Goal: Ask a question

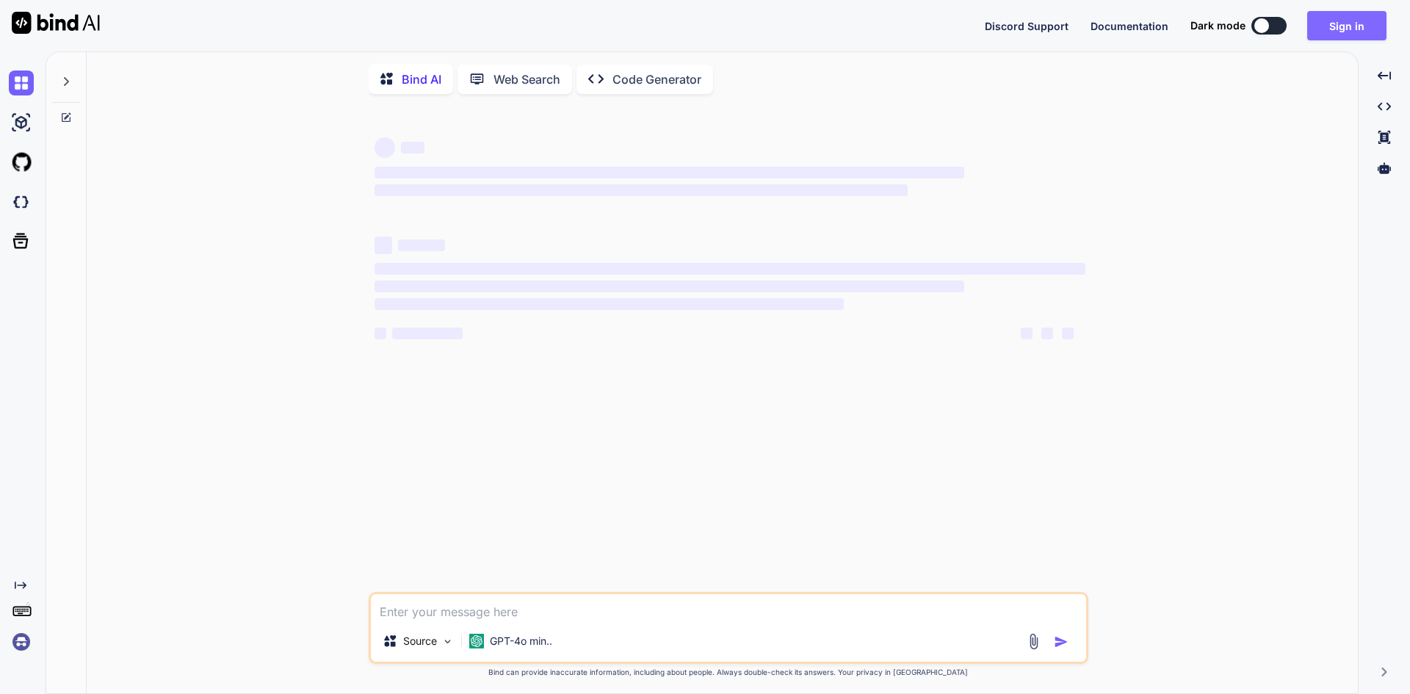
click at [1331, 25] on button "Sign in" at bounding box center [1346, 25] width 79 height 29
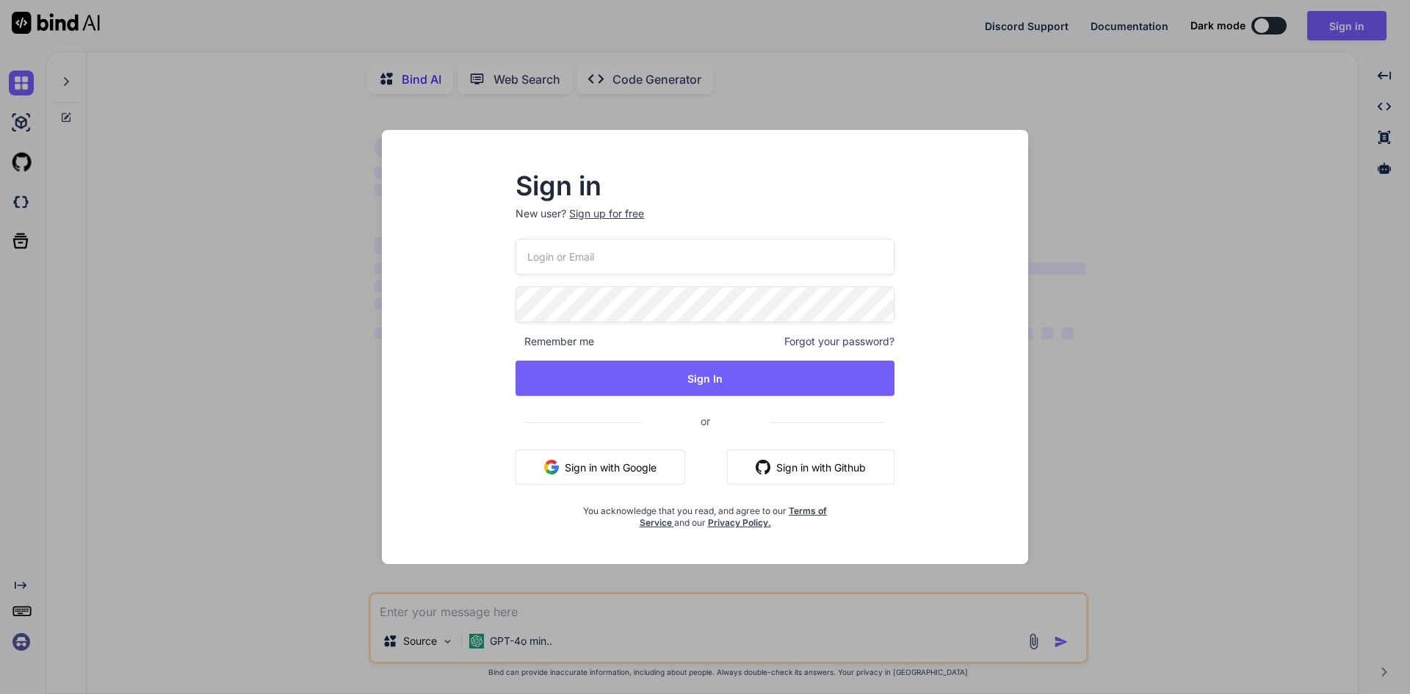
click at [640, 247] on input "email" at bounding box center [704, 257] width 379 height 36
type input "ams"
type textarea "x"
type input "[EMAIL_ADDRESS][DOMAIN_NAME]"
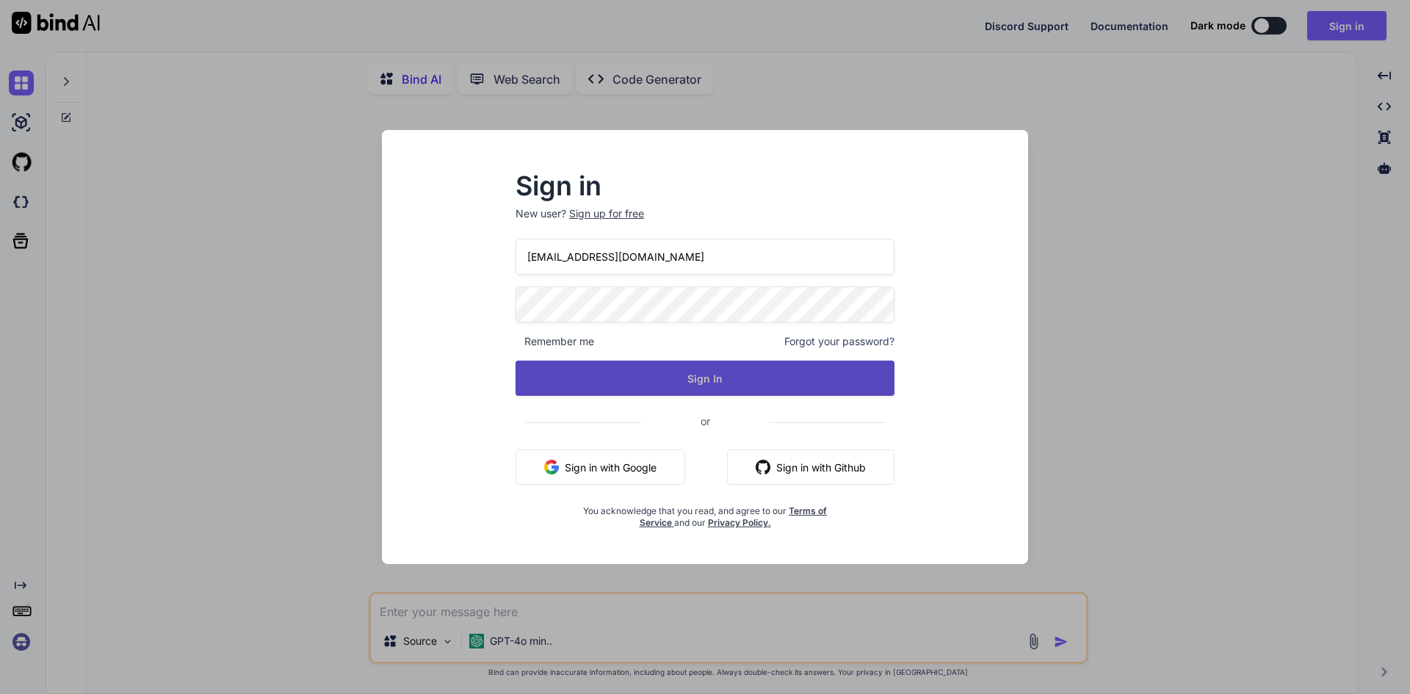
click at [640, 394] on button "Sign In" at bounding box center [704, 378] width 379 height 35
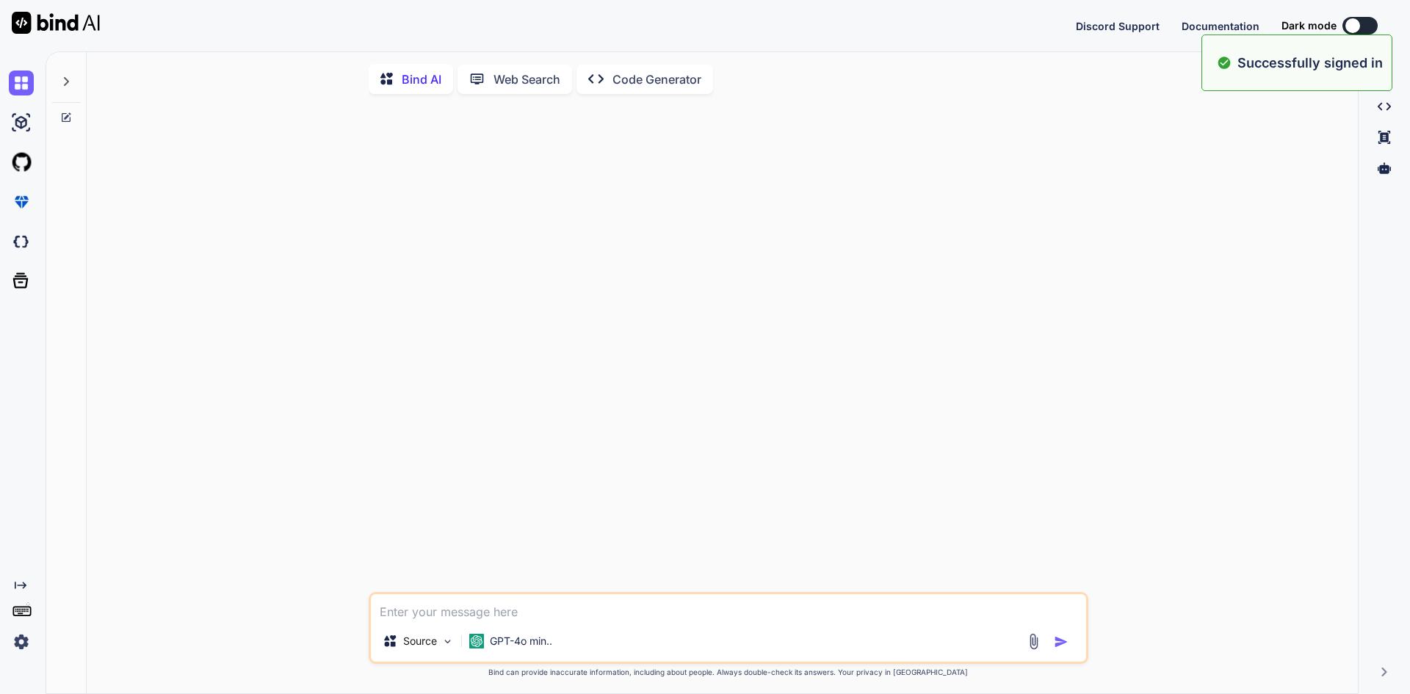
click at [620, 617] on textarea at bounding box center [728, 607] width 715 height 26
paste textarea "This is my code functiona in which there is a code fort he profile image curren…"
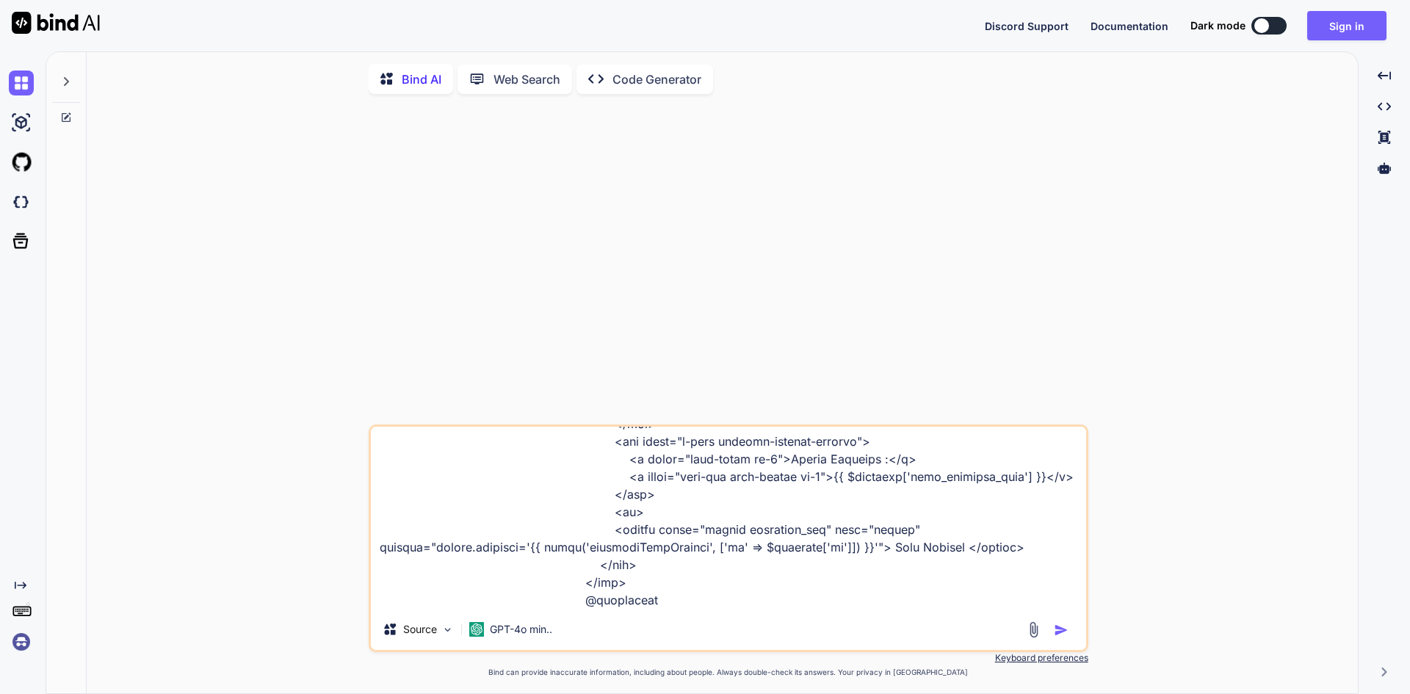
scroll to position [5642, 0]
type textarea "This is my code functiona in which there is a code fort he profile image curren…"
click at [1057, 636] on img "button" at bounding box center [1061, 630] width 15 height 15
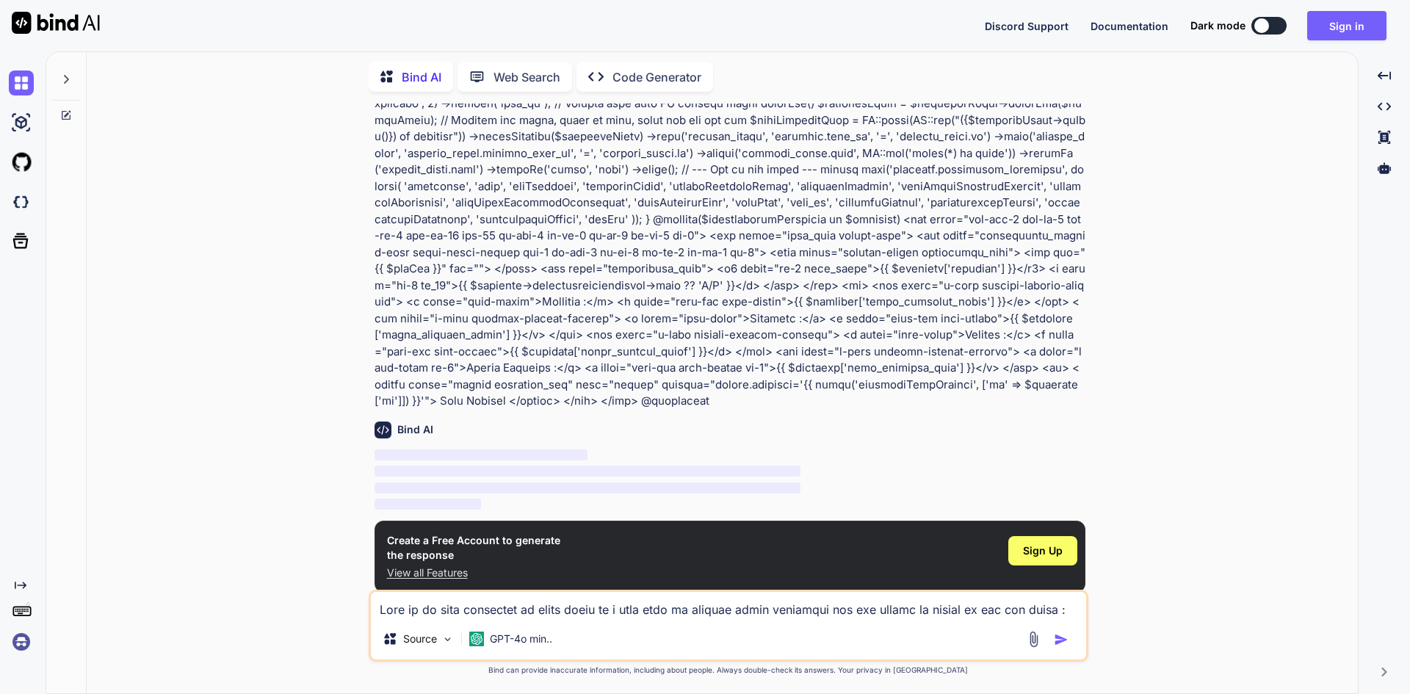
scroll to position [1243, 0]
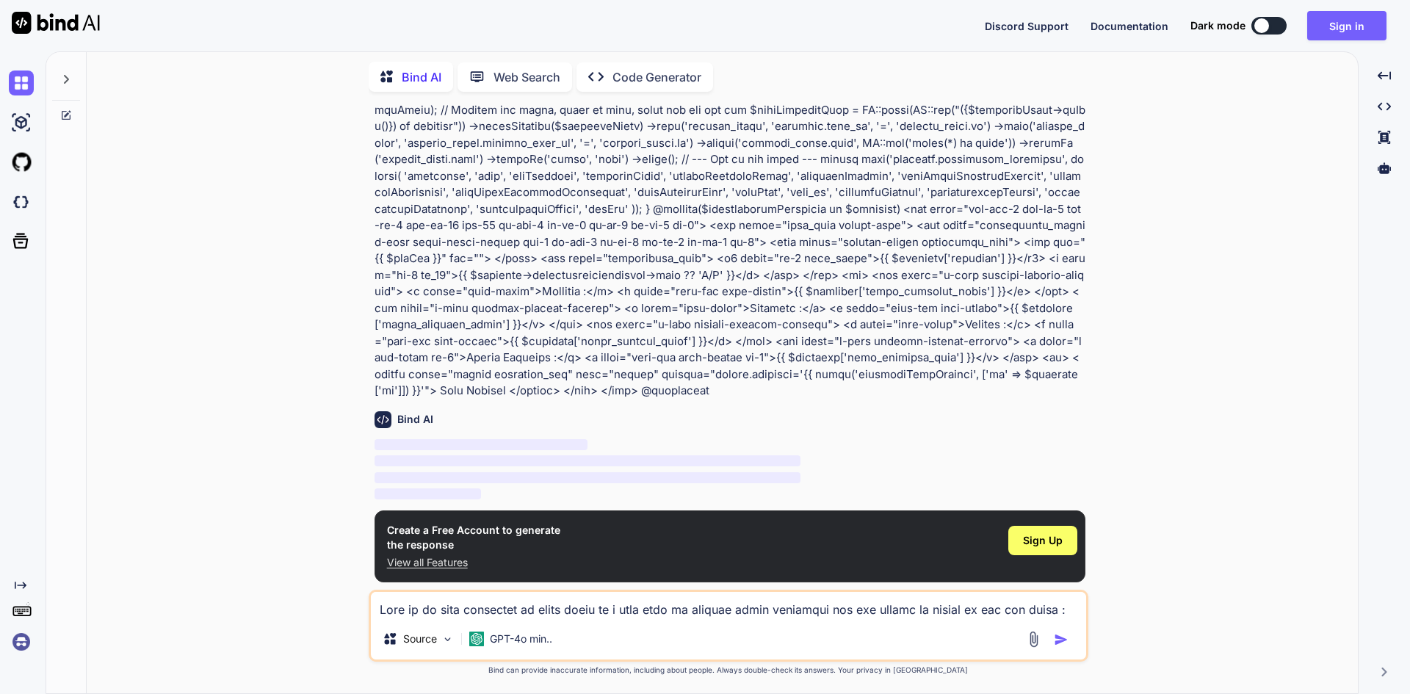
click at [1248, 481] on div "You Bind AI ‌ ‌ ‌ ‌ Create a Free Account to generate the response View all Fea…" at bounding box center [727, 399] width 1259 height 590
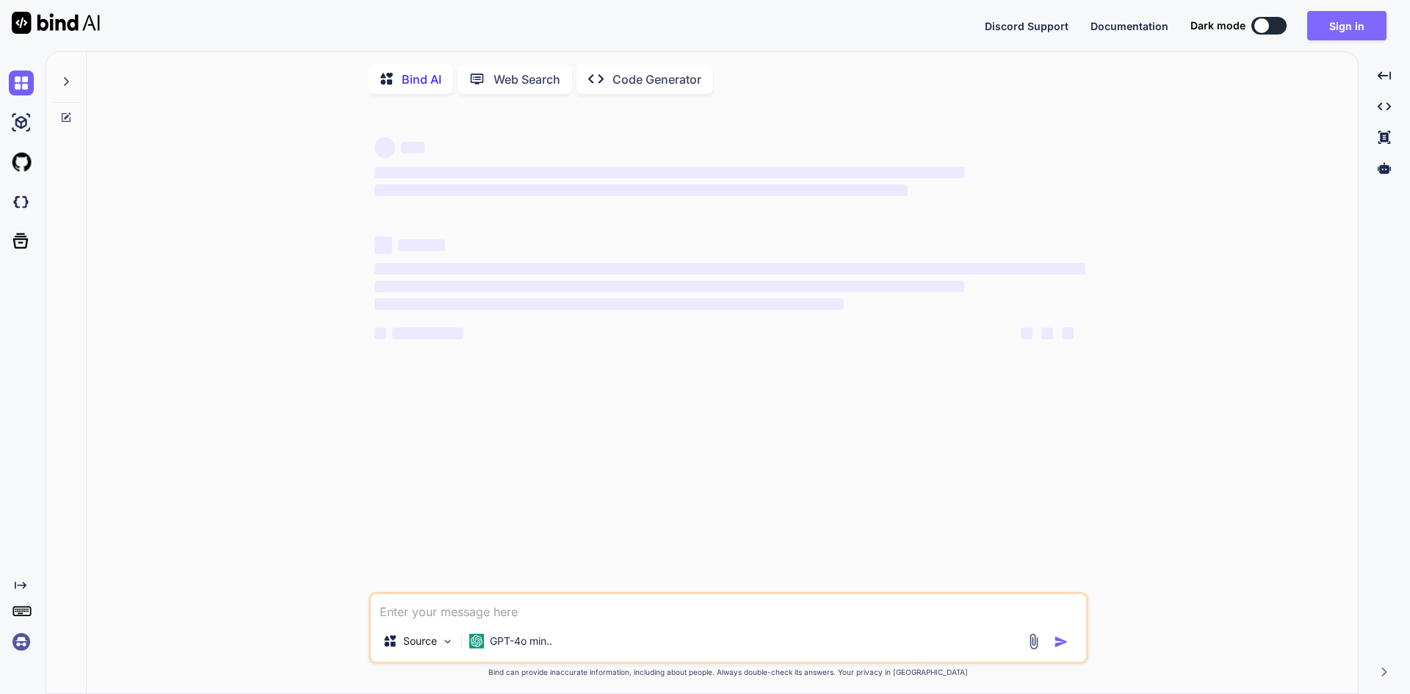
type textarea "x"
click at [1336, 23] on button "Sign in" at bounding box center [1346, 25] width 79 height 29
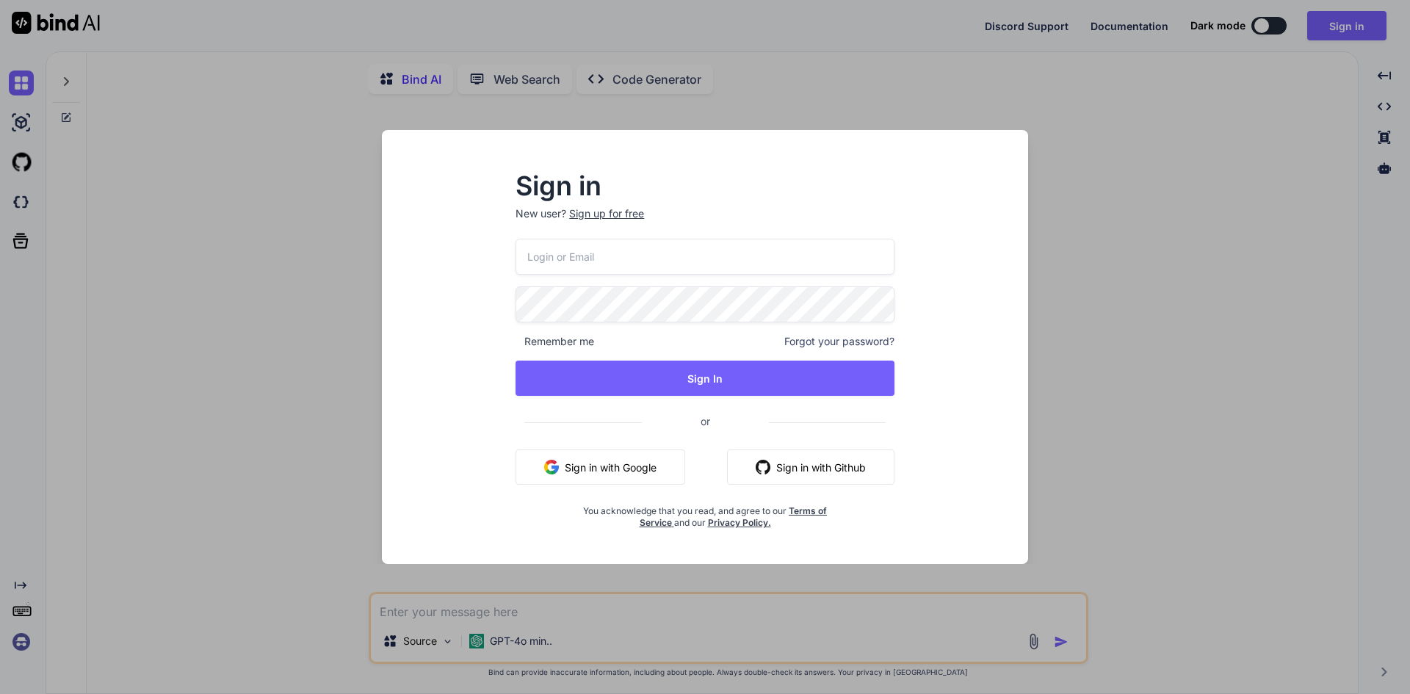
click at [569, 264] on input "email" at bounding box center [704, 257] width 379 height 36
type input "[EMAIL_ADDRESS][DOMAIN_NAME]"
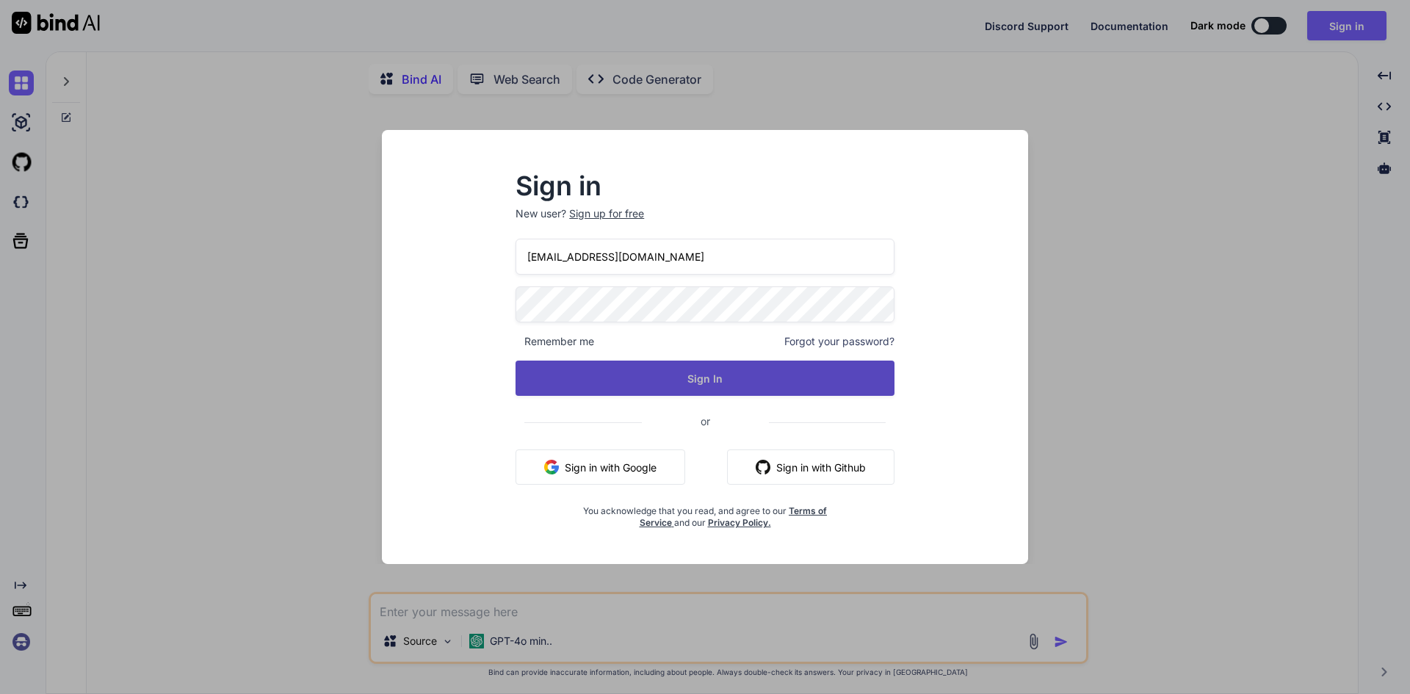
click at [744, 391] on button "Sign In" at bounding box center [704, 378] width 379 height 35
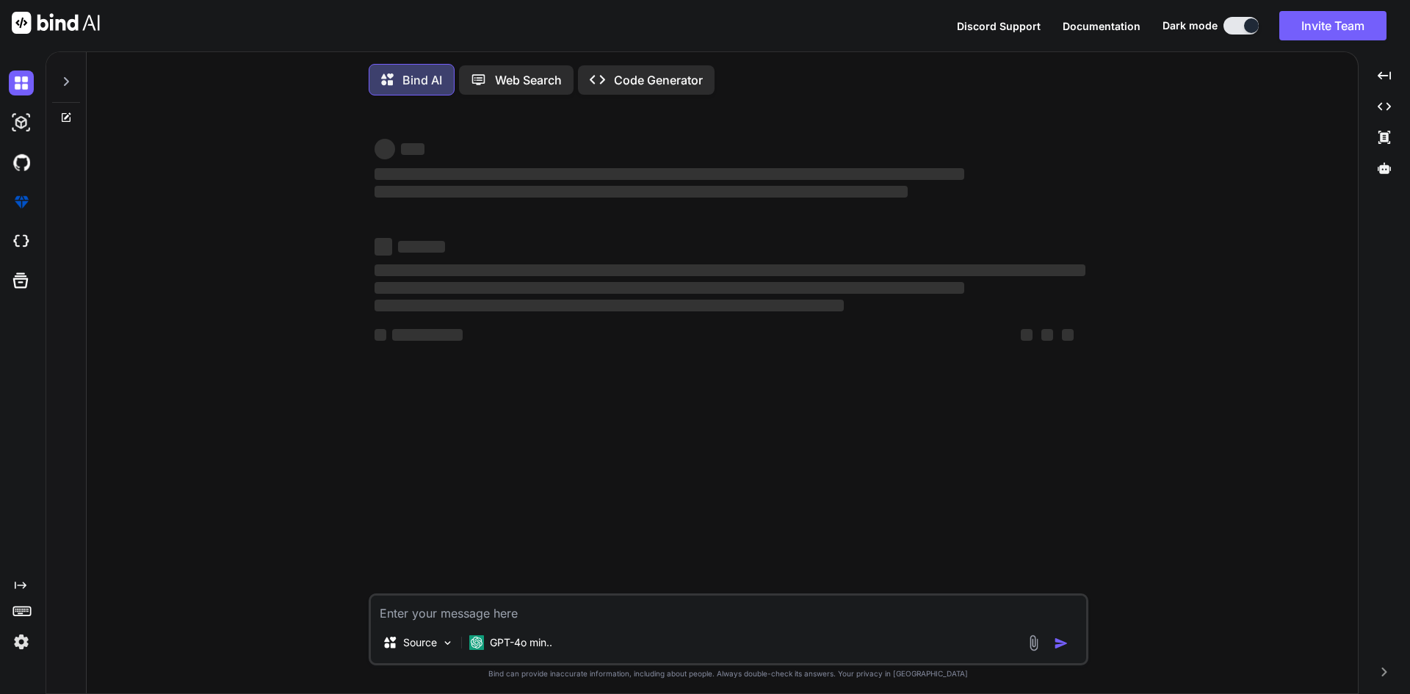
type textarea "x"
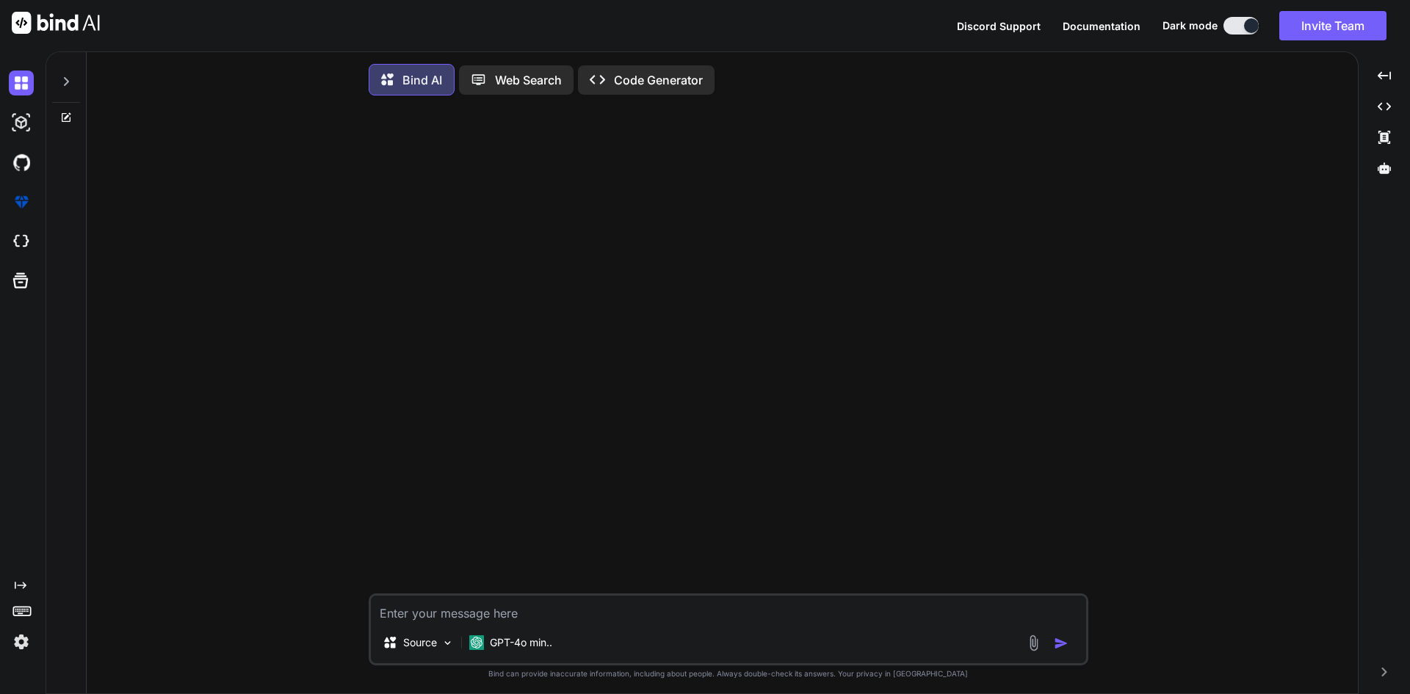
click at [625, 620] on textarea at bounding box center [728, 609] width 715 height 26
paste textarea "This is my code functiona in which there is a code fort he profile image curren…"
type textarea "This is my code functiona in which there is a code fort he profile image curren…"
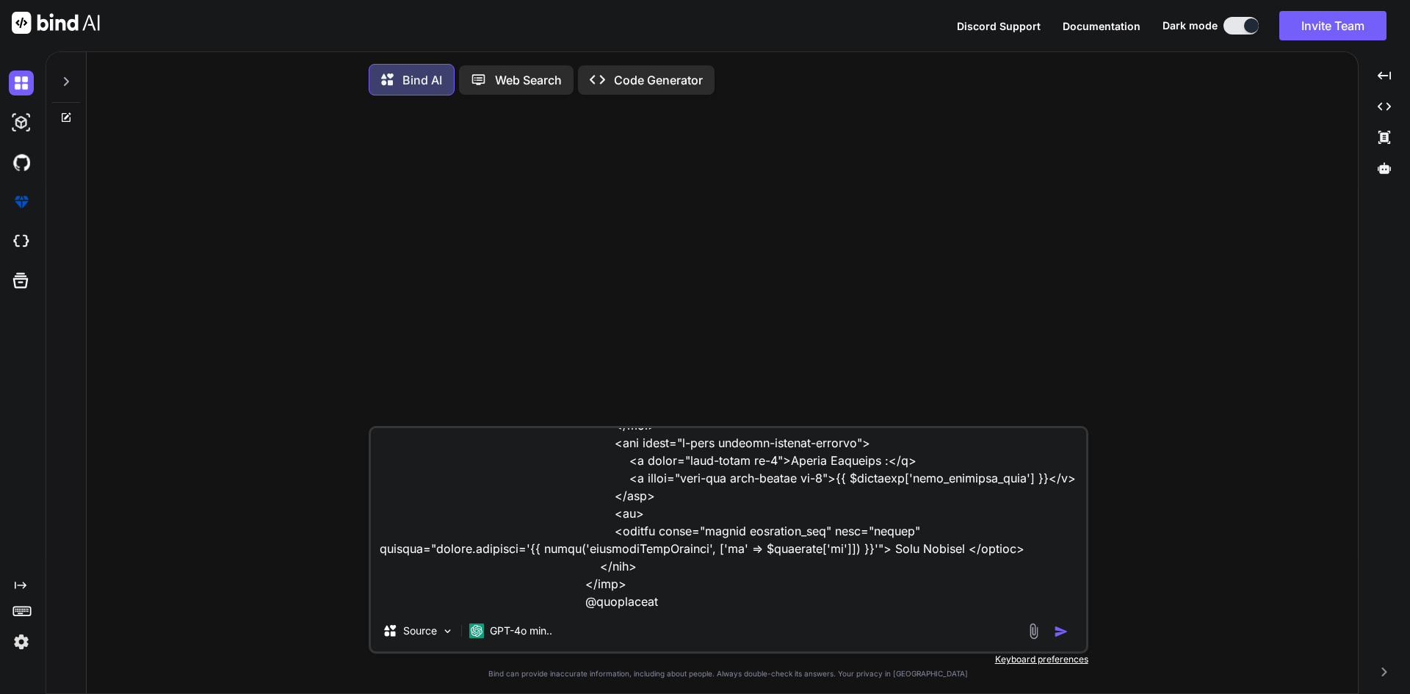
type textarea "x"
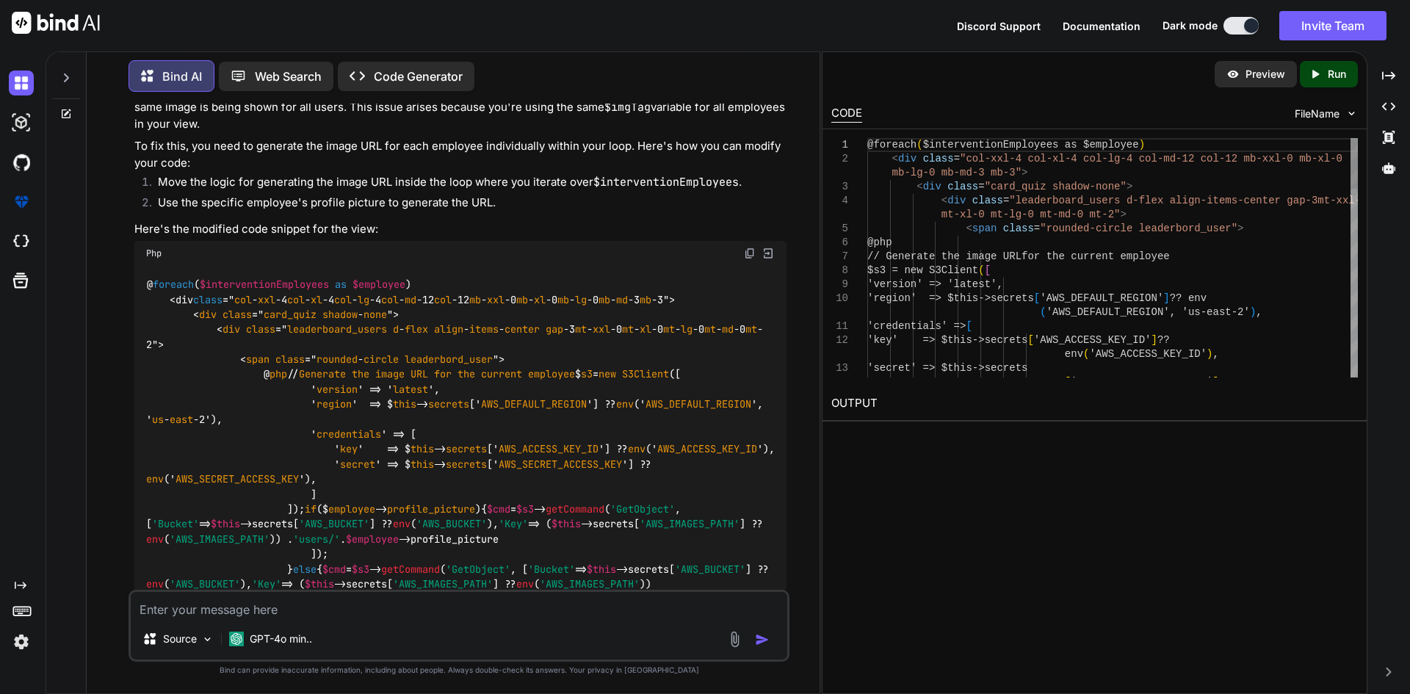
scroll to position [1803, 0]
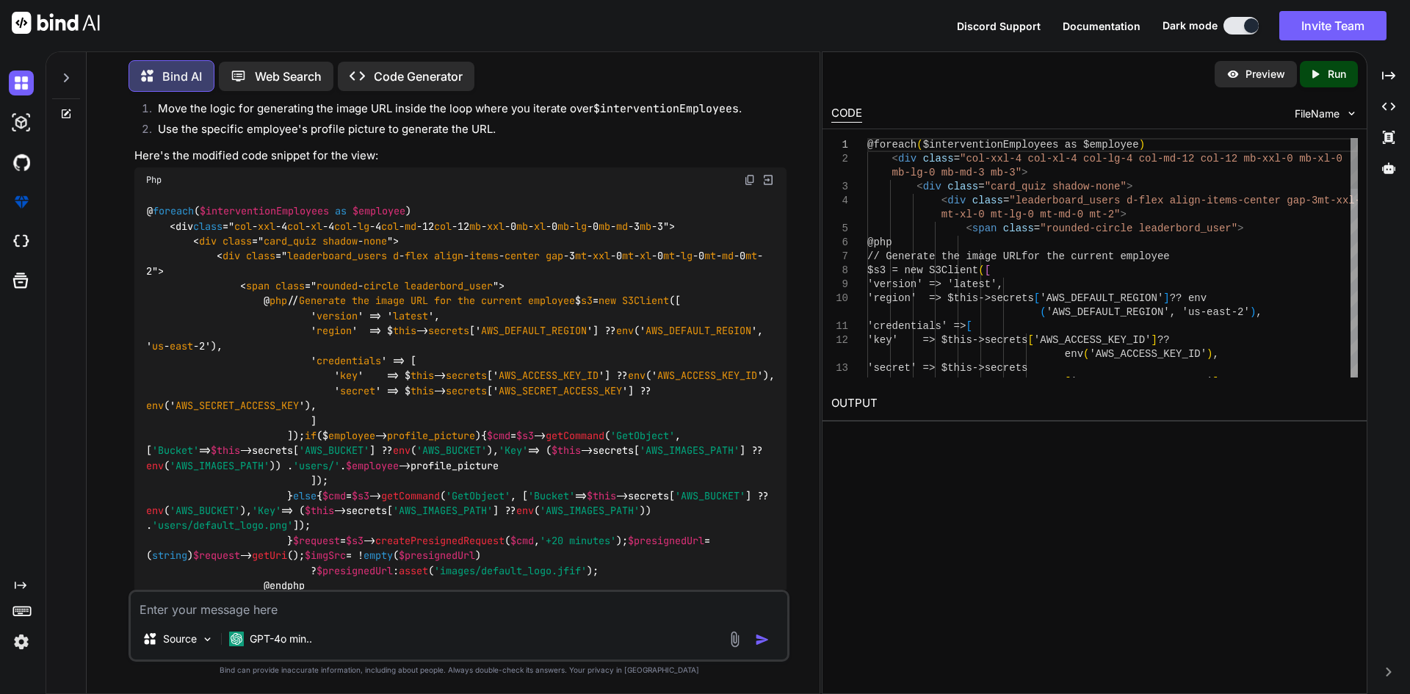
type textarea "x"
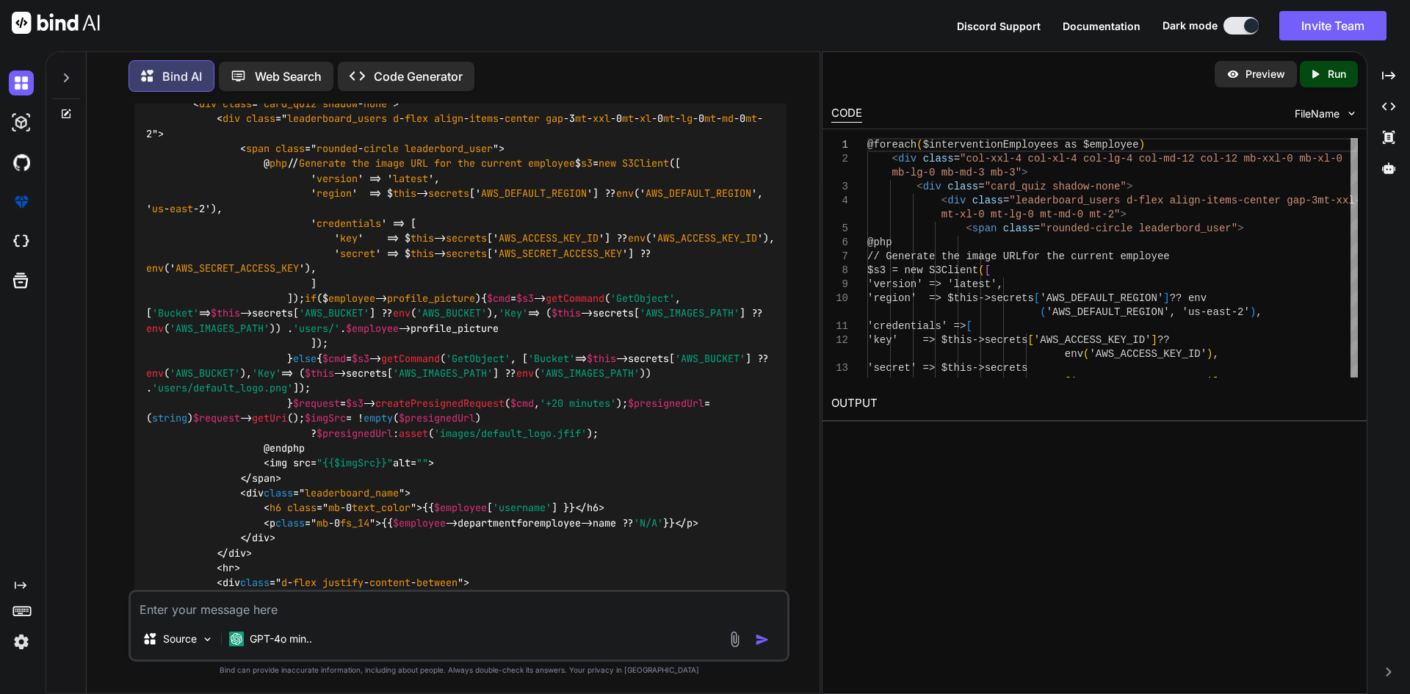
scroll to position [1798, 0]
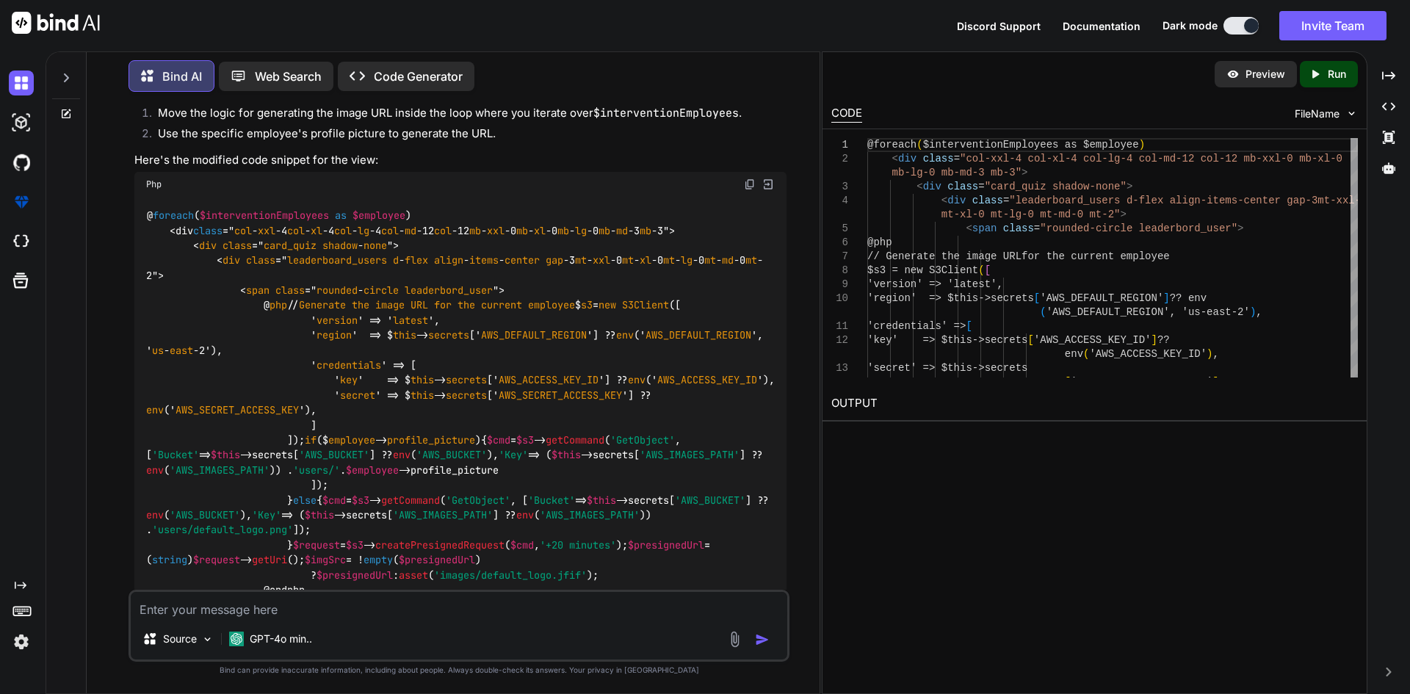
click at [241, 284] on span "class =" col - xxl -4 col - xl -4 col - lg -4 col - md -12 col -12 mb - xxl -0 …" at bounding box center [460, 335] width 629 height 222
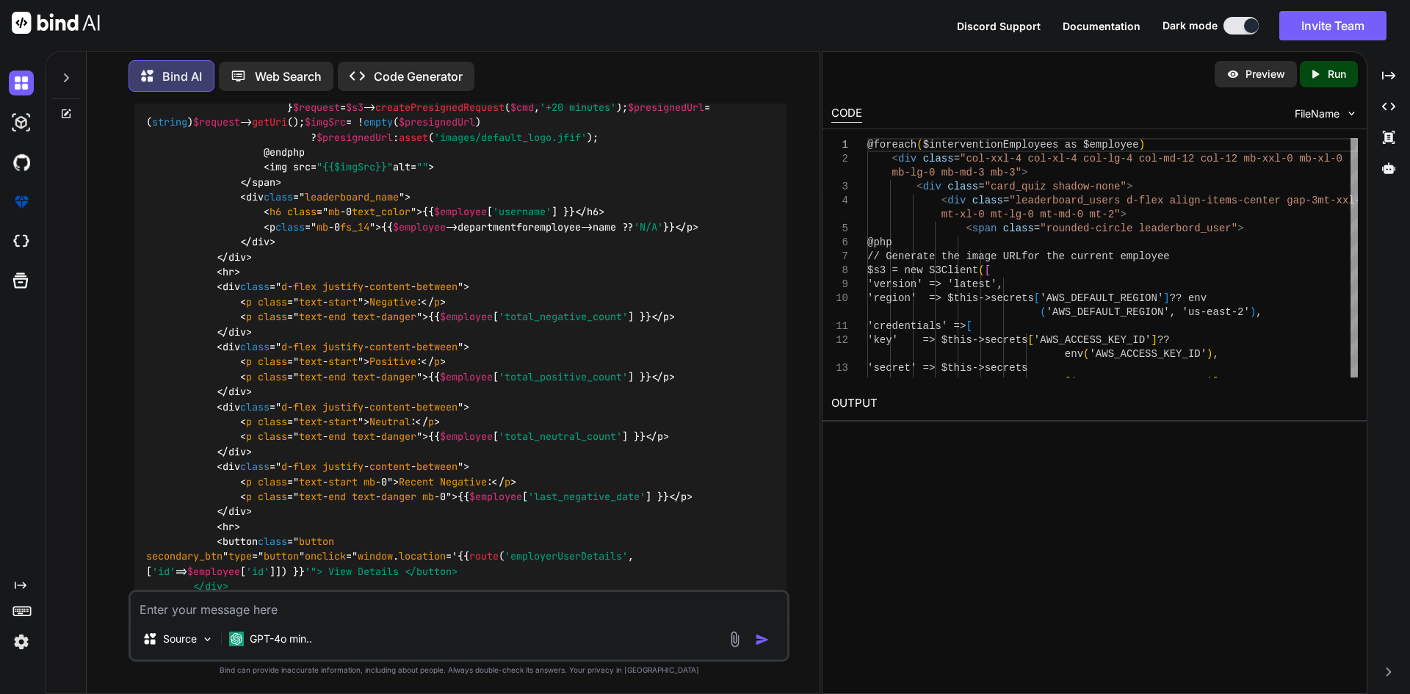
scroll to position [2239, 0]
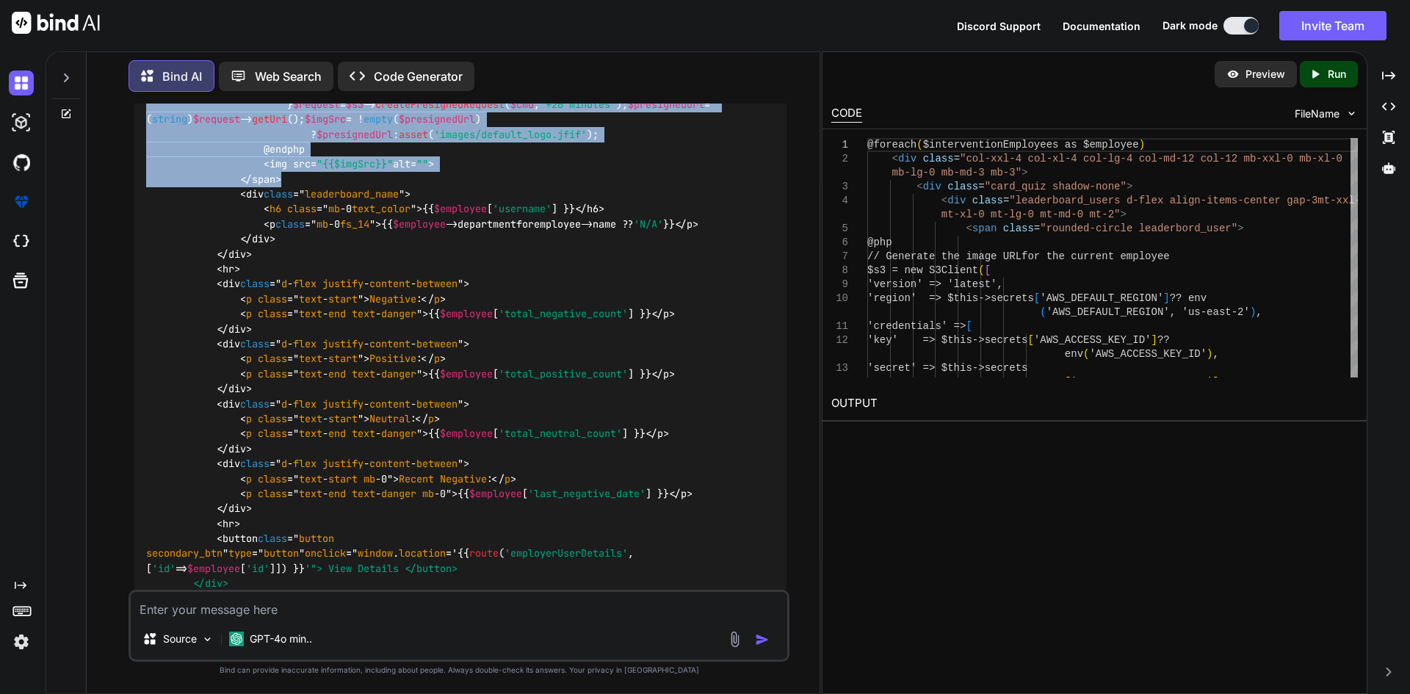
click at [296, 386] on div "@ foreach ( $interventionEmployees as $employee ) <div class =" col - xxl -4 co…" at bounding box center [460, 194] width 652 height 877
copy code "< span class =" rounded - circle leaderbord_user "> @ php // Generate the image…"
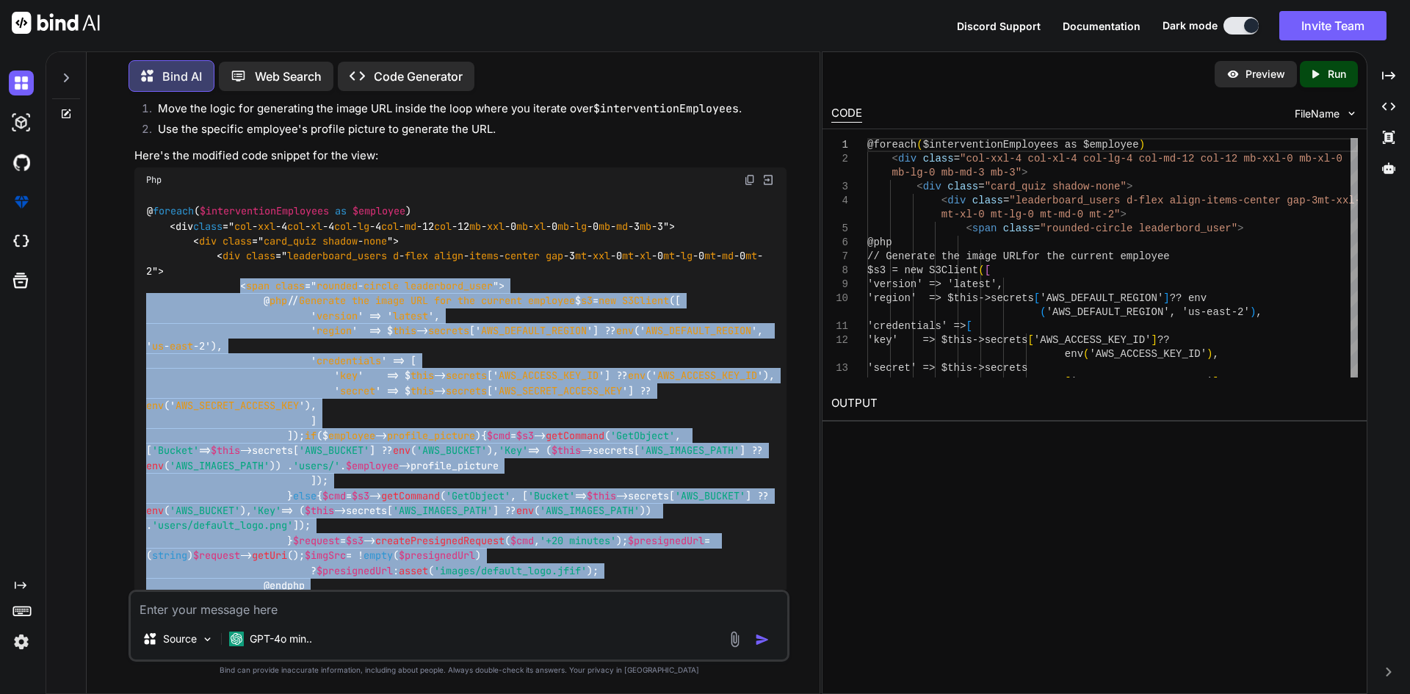
scroll to position [1798, 0]
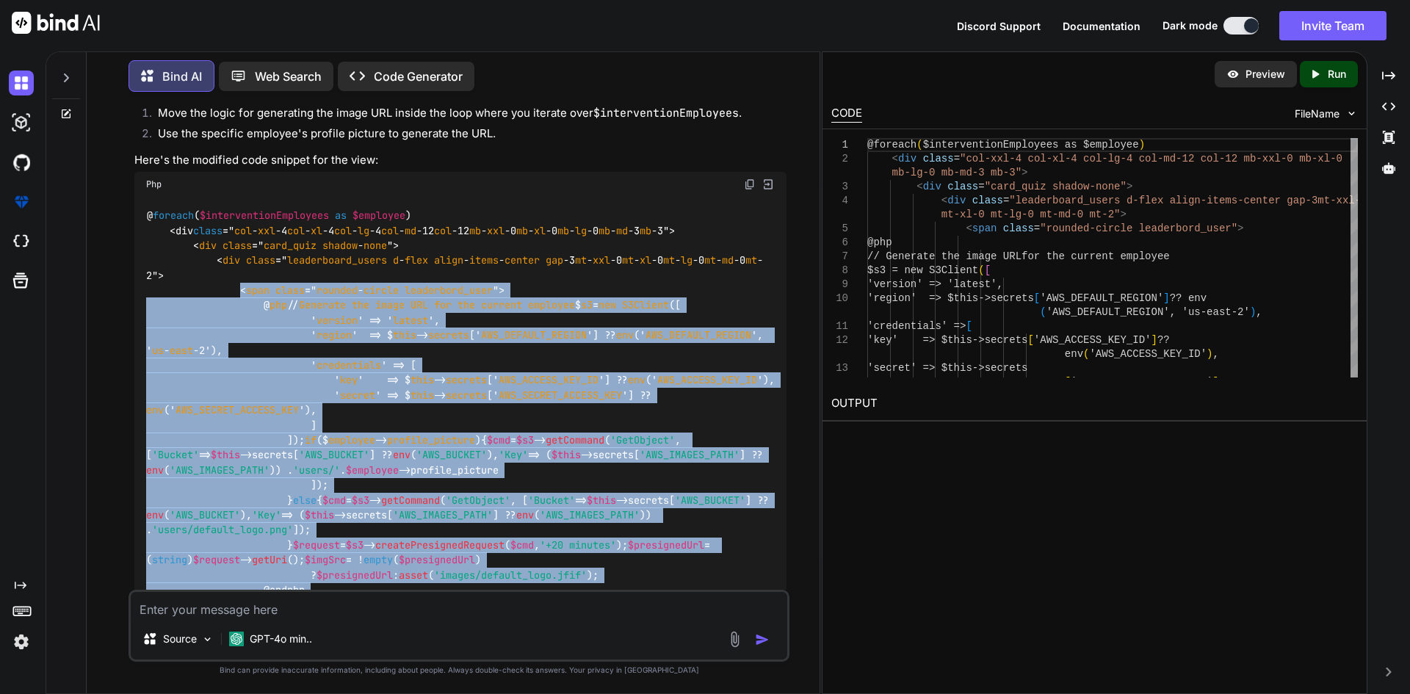
click at [540, 344] on div "@ foreach ( $interventionEmployees as $employee ) <div class =" col - xxl -4 co…" at bounding box center [460, 635] width 652 height 877
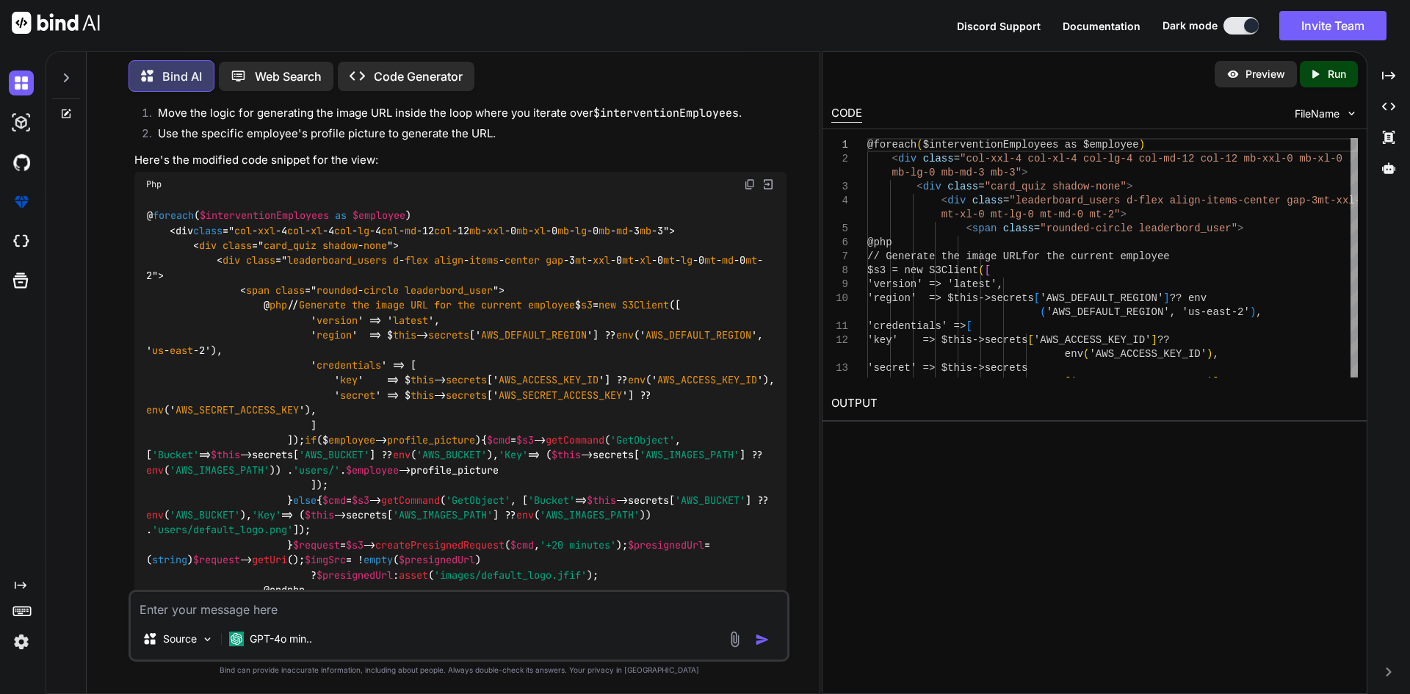
scroll to position [2312, 0]
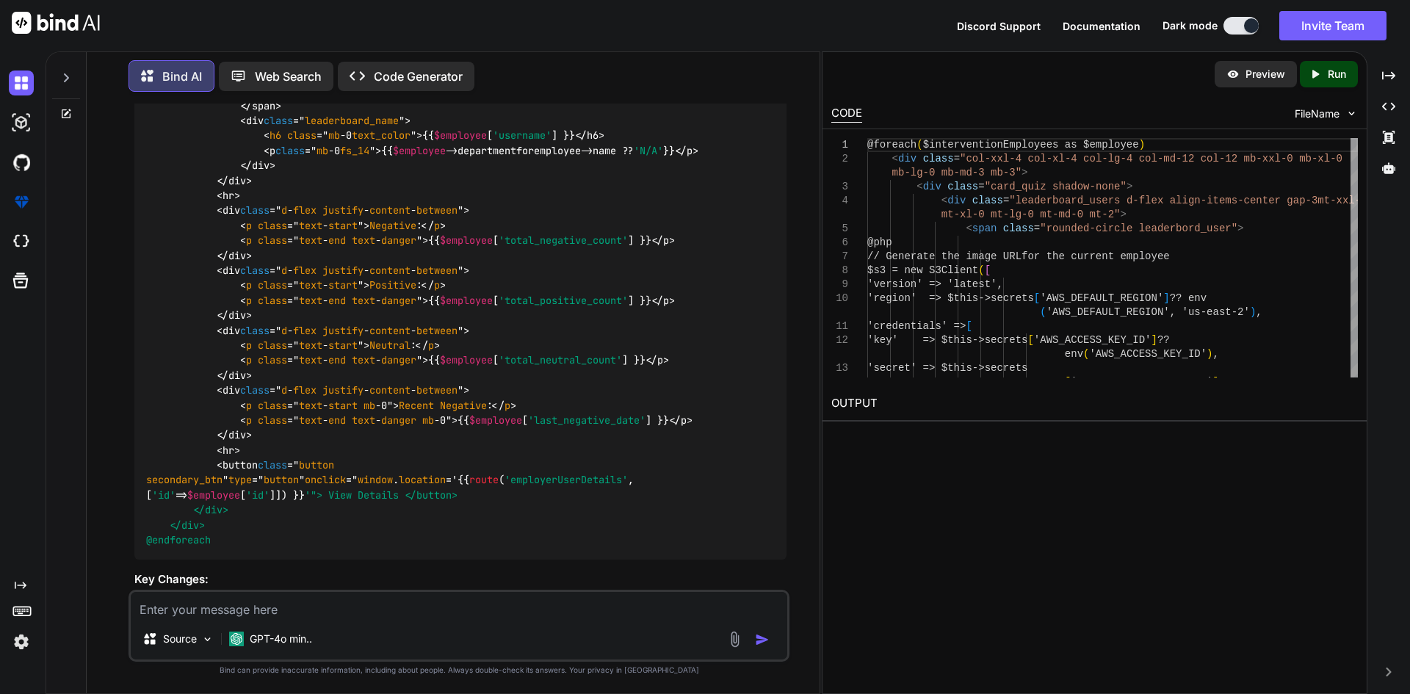
click at [383, 612] on textarea at bounding box center [459, 605] width 656 height 26
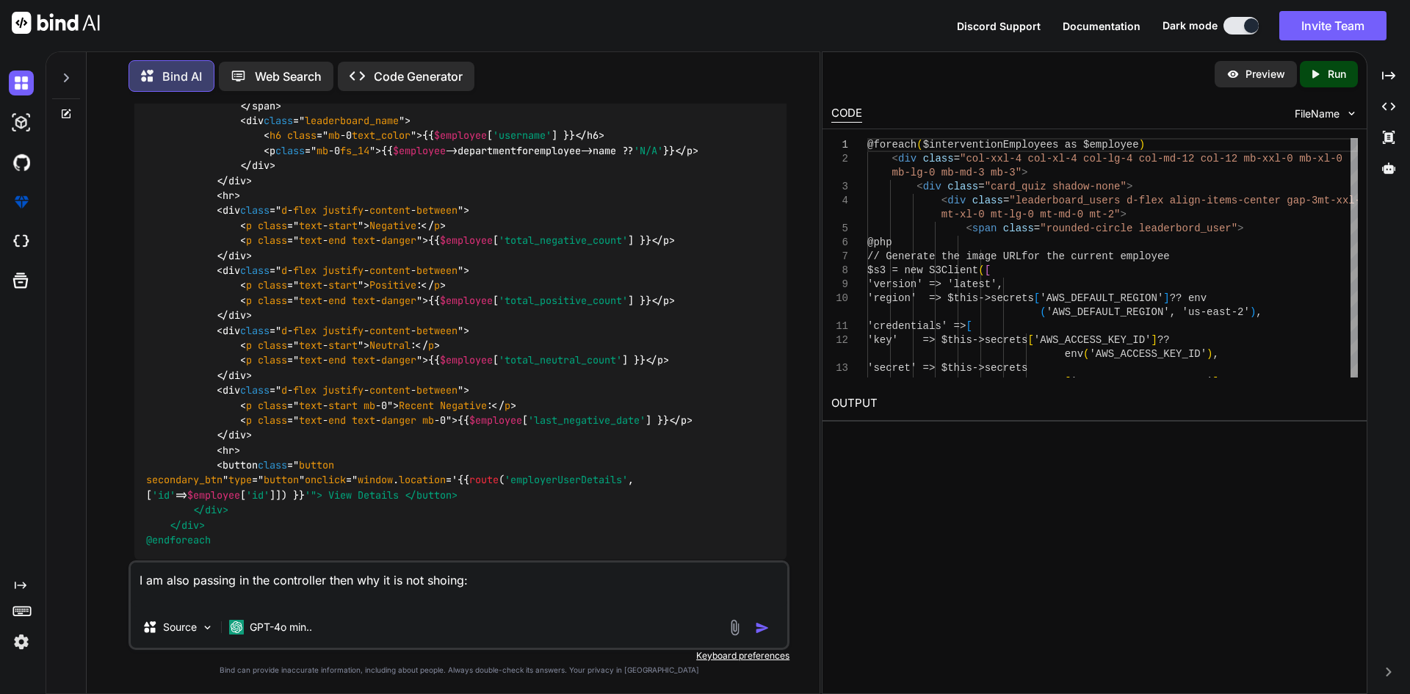
paste textarea "$employeeProfile = $interventionsNeeded->firstWhere('user_id', $employee->id); …"
type textarea "I am also passing in the controller then why it is not shoing: $employeeProfile…"
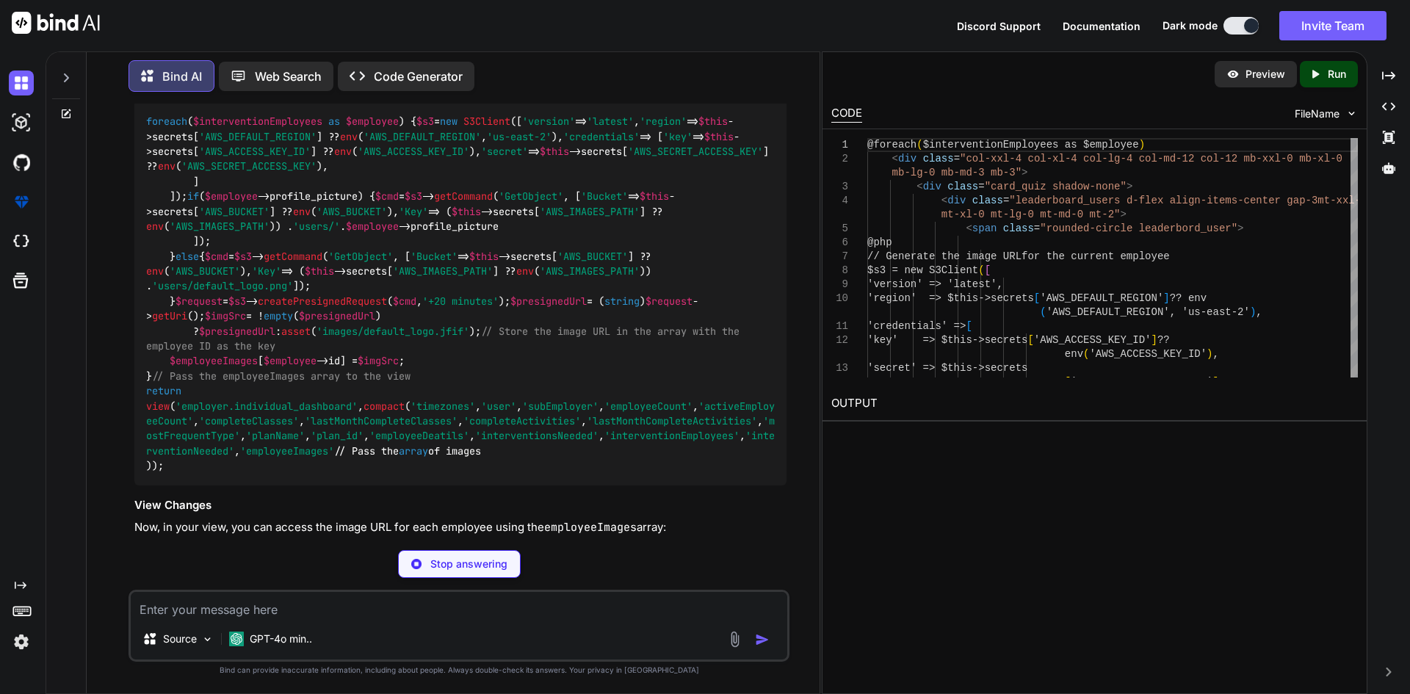
scroll to position [3973, 0]
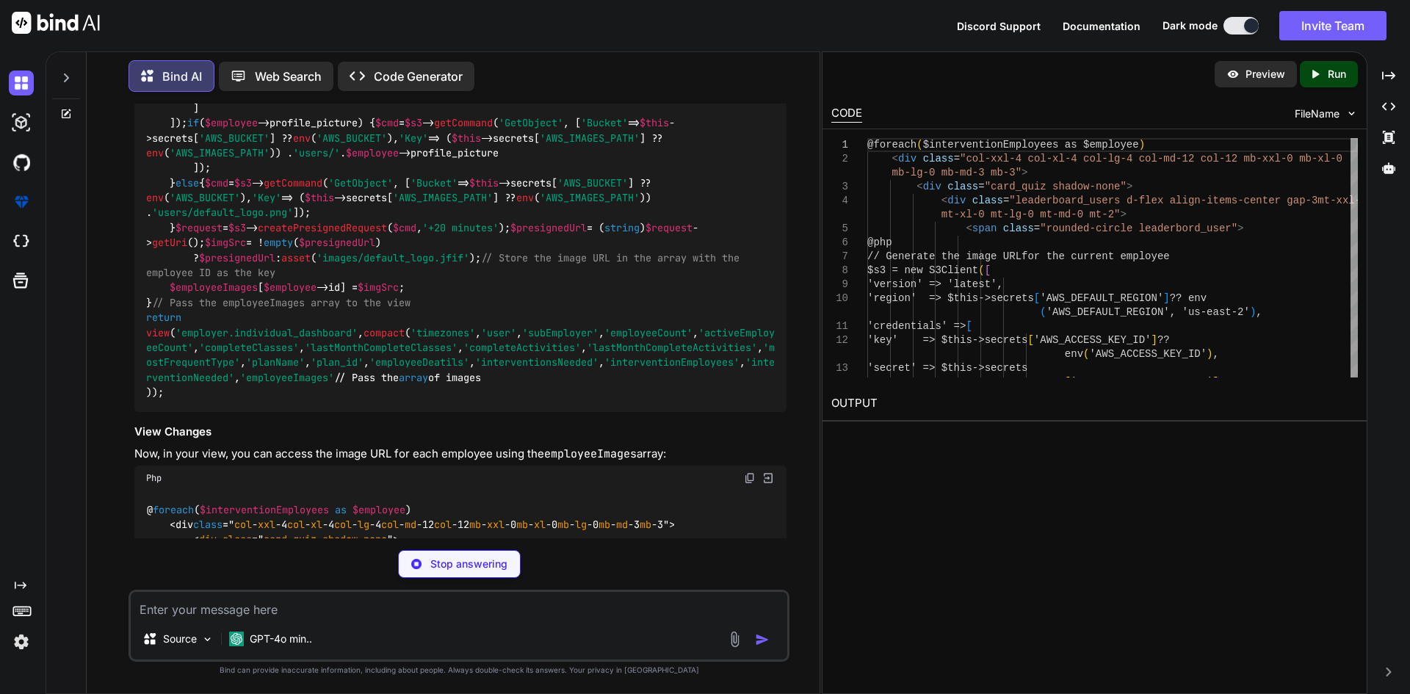
click at [416, 55] on span "$s3" at bounding box center [425, 48] width 18 height 13
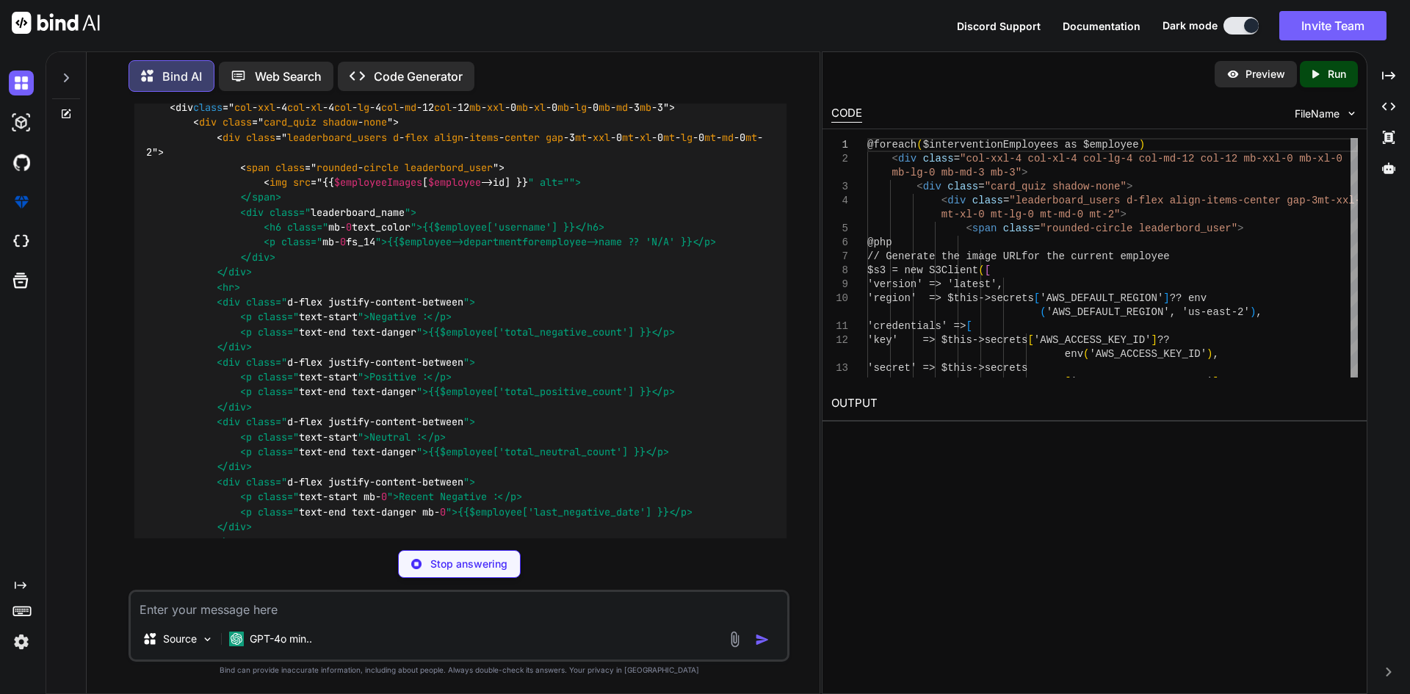
scroll to position [4414, 0]
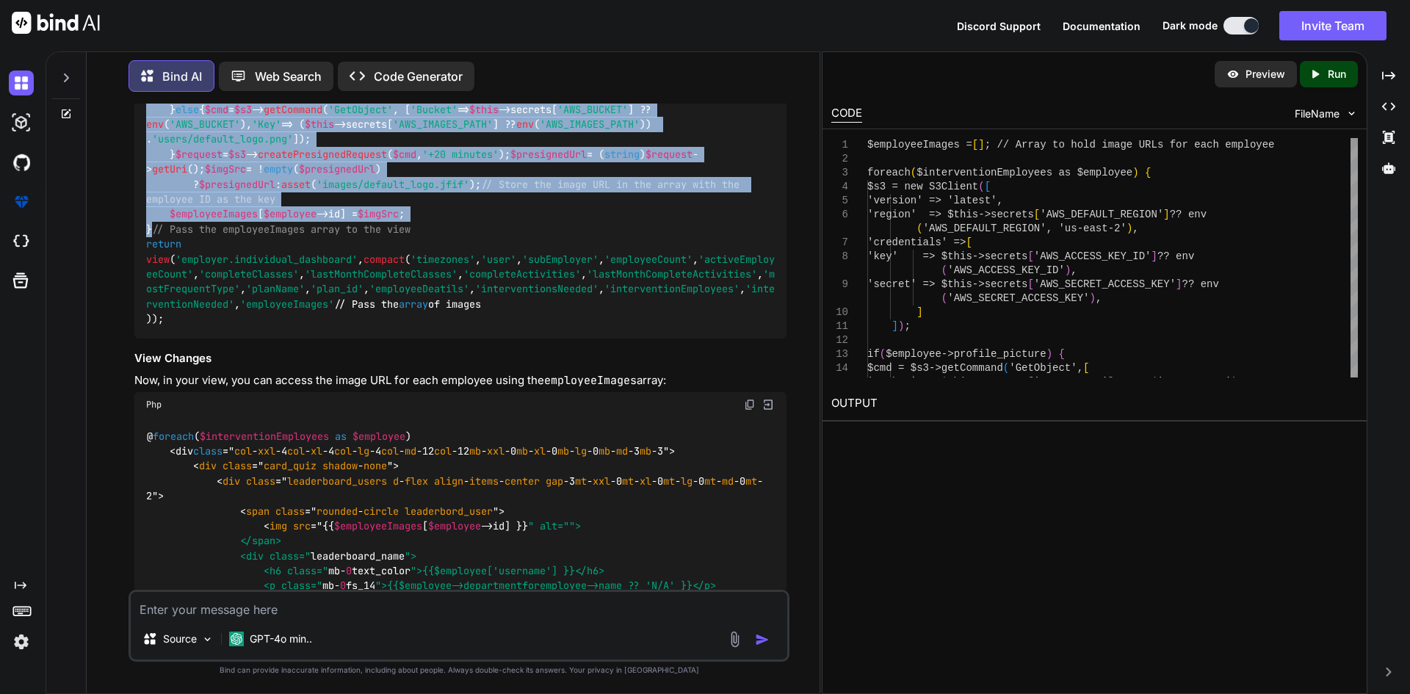
scroll to position [4194, 0]
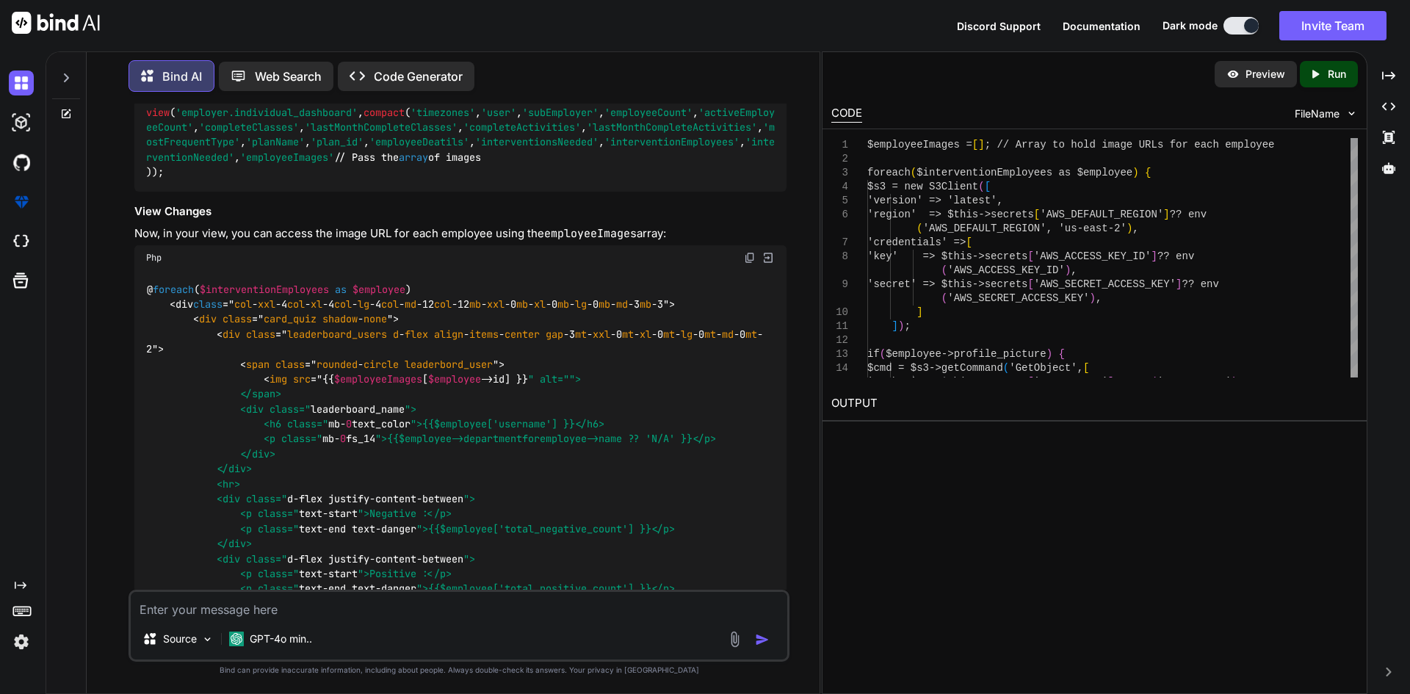
copy code "$s3 = new S3Client ([ 'version' => 'latest' , 'region' => $this ->secrets[ 'AWS…"
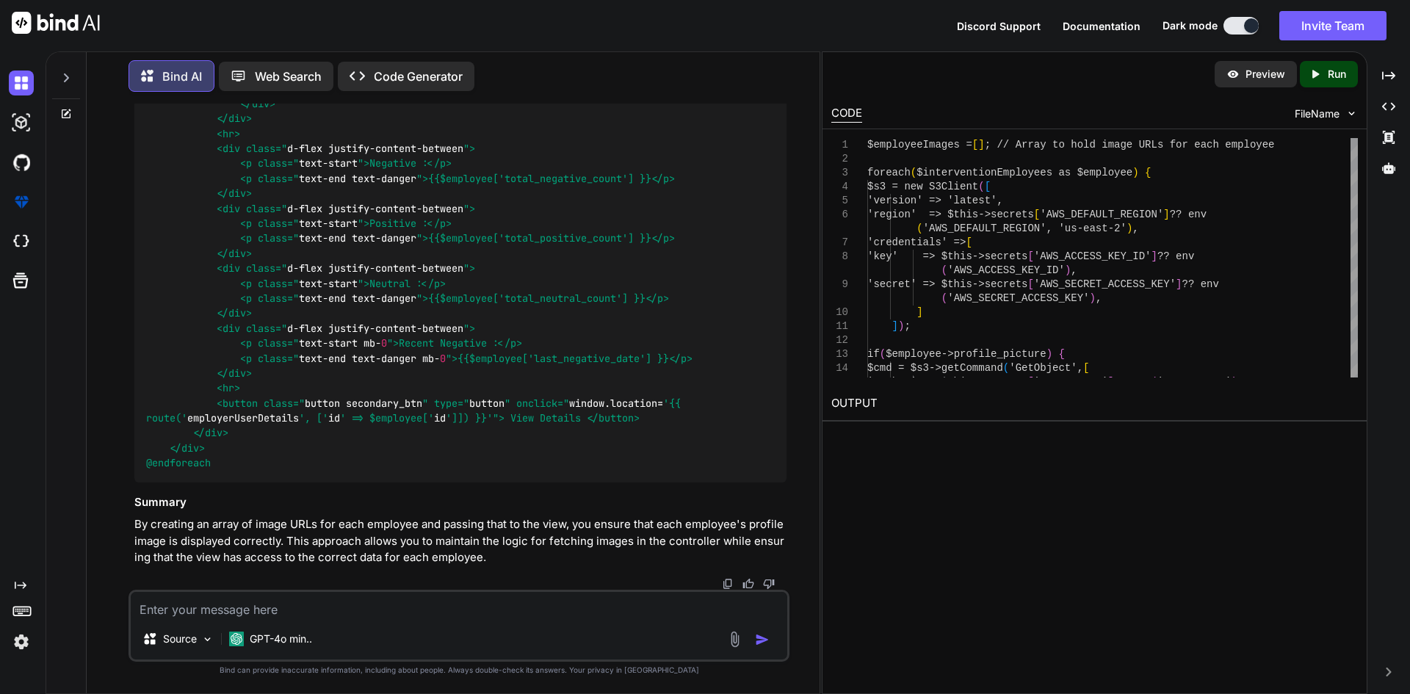
scroll to position [4781, 0]
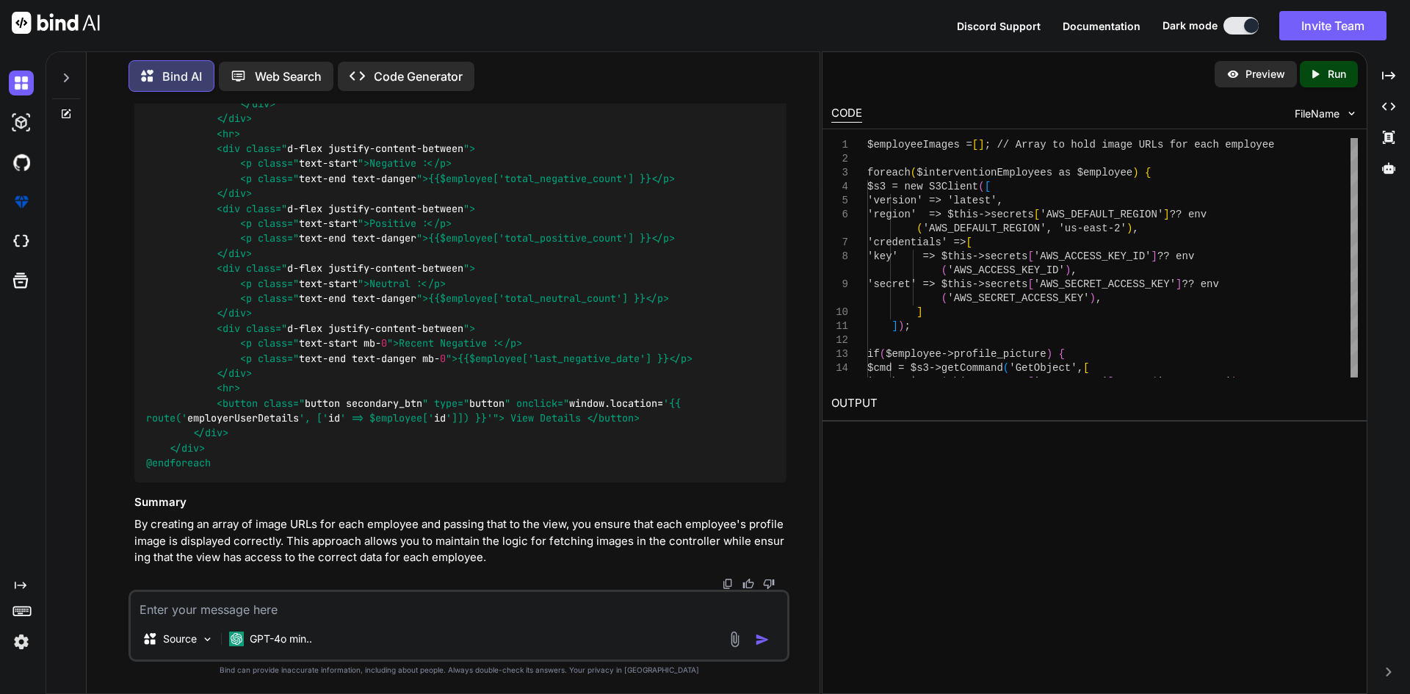
copy span "employeeImages"
drag, startPoint x: 344, startPoint y: 251, endPoint x: 524, endPoint y: 248, distance: 179.9
click at [524, 248] on code "@ foreach ( $interventionEmployees as $employee ) <div class =" col - xxl -4 co…" at bounding box center [454, 201] width 617 height 539
copy code "$employeeImages [ $employee ->id]"
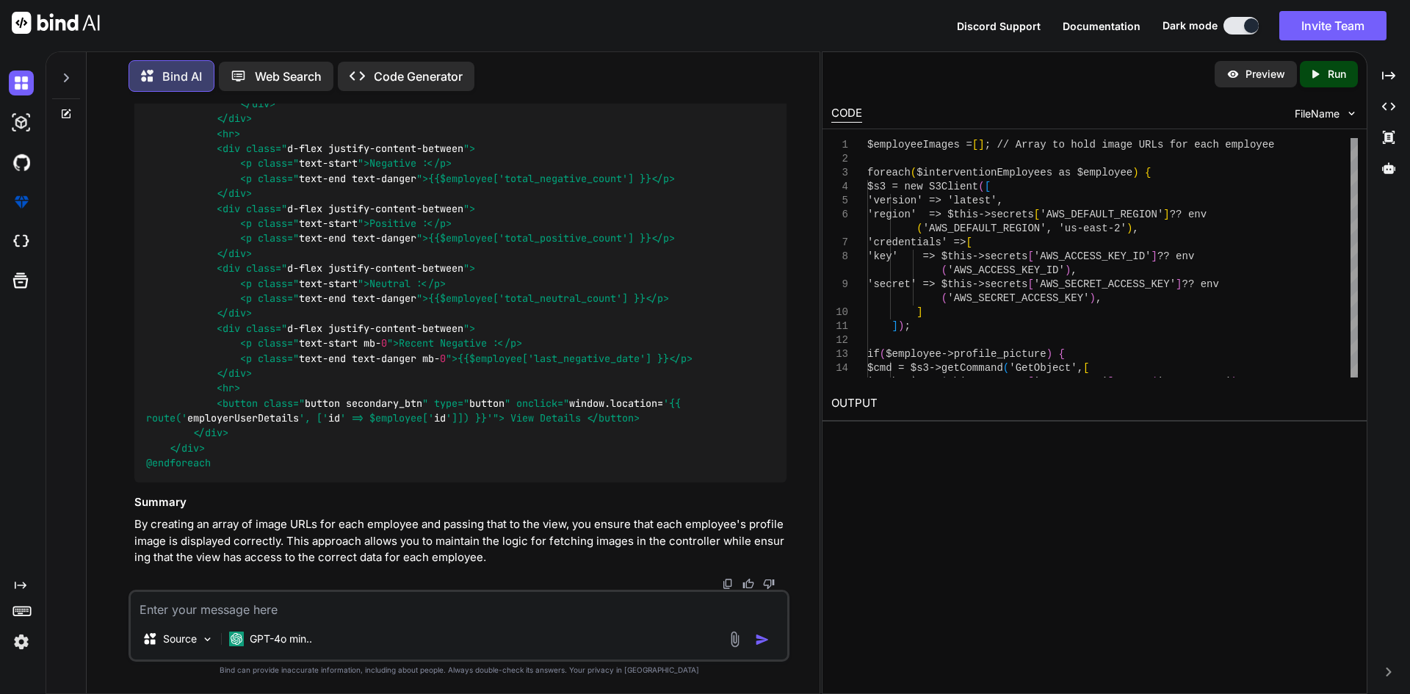
scroll to position [5188, 0]
click at [386, 609] on textarea at bounding box center [459, 605] width 656 height 26
paste textarea "@foreach($interventionEmployees as $employee) <div class="col-xxl-4 col-xl-4 co…"
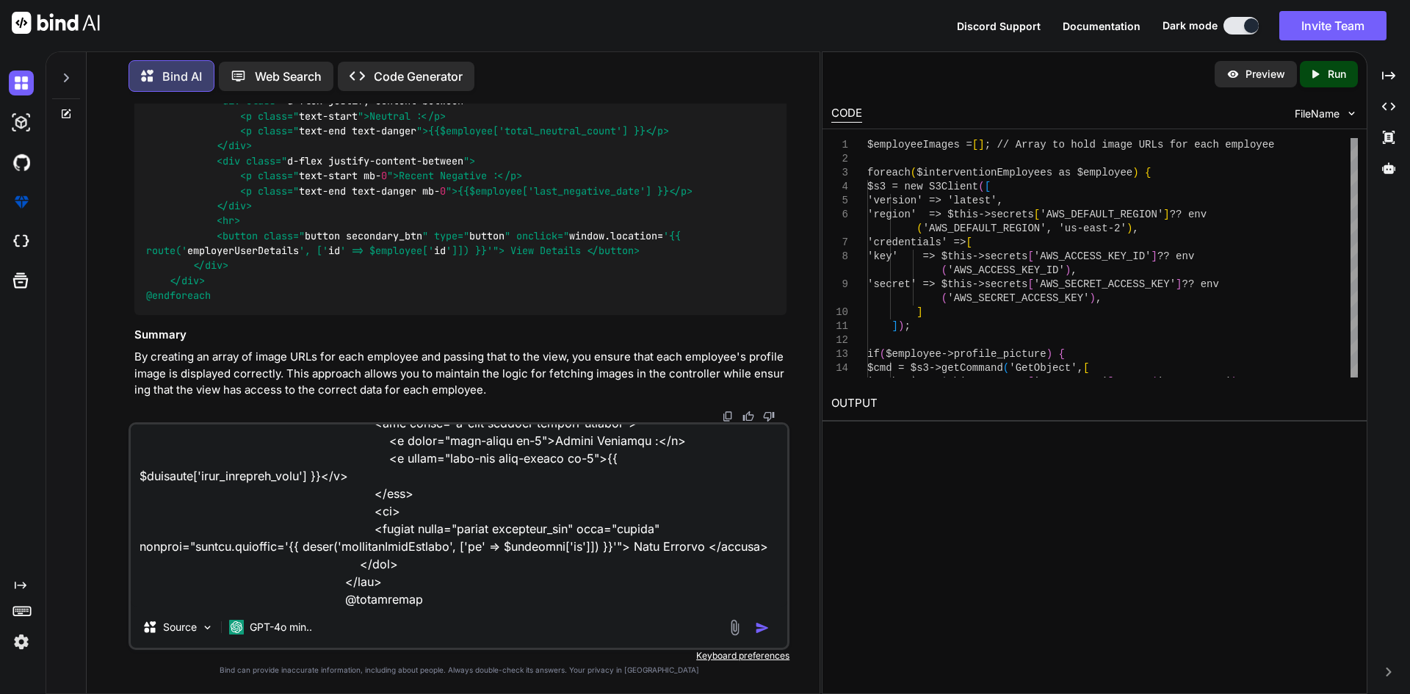
paste textarea "Undefined array key 4"
type textarea "@foreach($interventionEmployees as $employee) <div class="col-xxl-4 col-xl-4 co…"
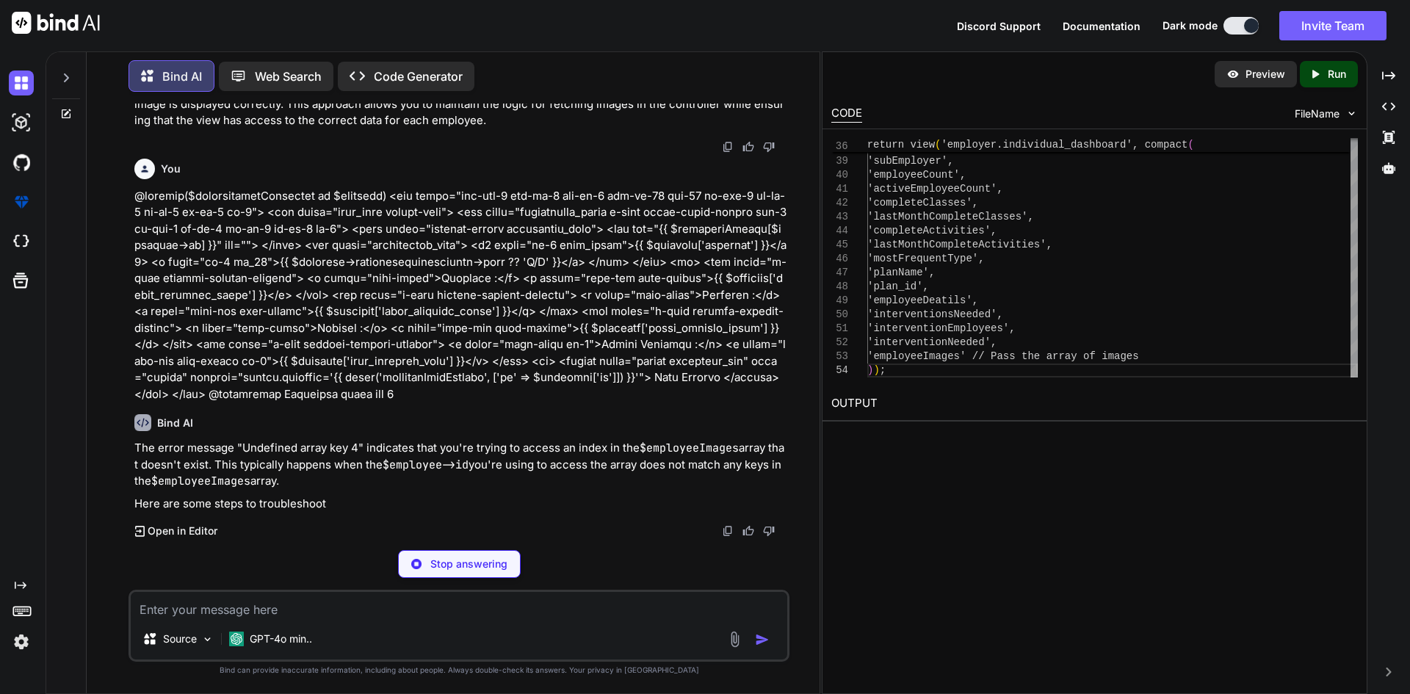
scroll to position [5625, 0]
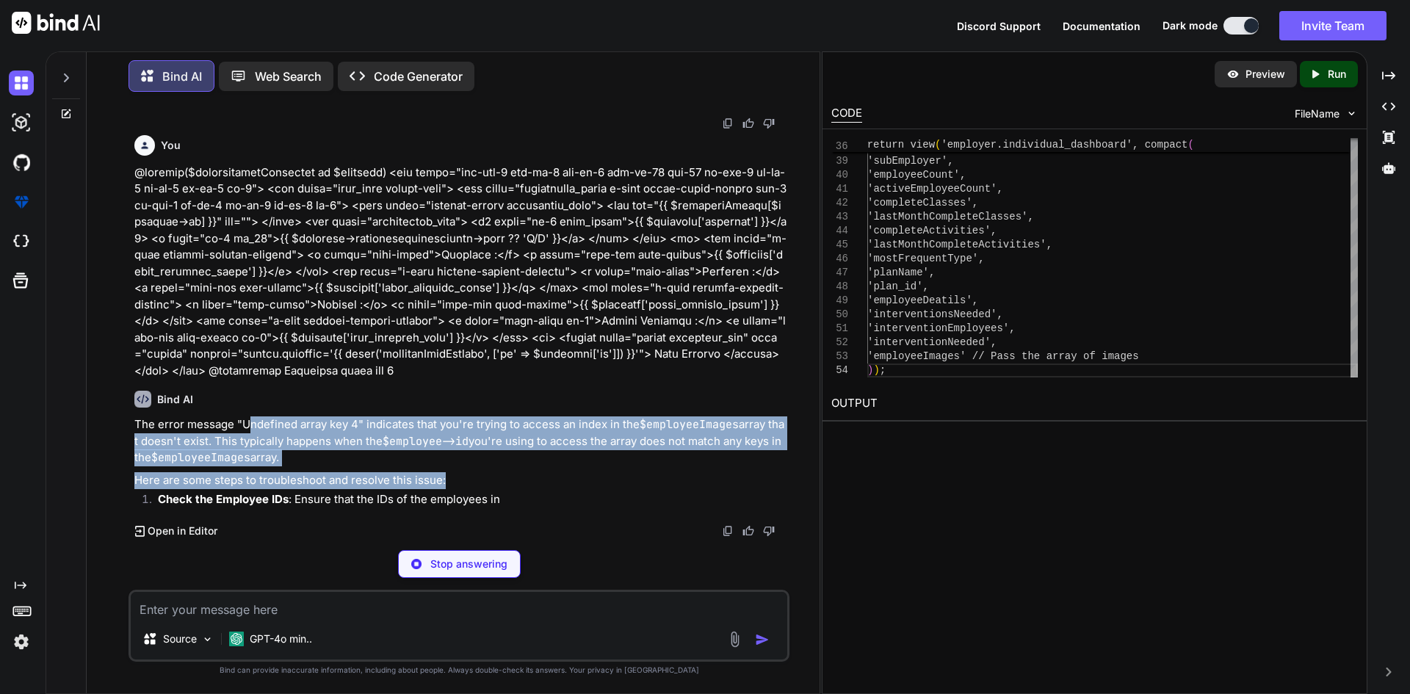
drag, startPoint x: 250, startPoint y: 448, endPoint x: 620, endPoint y: 508, distance: 374.9
click at [620, 508] on div "The error message "Undefined array key 4" indicates that you're trying to acces…" at bounding box center [460, 463] width 652 height 95
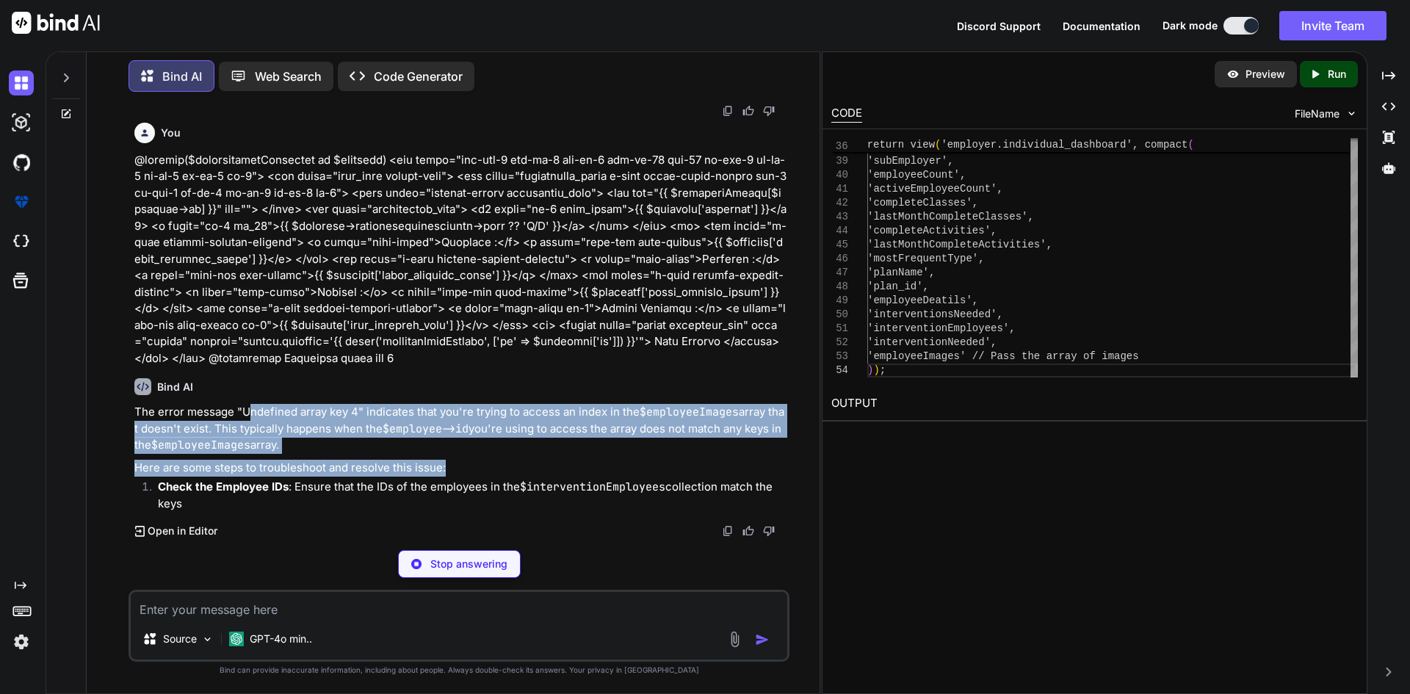
click at [629, 442] on p "The error message "Undefined array key 4" indicates that you're trying to acces…" at bounding box center [460, 429] width 652 height 50
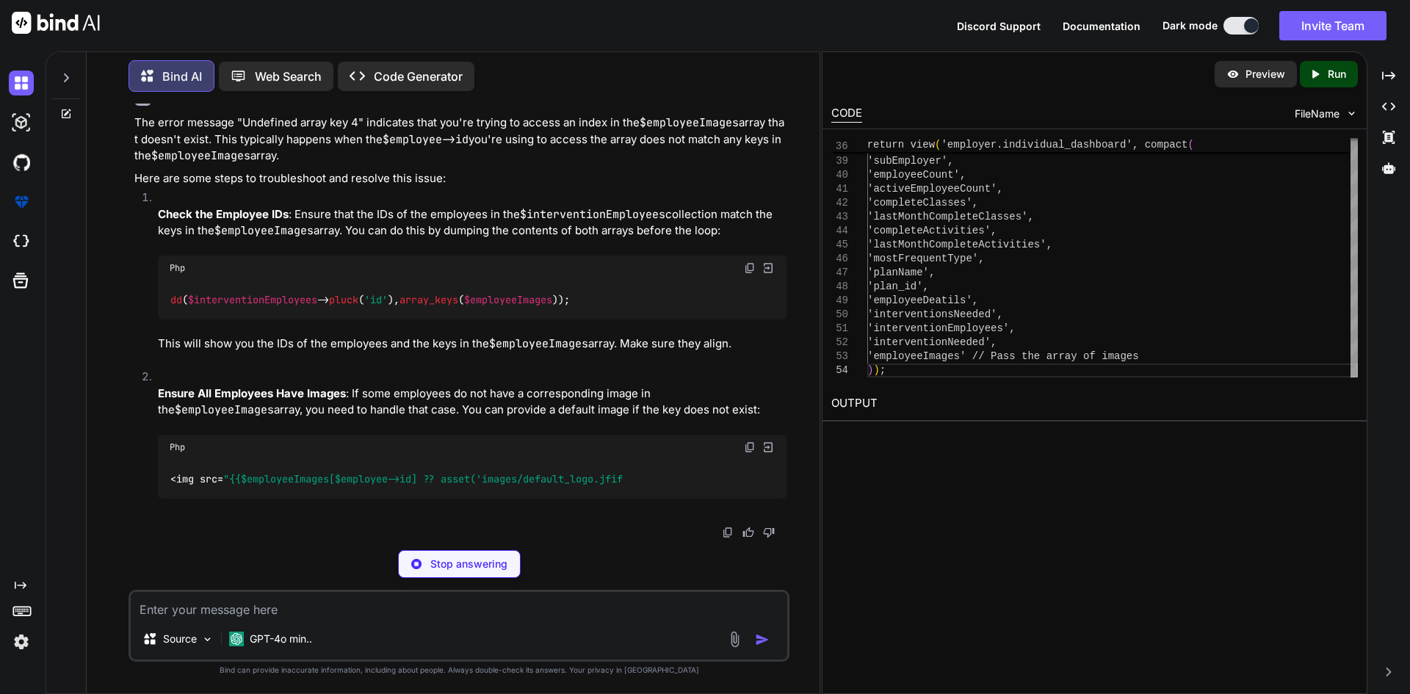
scroll to position [5950, 0]
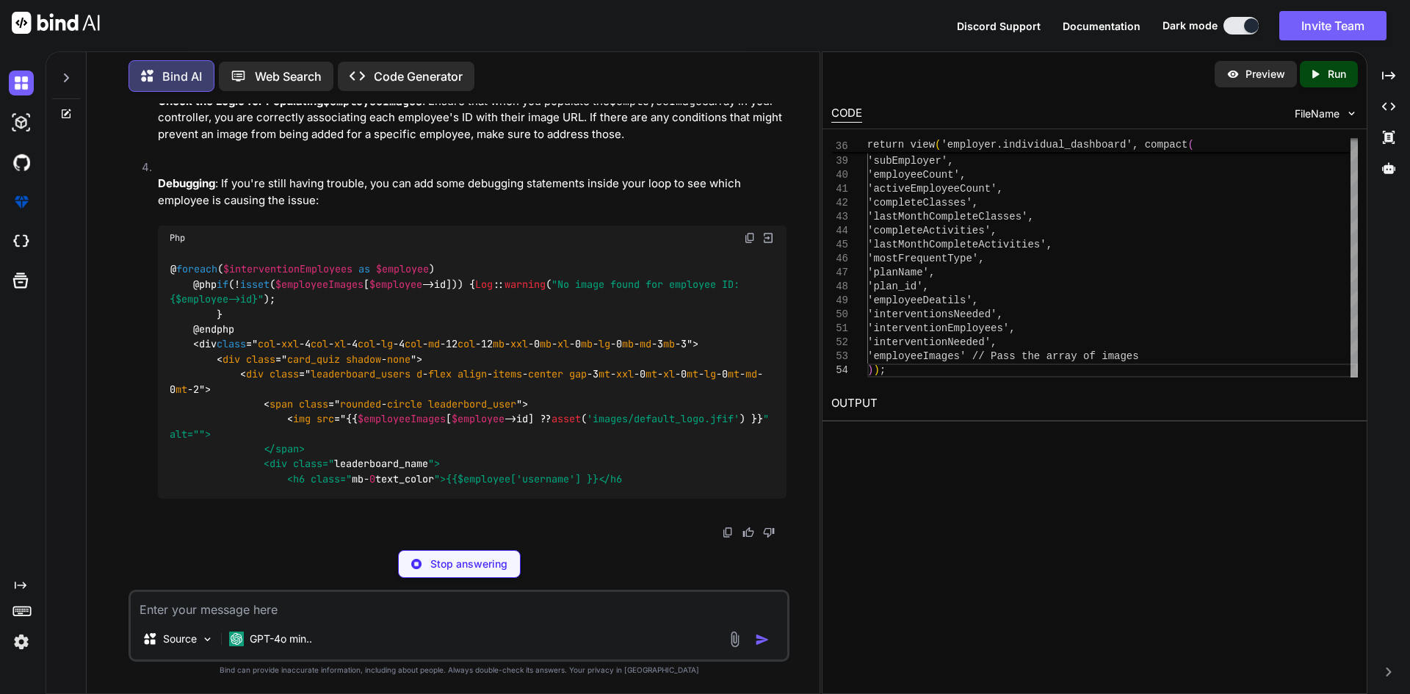
drag, startPoint x: 246, startPoint y: 477, endPoint x: 651, endPoint y: 477, distance: 404.6
click at [651, 14] on span ""{{ $employeeImages [ $employee ->id] ?? asset('images/default_logo.jfif') }}"" at bounding box center [440, 7] width 435 height 13
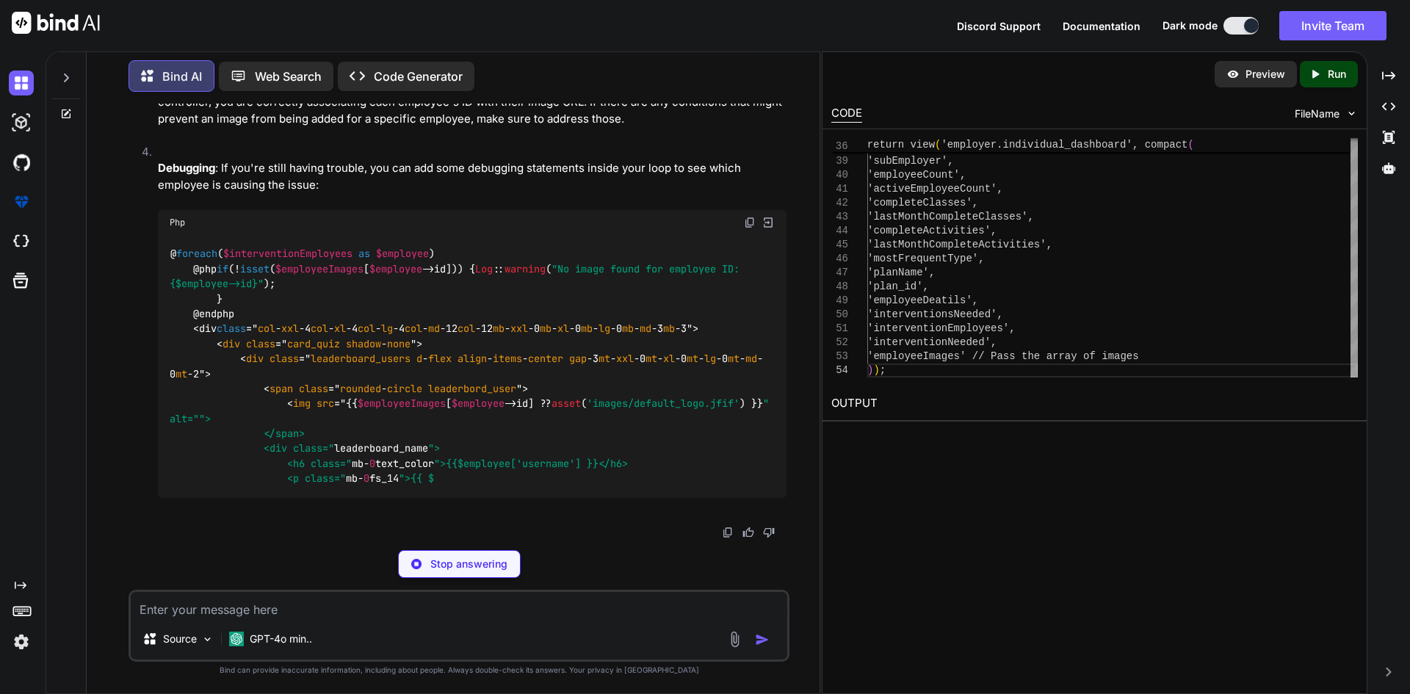
copy span "$employeeImages [ $employee ->id] ?? asset('images/default_logo.jfif')"
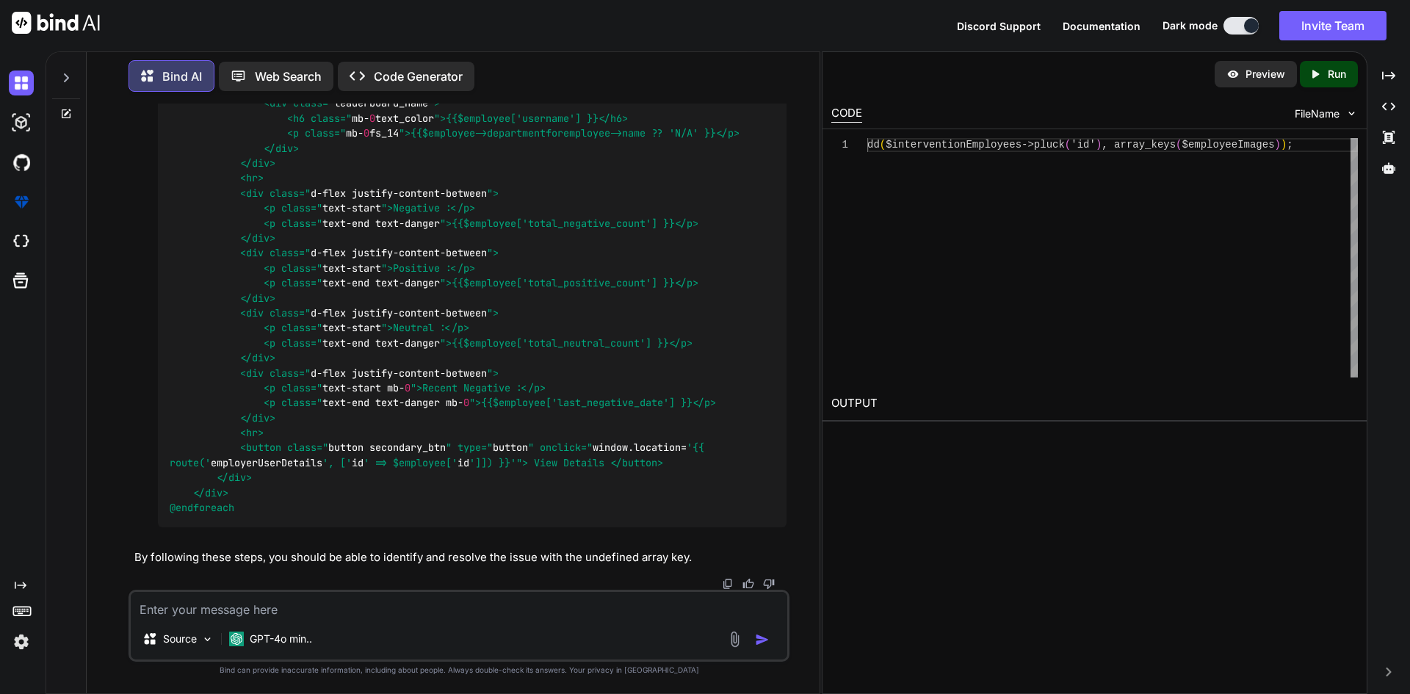
scroll to position [6797, 0]
click at [409, 602] on textarea at bounding box center [459, 605] width 656 height 26
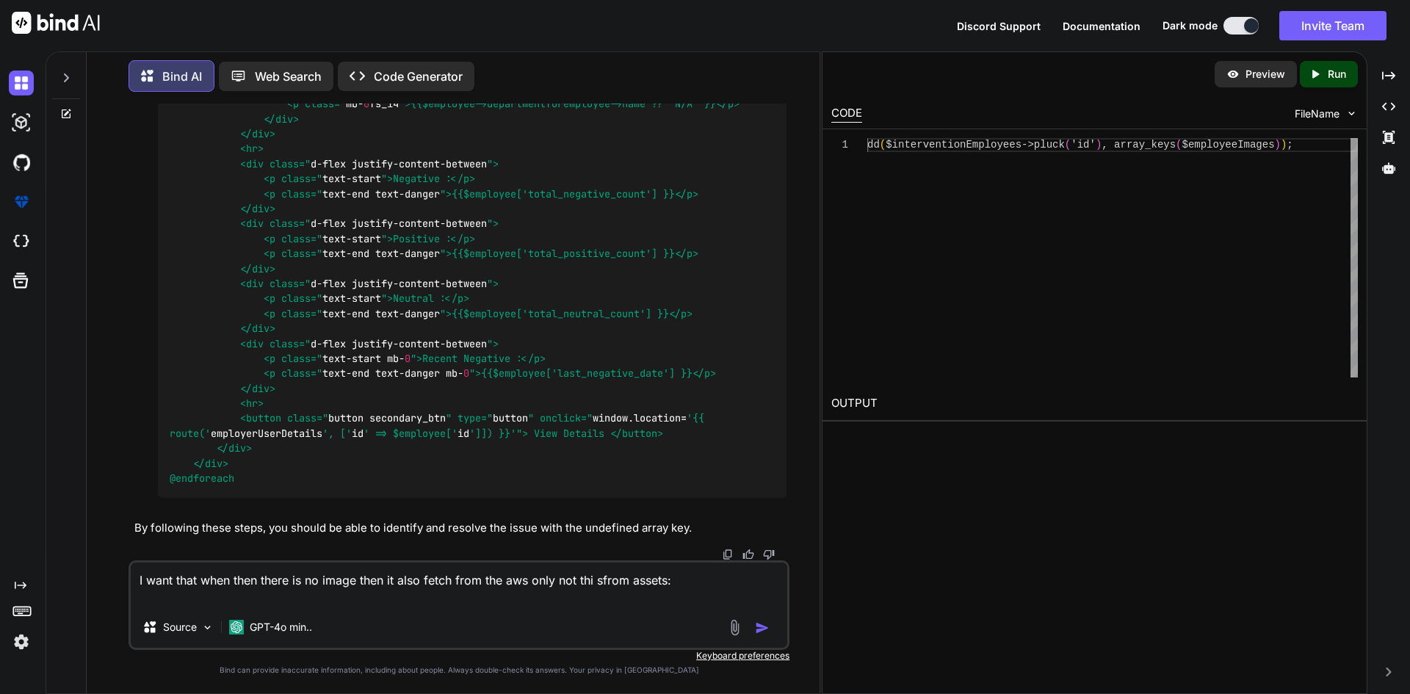
paste textarea "$employeeProfile = $interventionsNeeded->firstWhere('user_id', $employee->id); …"
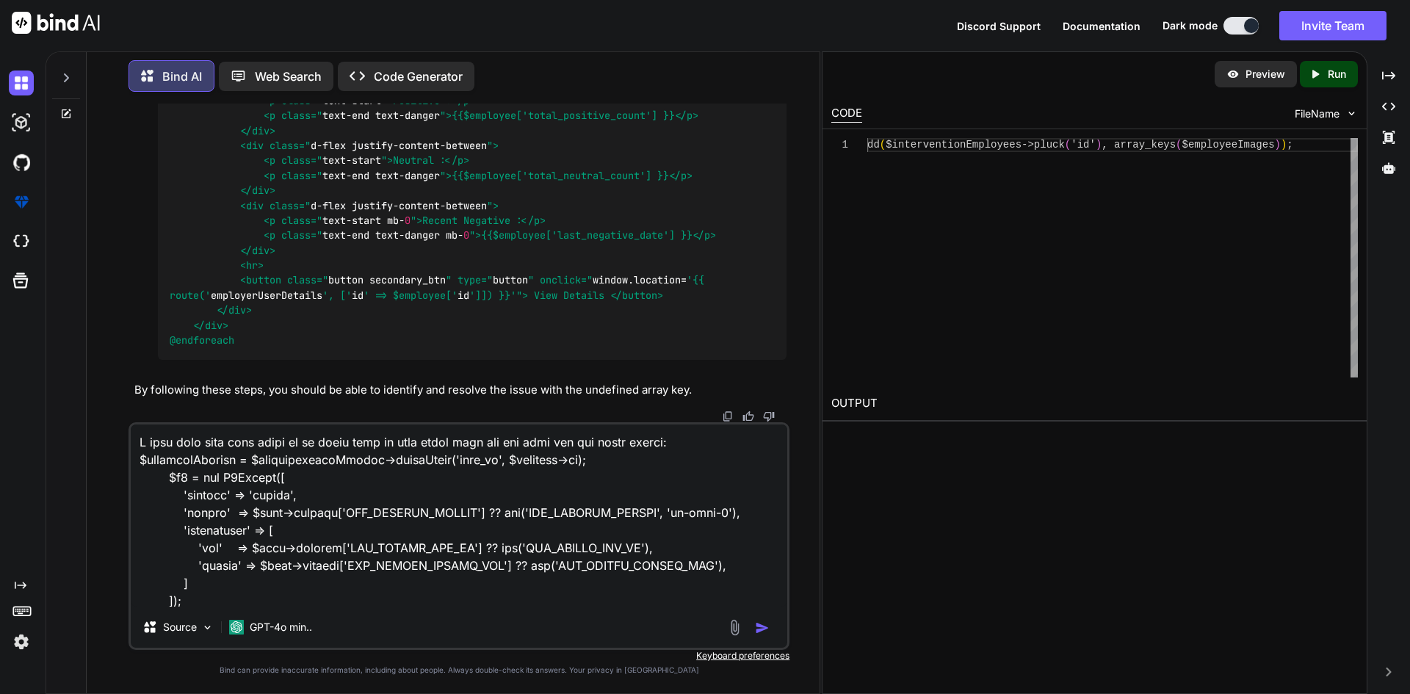
scroll to position [407, 0]
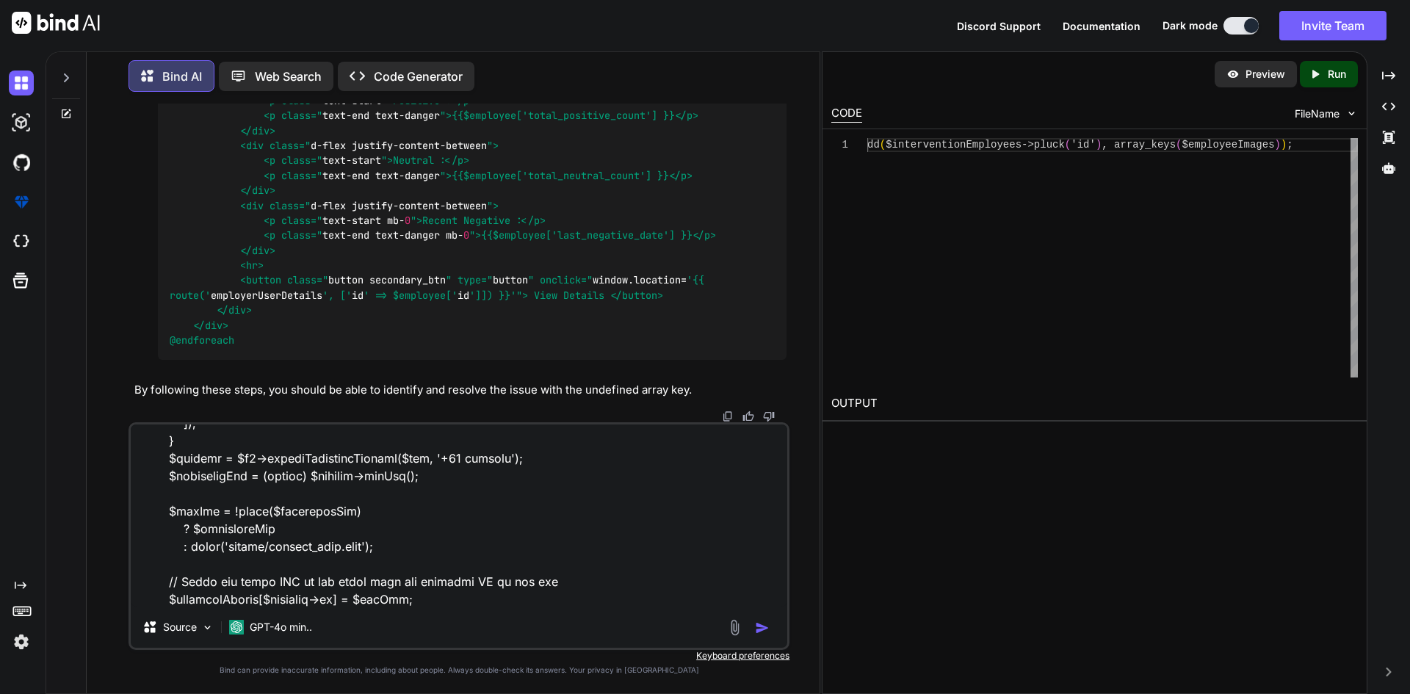
paste textarea "<img src="{{ $employeeImages[$employee->id] ?? asset('images/default_logo.jfif'…"
type textarea "I want that when then there is no image then it also fetch from the aws only no…"
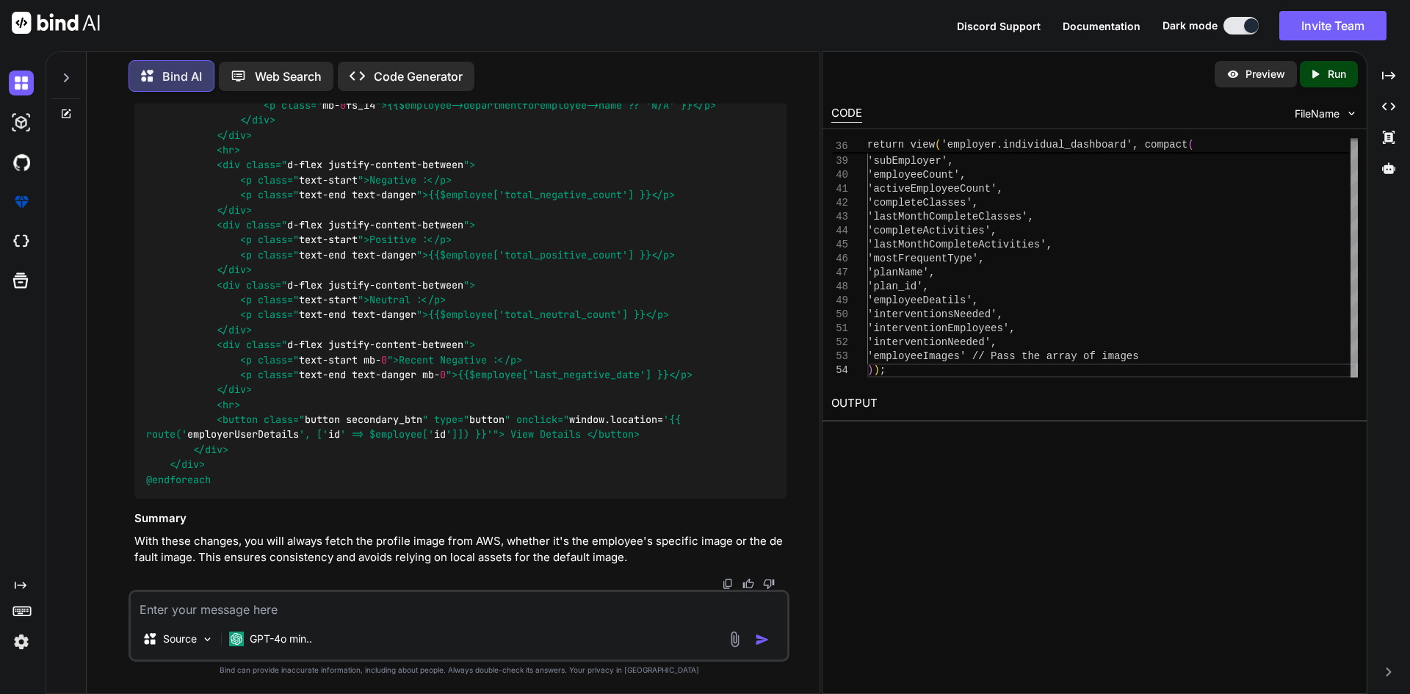
scroll to position [8123, 0]
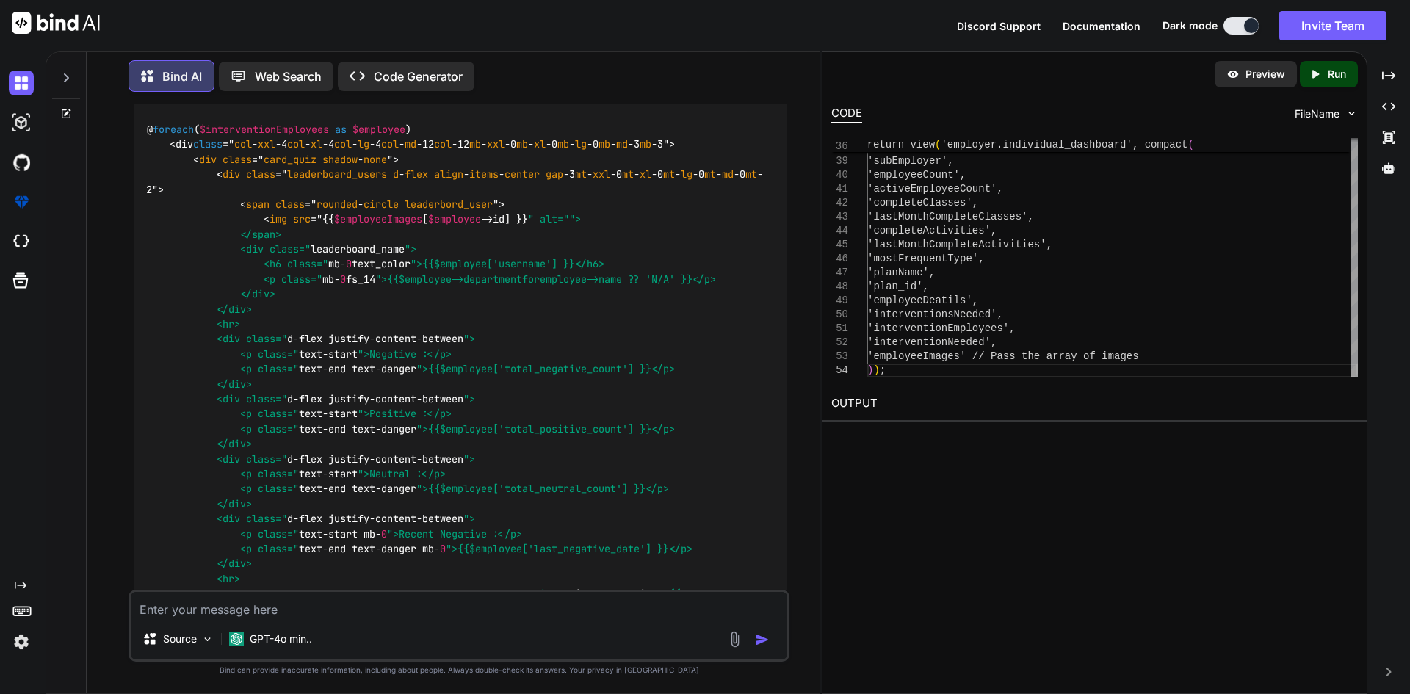
scroll to position [7535, 0]
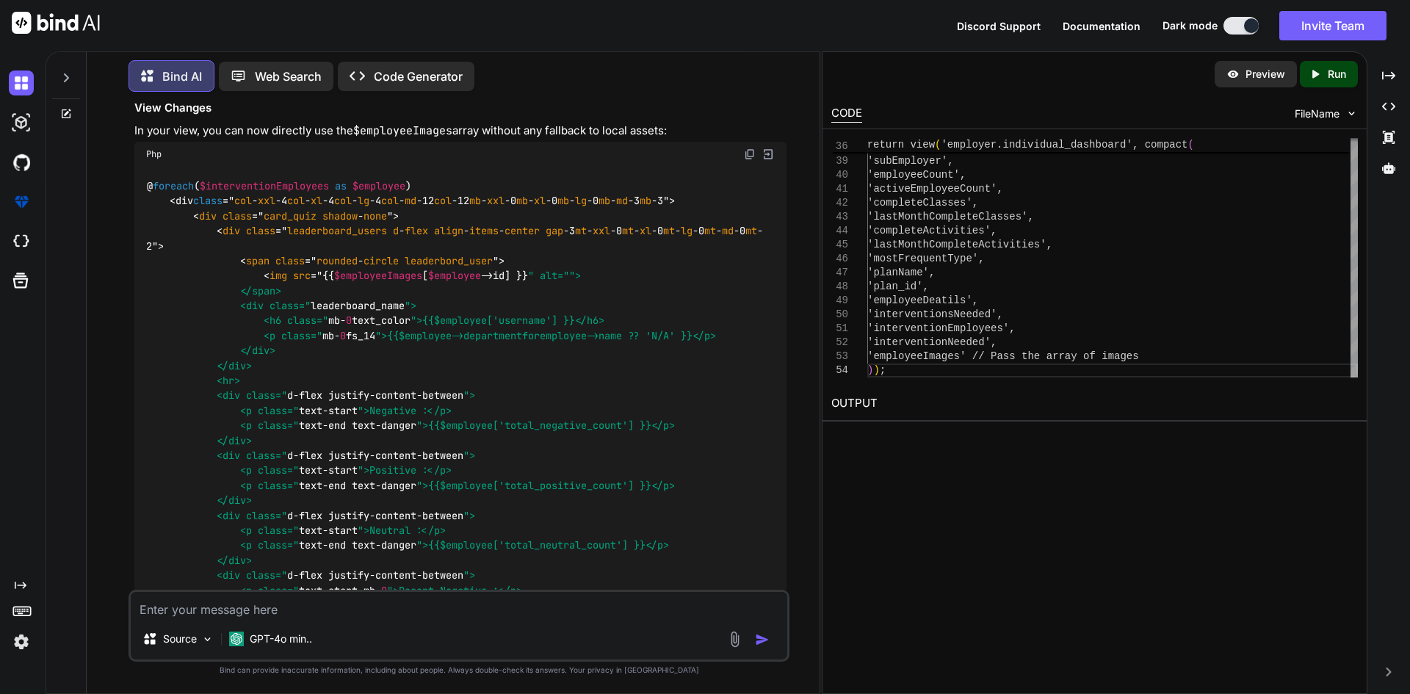
copy code "$employeeImages = []; // Array to hold image URLs for each employee foreach ( $…"
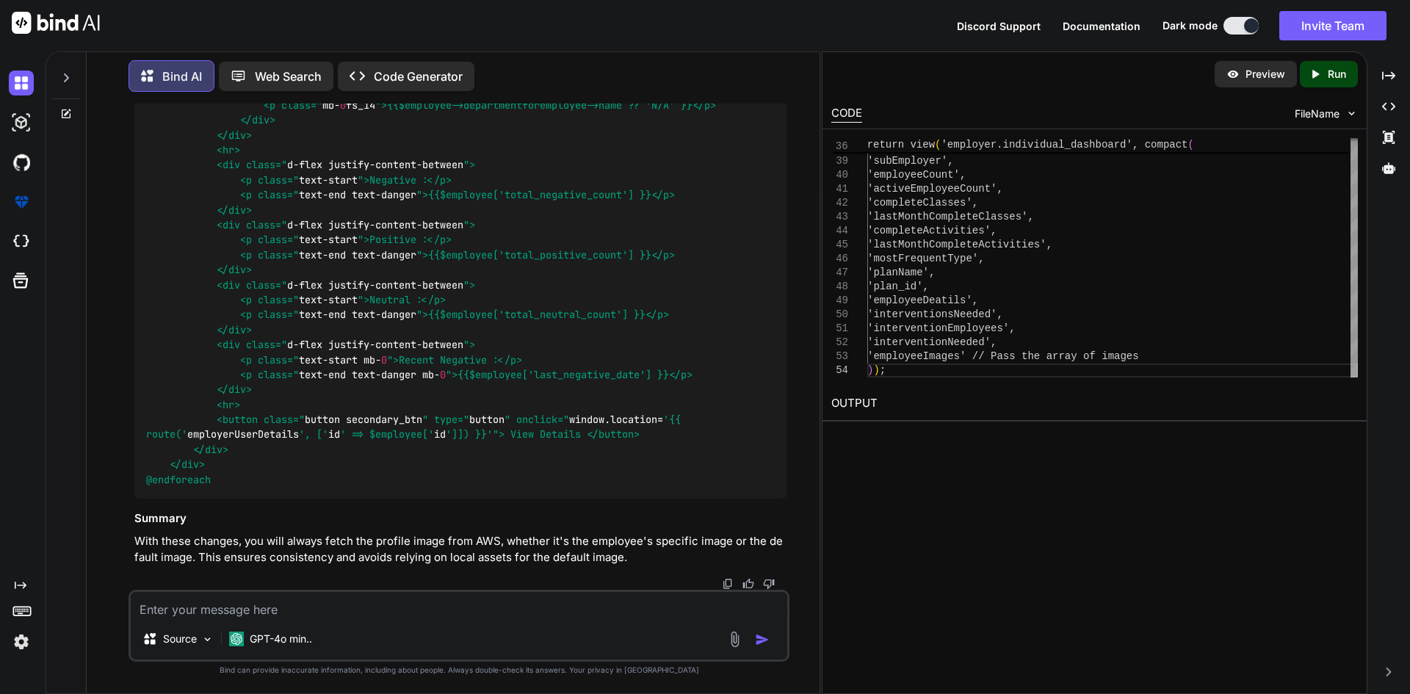
scroll to position [8563, 0]
click at [487, 97] on span "$employee" at bounding box center [460, 90] width 53 height 13
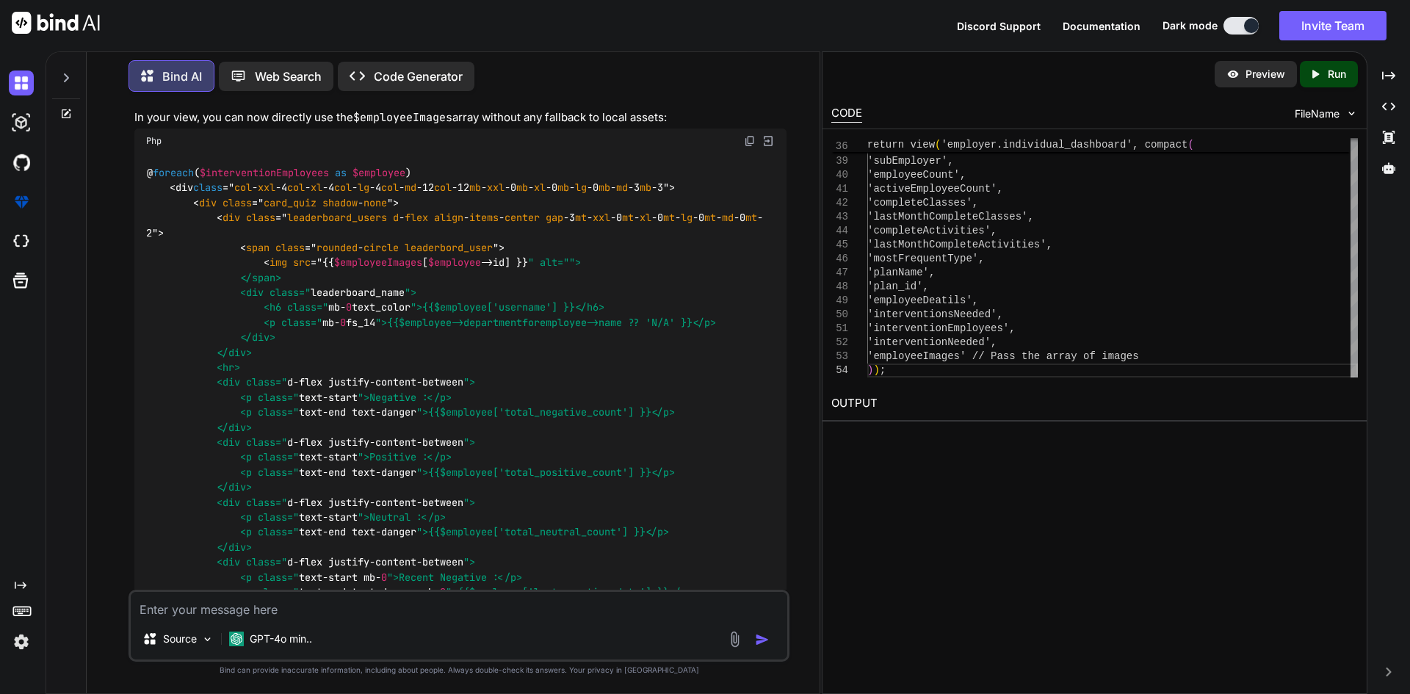
scroll to position [7535, 0]
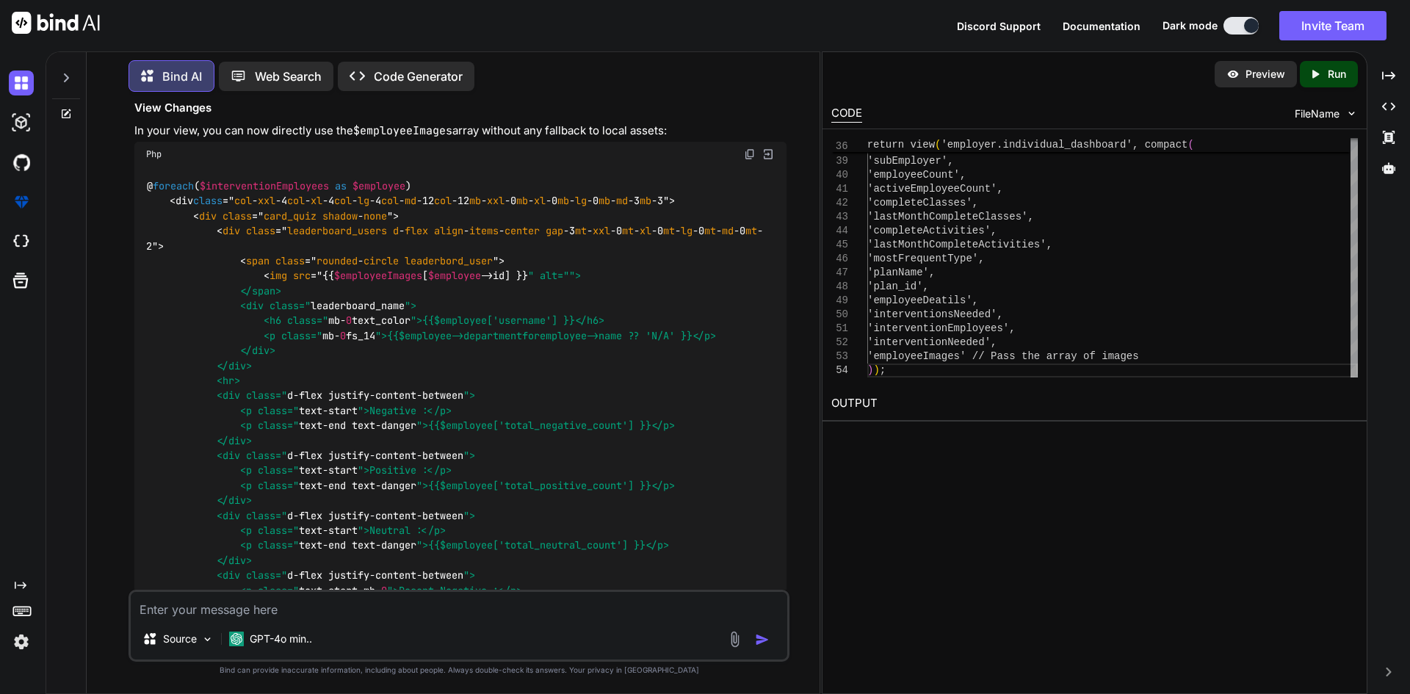
drag, startPoint x: 151, startPoint y: 339, endPoint x: 276, endPoint y: 341, distance: 125.6
copy code "employeeImages = [];"
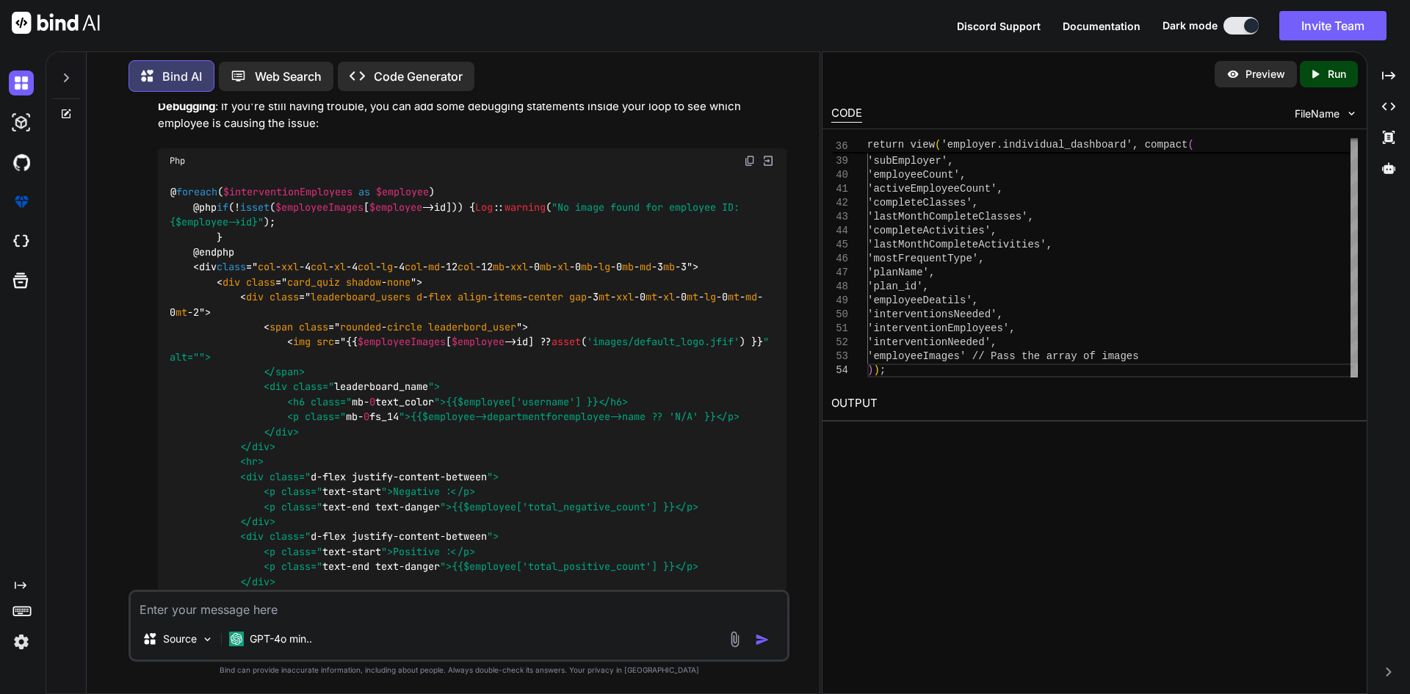
scroll to position [5848, 0]
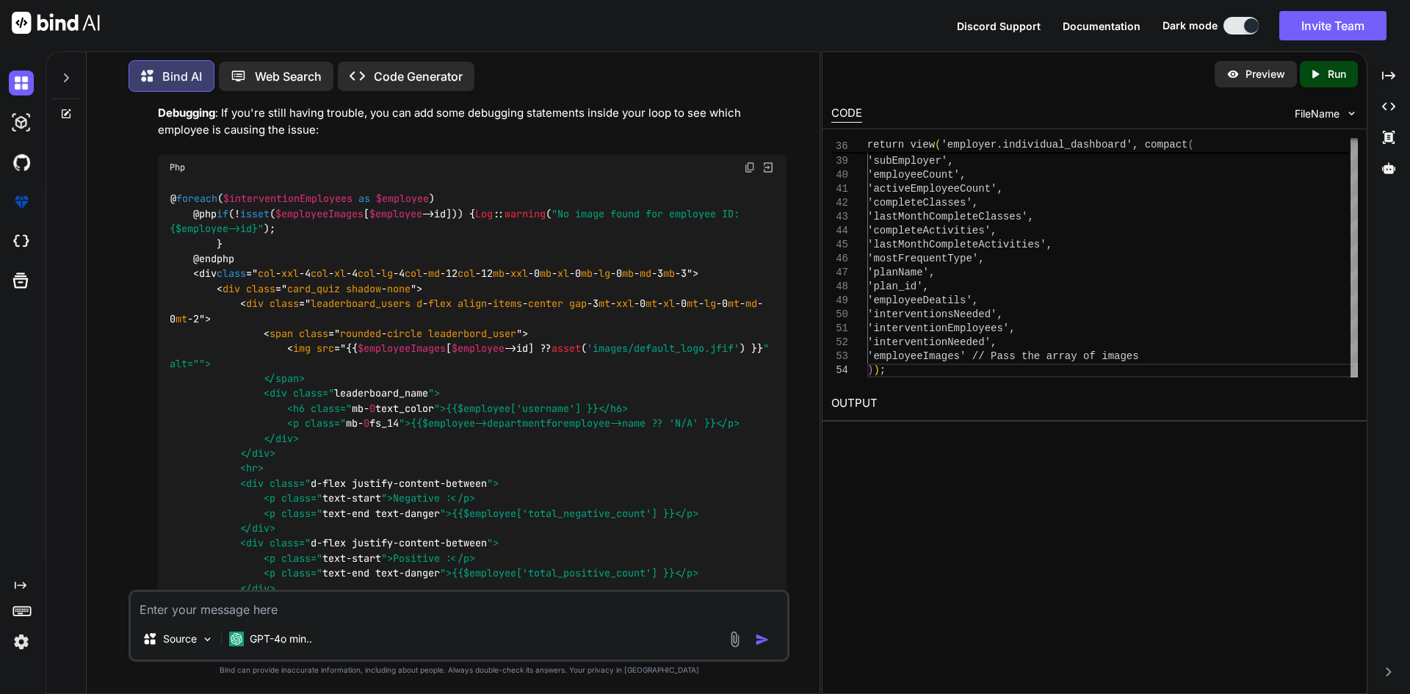
click at [1314, 96] on div "CODE FileName" at bounding box center [1094, 112] width 544 height 32
click at [1311, 84] on div "Created with Pixso. Run" at bounding box center [1329, 74] width 58 height 26
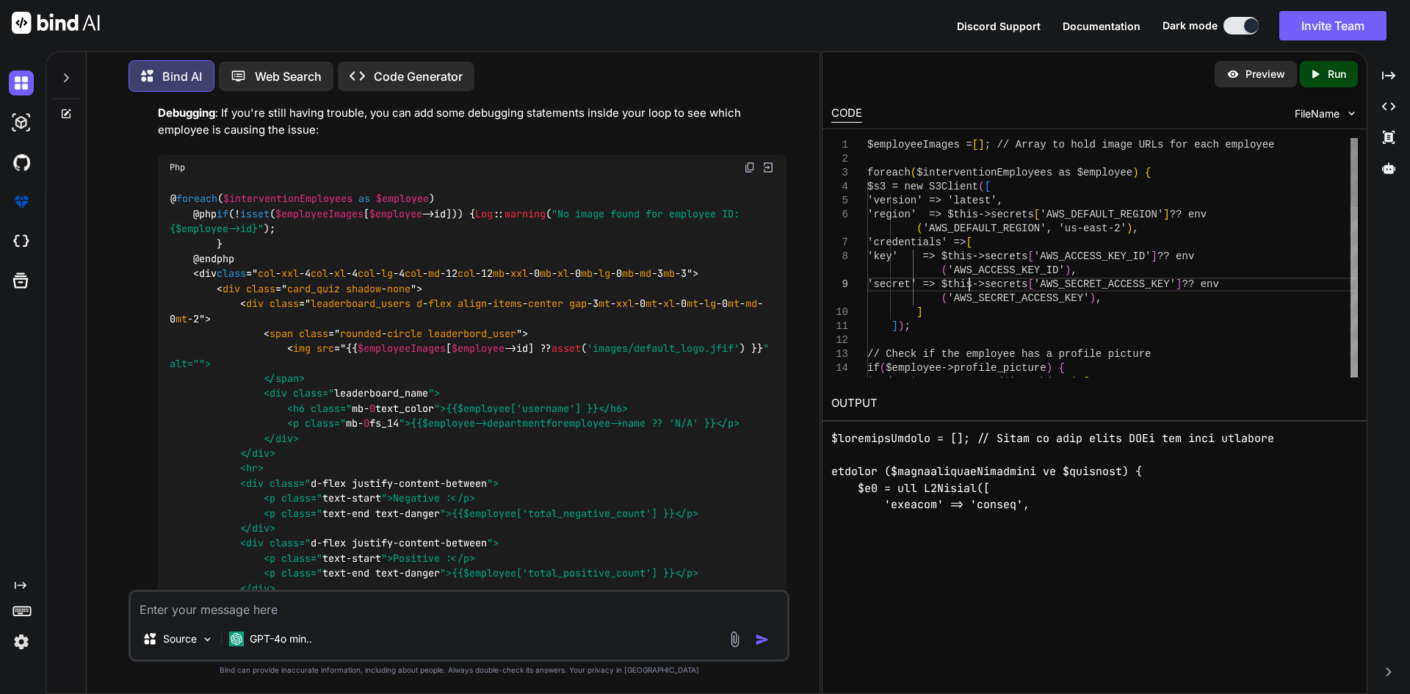
click at [968, 291] on div "// Check if the employee has a profile picture if ( $employee->profile_picture …" at bounding box center [1112, 549] width 491 height 823
click at [969, 291] on div "// Check if the employee has a profile picture if ( $employee->profile_picture …" at bounding box center [1112, 549] width 491 height 823
click at [993, 303] on div "// Check if the employee has a profile picture if ( $employee->profile_picture …" at bounding box center [1112, 549] width 491 height 823
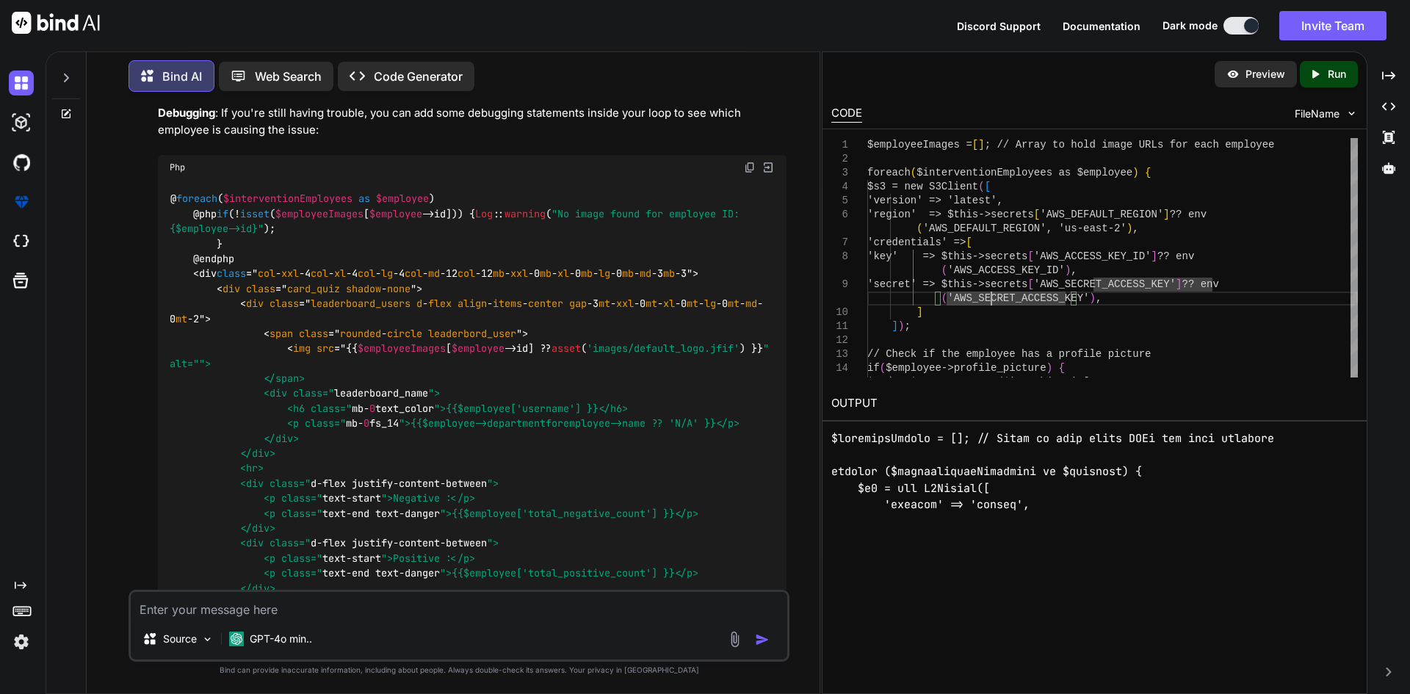
click at [1263, 77] on p "Preview" at bounding box center [1265, 74] width 40 height 15
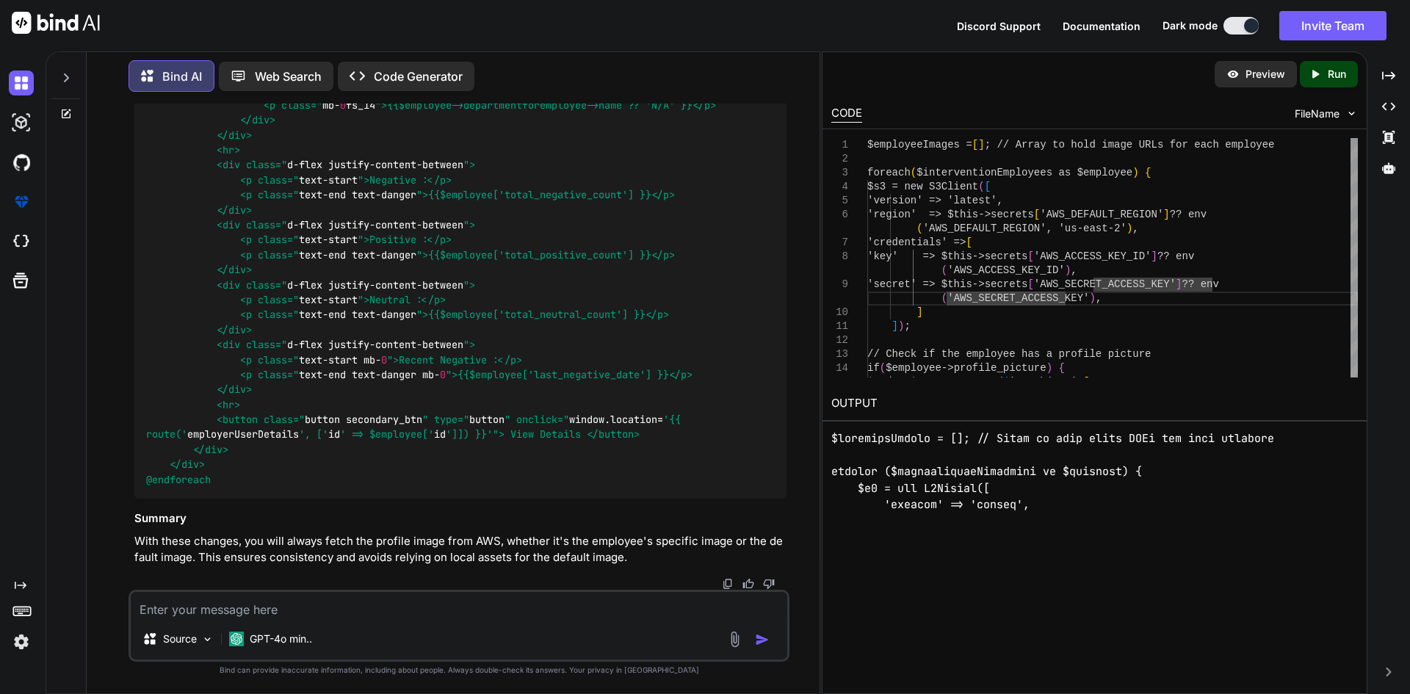
scroll to position [8858, 0]
click at [582, 392] on div "@ foreach ( $interventionEmployees as $employee ) <div class =" col - xxl -4 co…" at bounding box center [460, 217] width 652 height 562
click at [582, 393] on div "@ foreach ( $interventionEmployees as $employee ) <div class =" col - xxl -4 co…" at bounding box center [460, 217] width 652 height 562
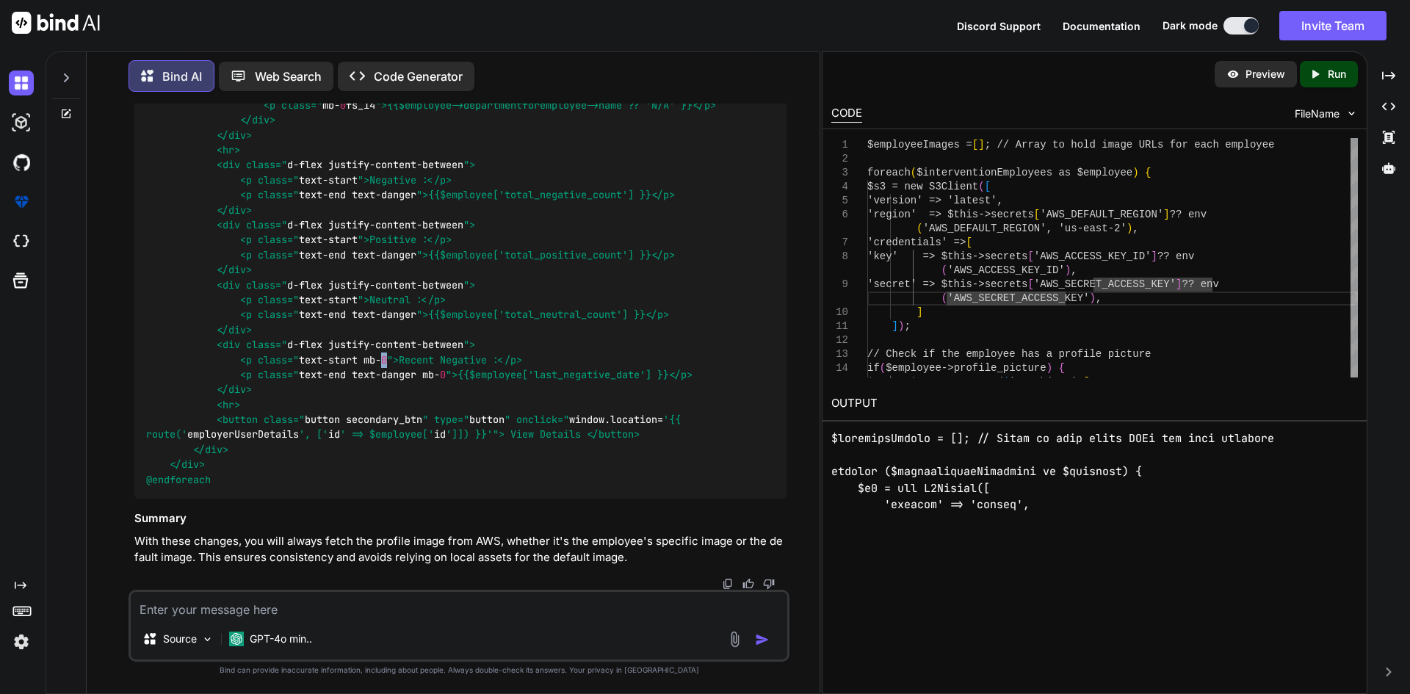
click at [387, 364] on span "0" at bounding box center [384, 359] width 6 height 13
click at [1320, 25] on button "Invite Team" at bounding box center [1332, 25] width 107 height 29
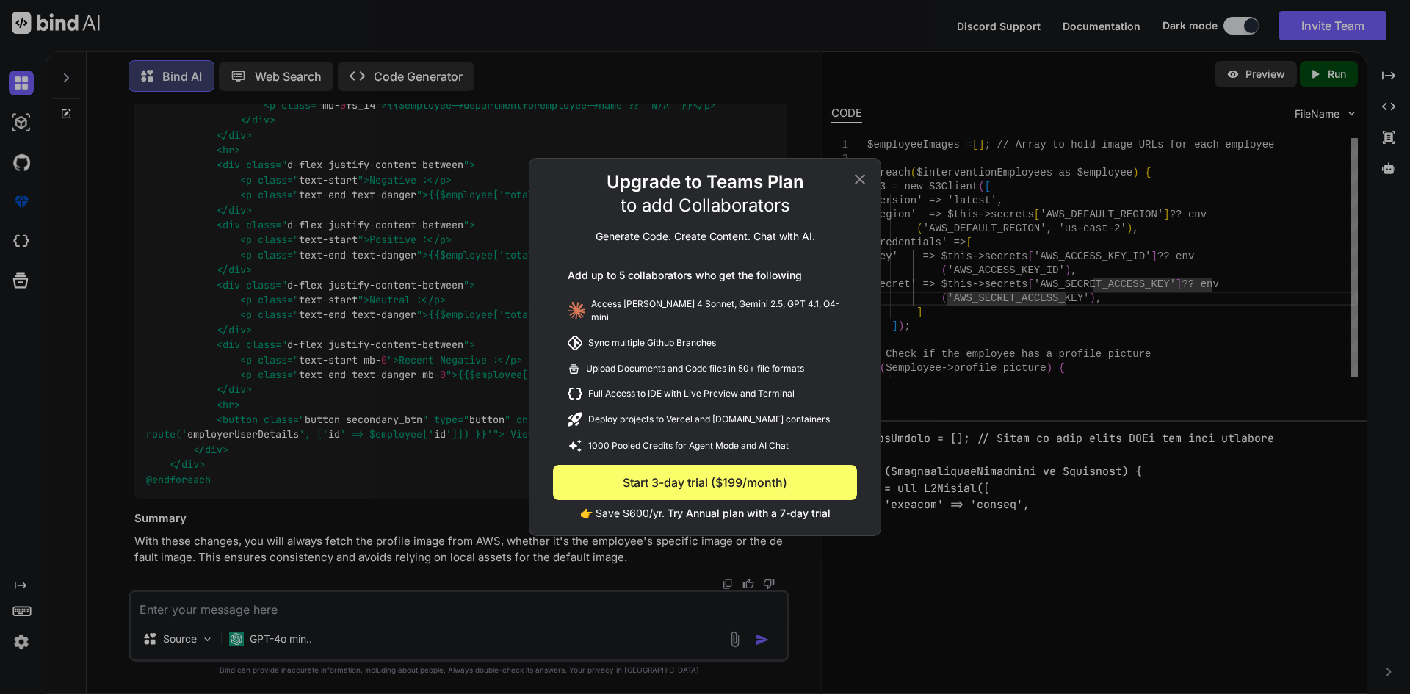
click at [1037, 632] on div "Upgrade to Teams Plan to add Collaborators Generate Code. Create Content. Chat …" at bounding box center [705, 347] width 1410 height 694
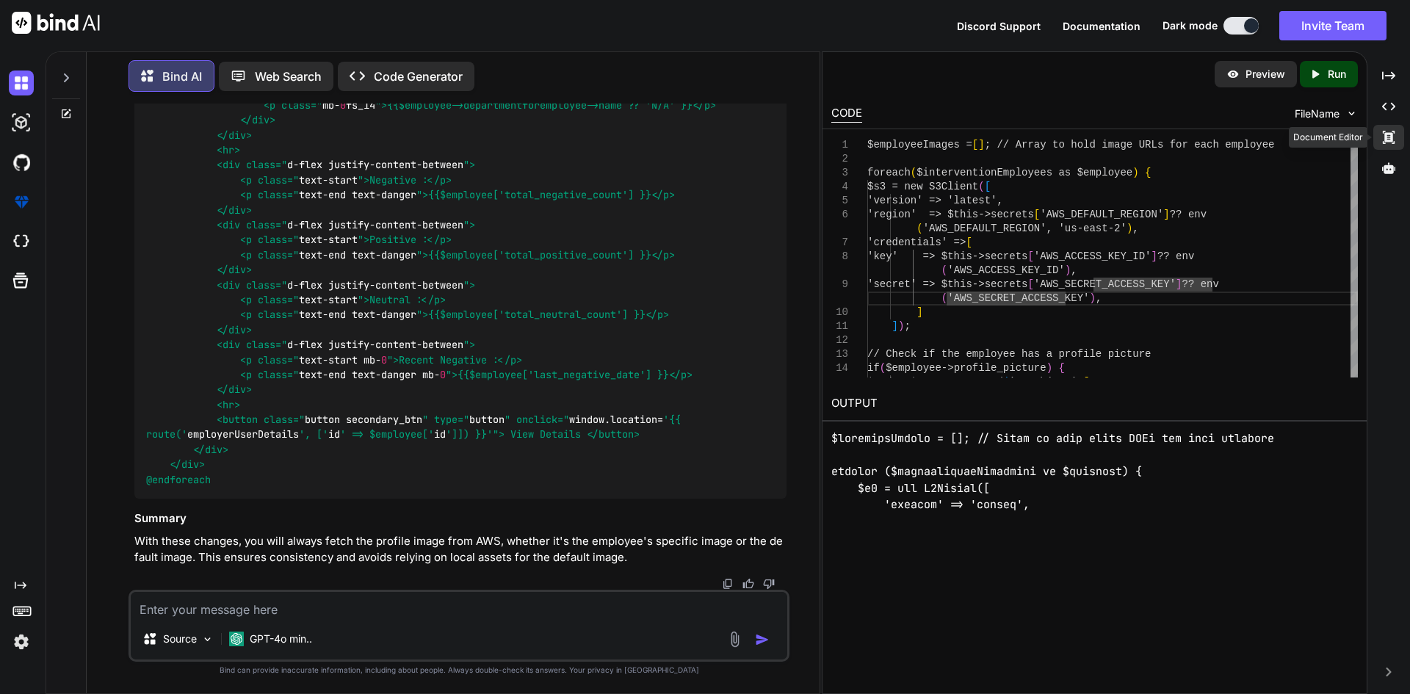
click at [1390, 131] on icon "Created with Pixso." at bounding box center [1388, 137] width 13 height 13
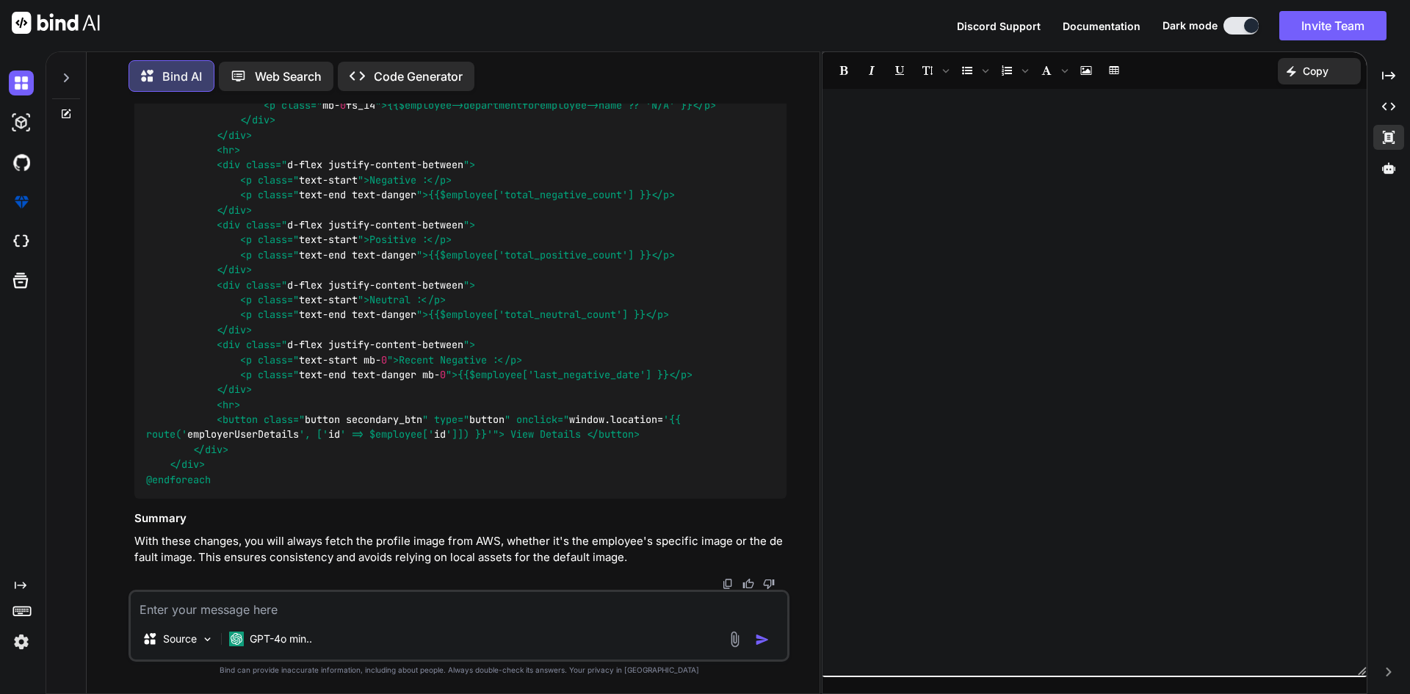
click at [1248, 208] on div at bounding box center [1094, 382] width 544 height 572
click at [1382, 174] on icon at bounding box center [1388, 168] width 13 height 13
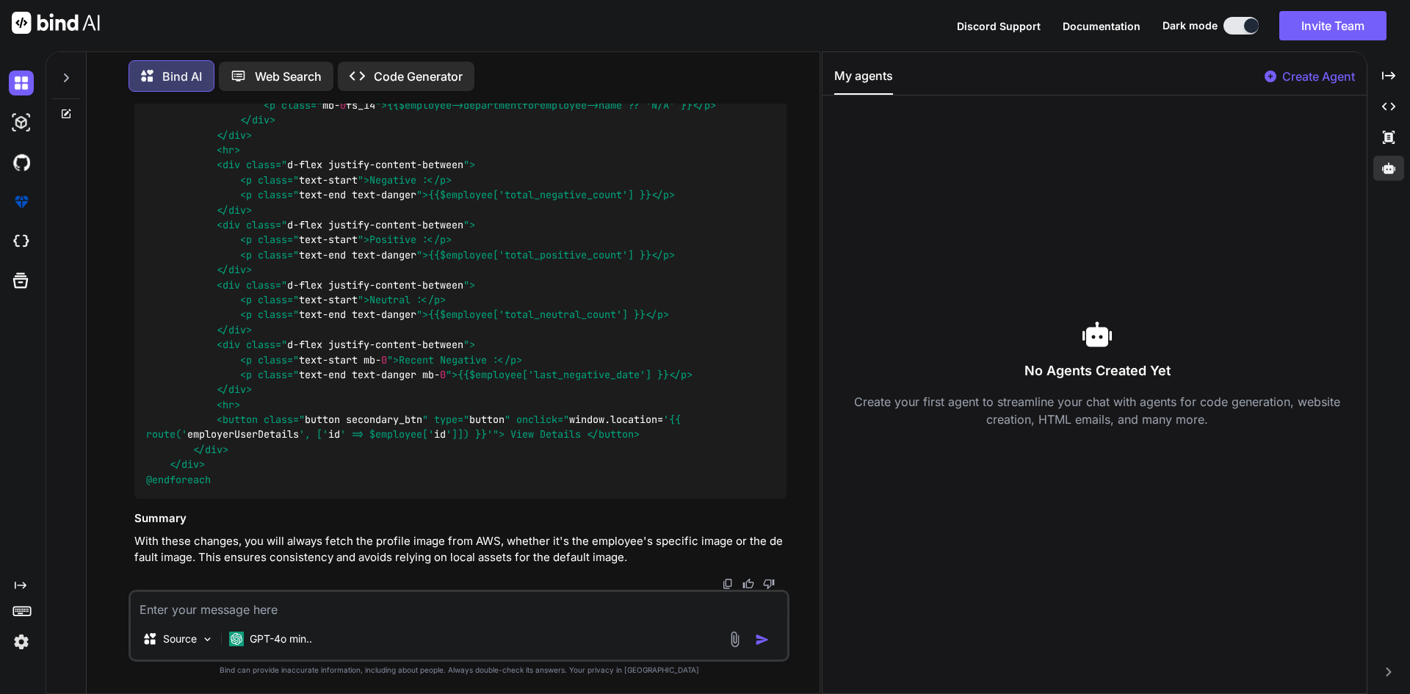
click at [1060, 366] on h3 "No Agents Created Yet" at bounding box center [1097, 371] width 526 height 21
click at [1386, 74] on icon "Created with Pixso." at bounding box center [1388, 75] width 13 height 13
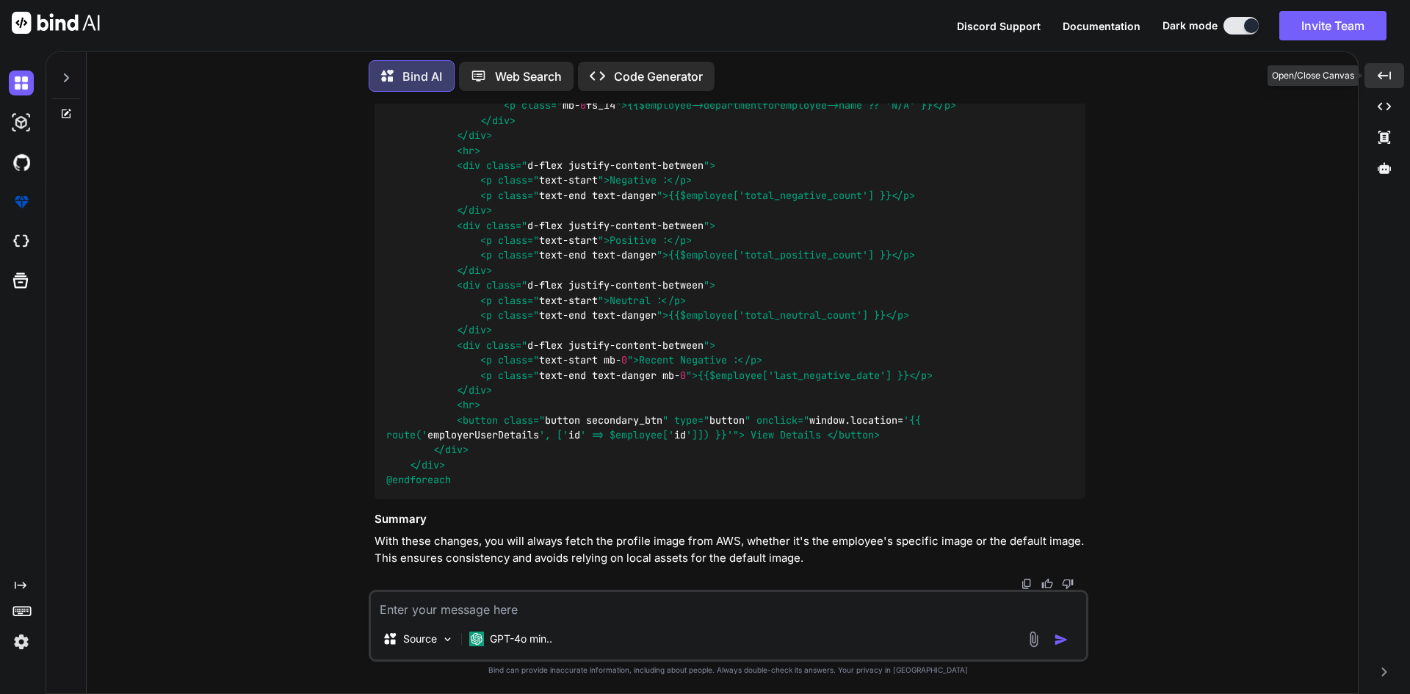
scroll to position [8488, 0]
click at [1382, 84] on div "Created with Pixso." at bounding box center [1384, 75] width 40 height 25
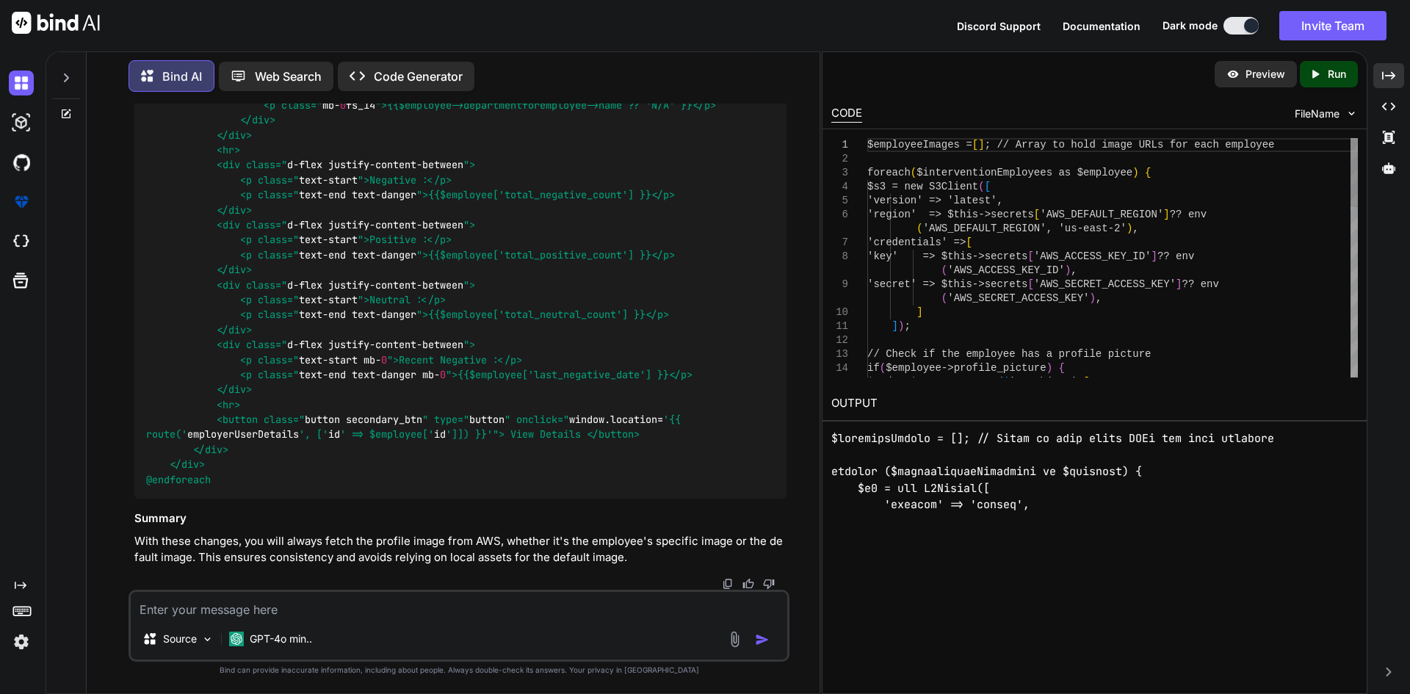
scroll to position [0, 0]
click at [1057, 309] on div "$employeeImages = [ ] ; // Array to hold image URLs for each employee foreach (…" at bounding box center [1112, 549] width 491 height 823
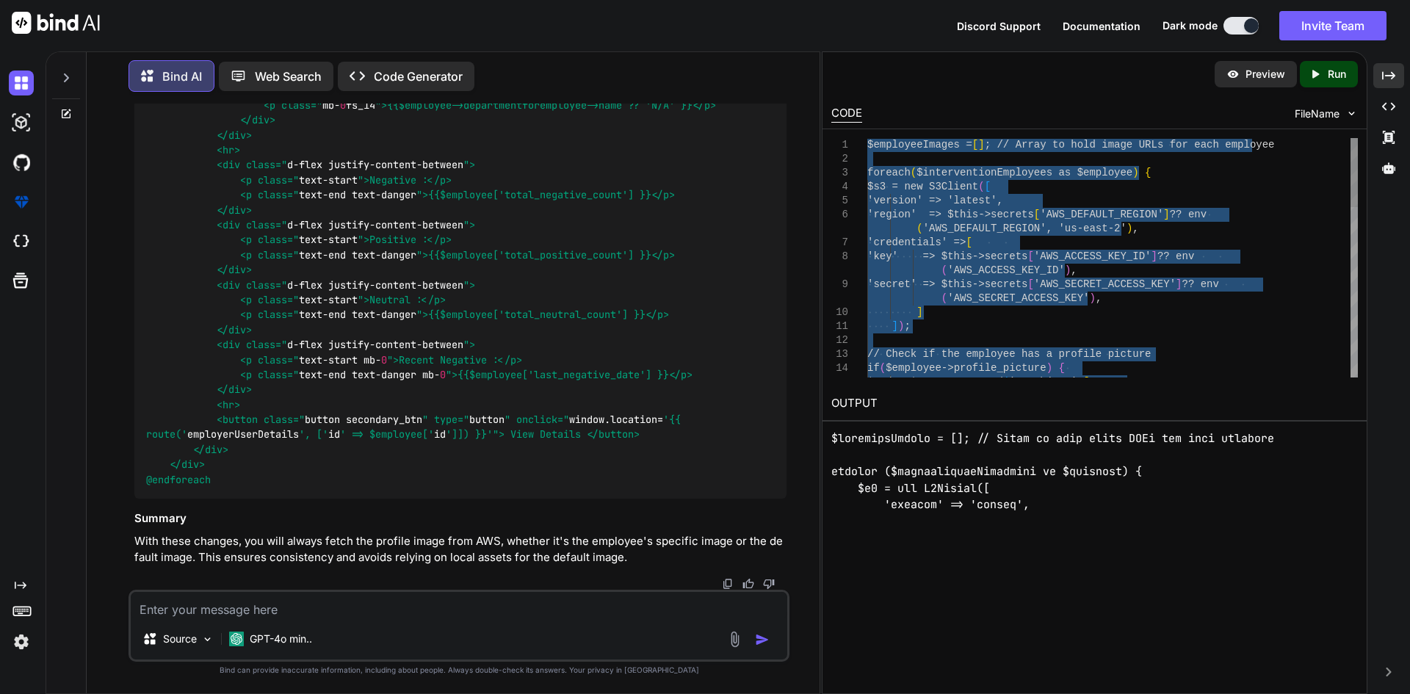
click at [1031, 329] on div "$employeeImages = [ ] ; // Array to hold image URLs for each employee foreach (…" at bounding box center [1112, 549] width 491 height 823
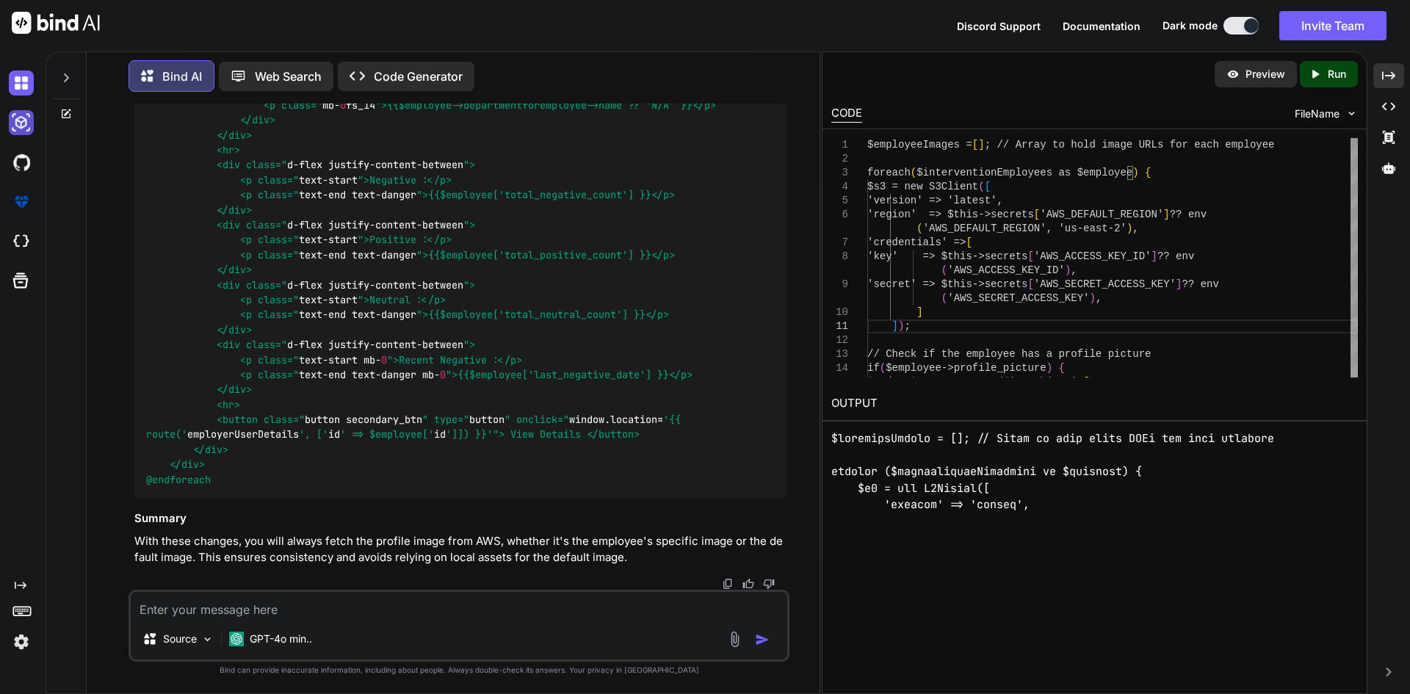
click at [20, 125] on img at bounding box center [21, 122] width 25 height 25
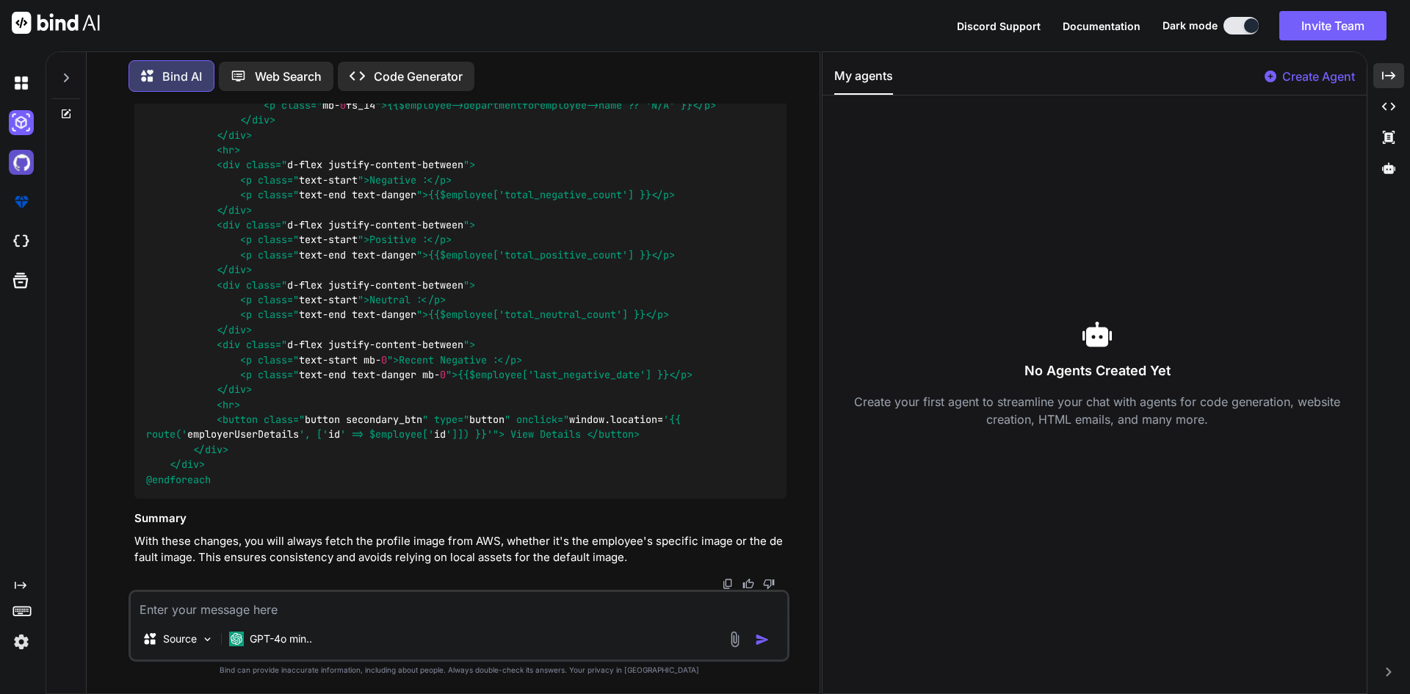
click at [14, 168] on img at bounding box center [21, 162] width 25 height 25
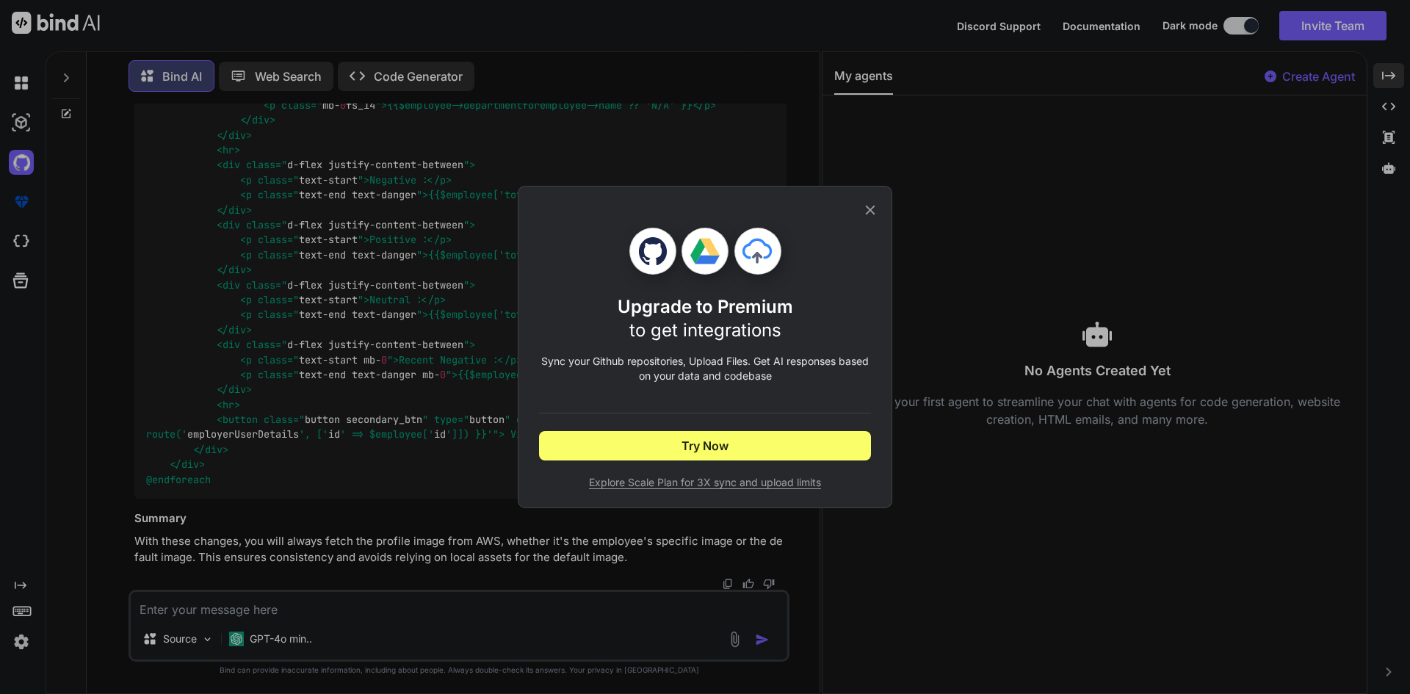
click at [22, 215] on div "Upgrade to Premium to get integrations Sync your Github repositories, Upload Fi…" at bounding box center [705, 347] width 1410 height 694
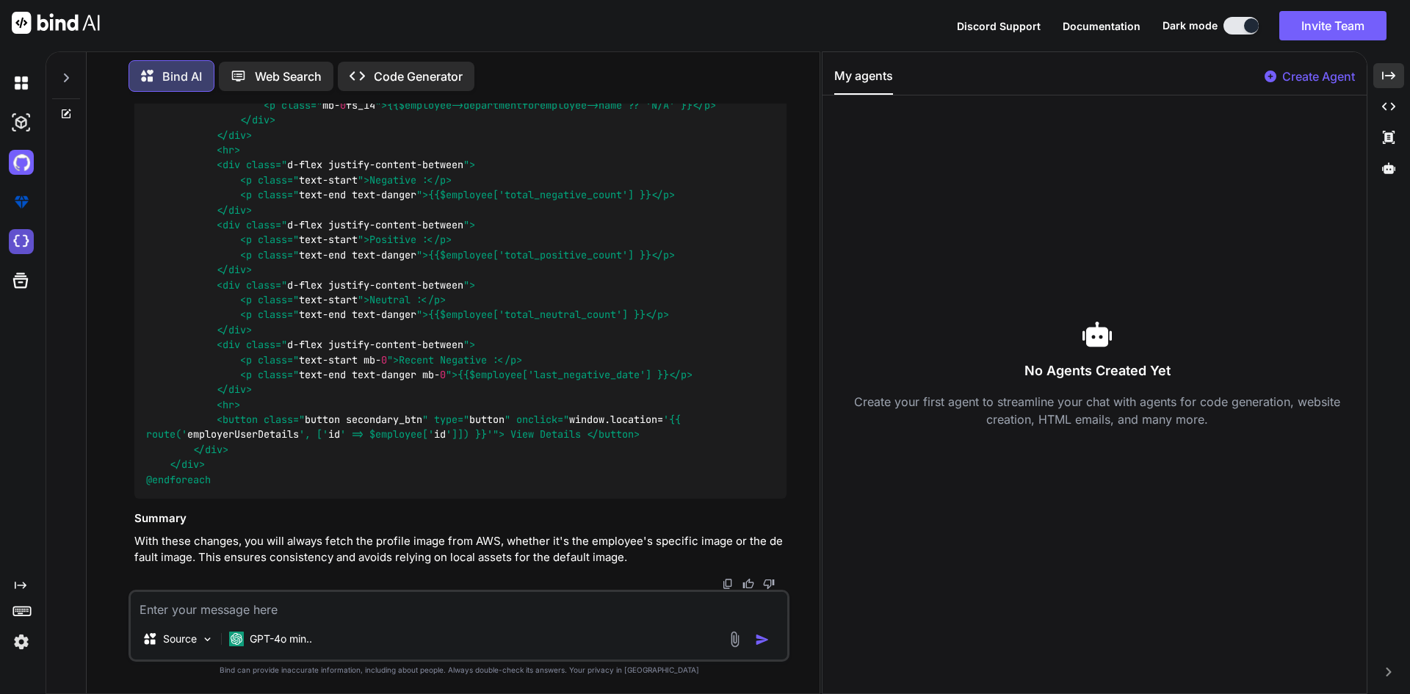
click at [27, 250] on img at bounding box center [21, 241] width 25 height 25
click at [551, 298] on div "@ foreach ( $interventionEmployees as $employee ) <div class =" col - xxl -4 co…" at bounding box center [460, 217] width 652 height 562
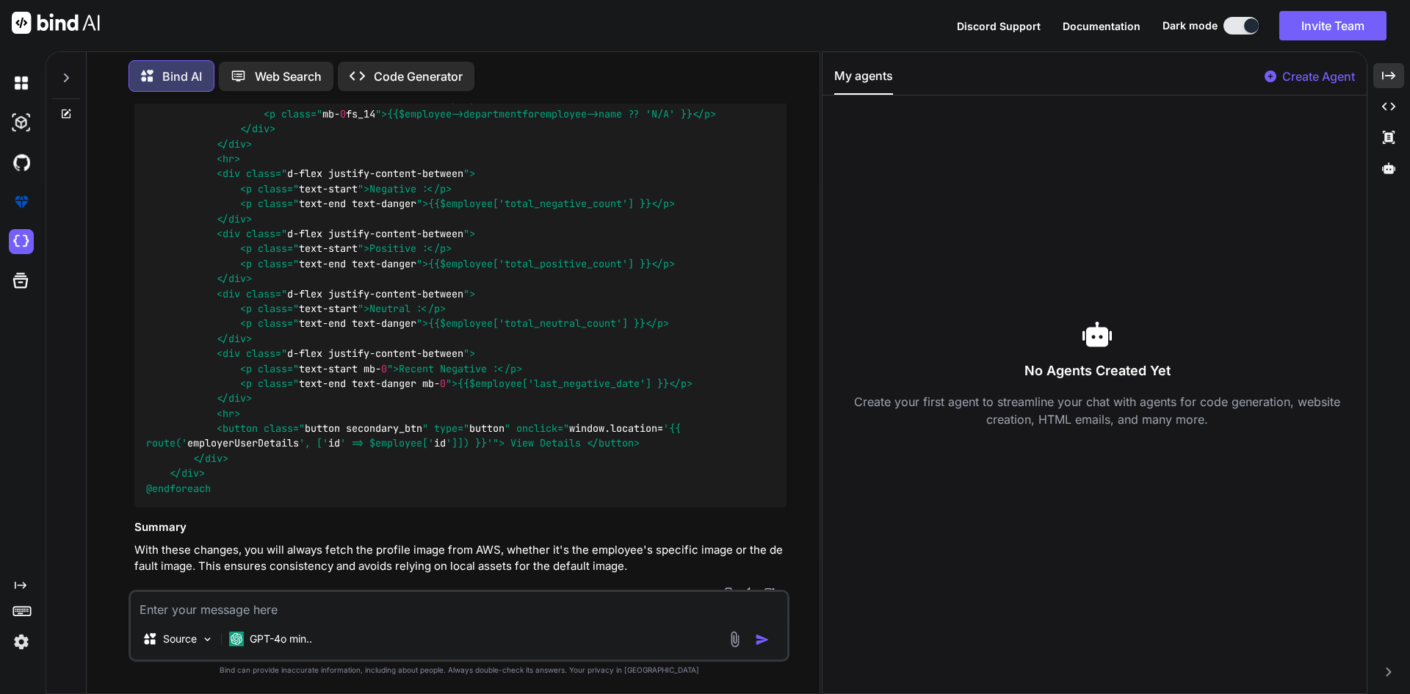
click at [59, 68] on div at bounding box center [66, 73] width 28 height 51
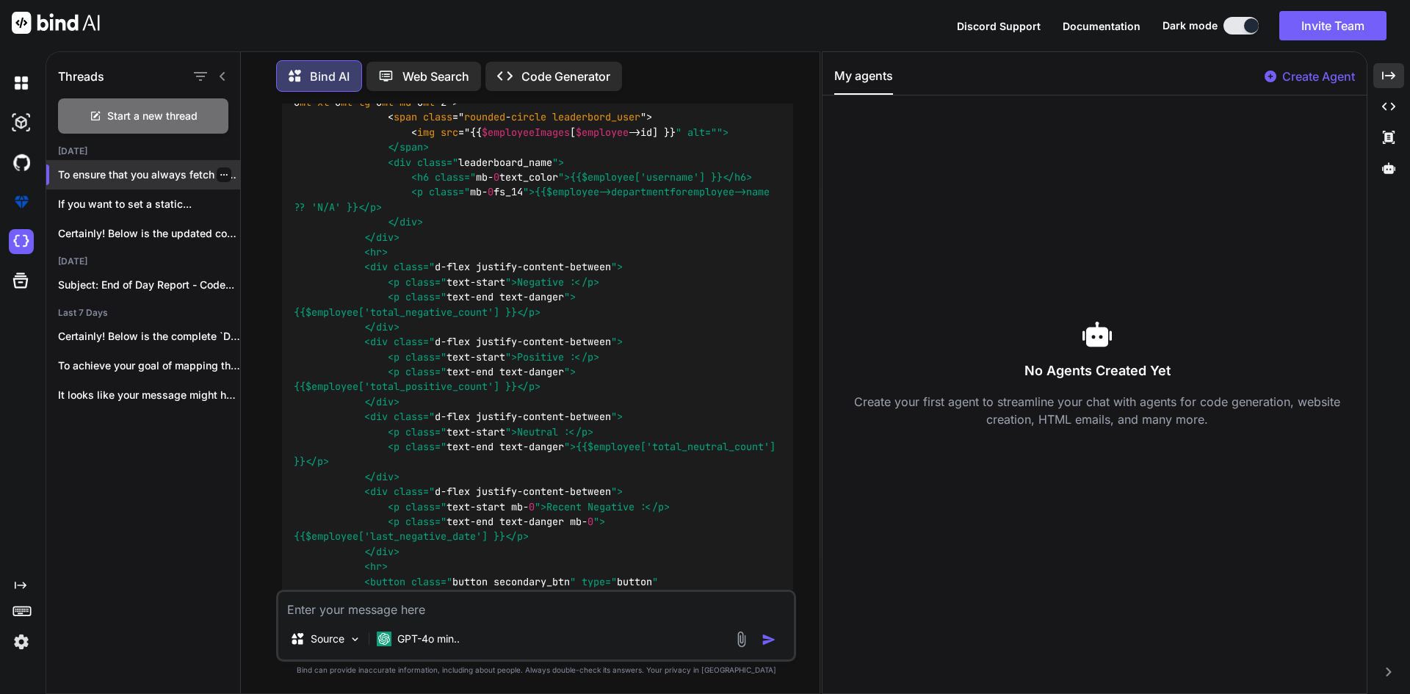
click at [220, 170] on icon "button" at bounding box center [224, 174] width 9 height 9
click at [250, 228] on span "Delete" at bounding box center [258, 229] width 32 height 15
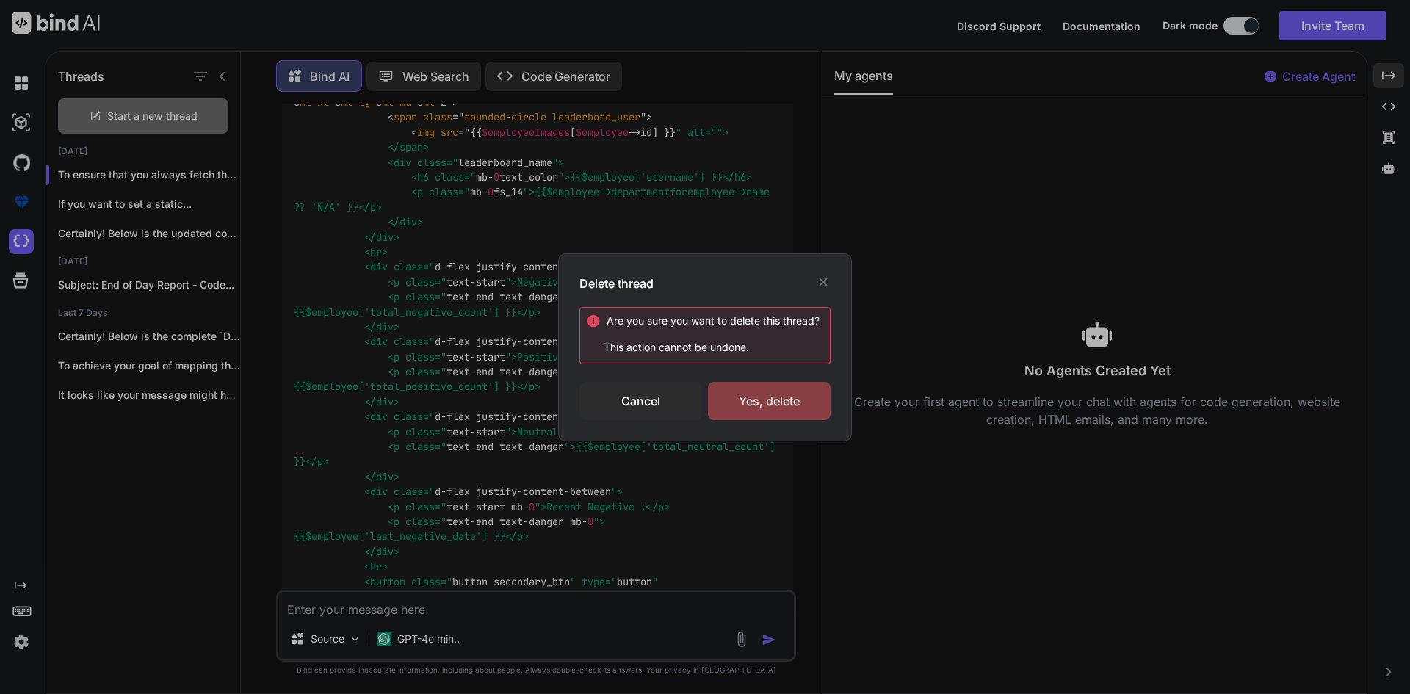
click at [803, 404] on div "Yes, delete" at bounding box center [769, 401] width 123 height 38
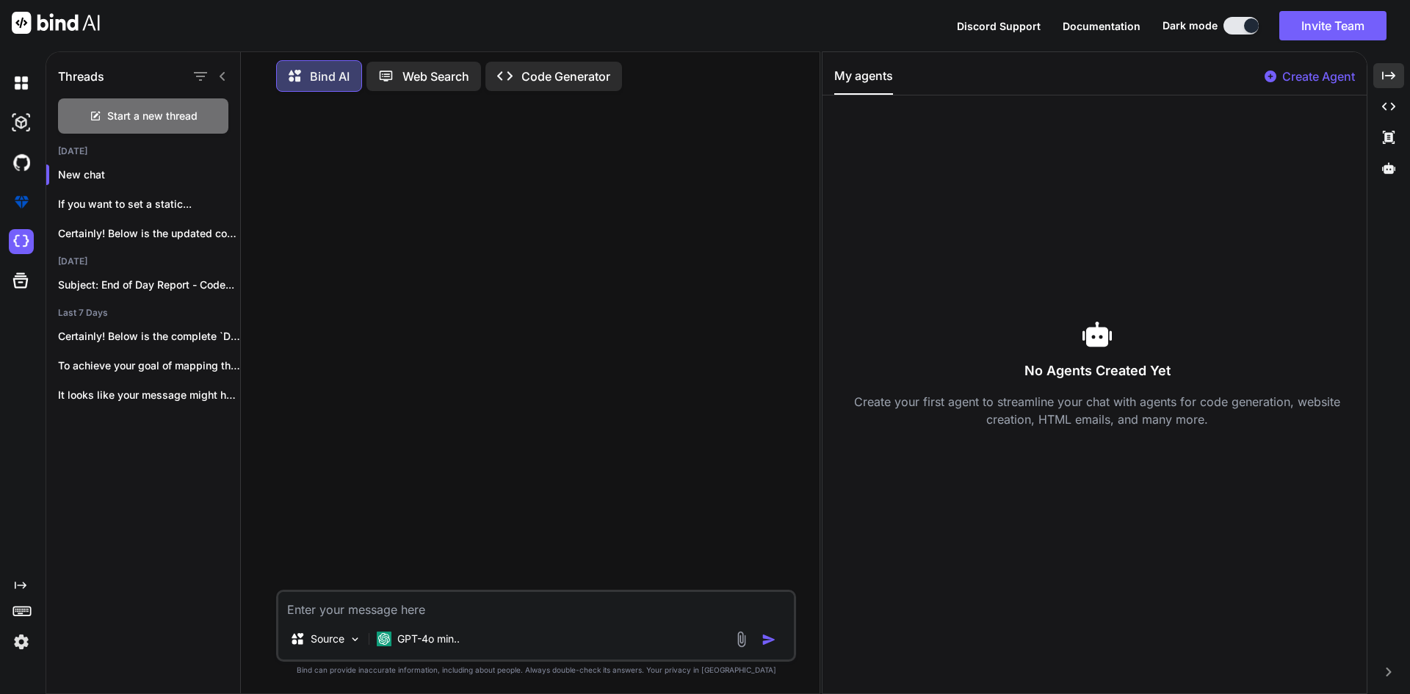
click at [159, 528] on div "Threads Start a new thread [DATE] New chat If you want to set a static... Certa…" at bounding box center [143, 370] width 195 height 645
click at [108, 197] on p "If you want to set a static..." at bounding box center [149, 204] width 182 height 15
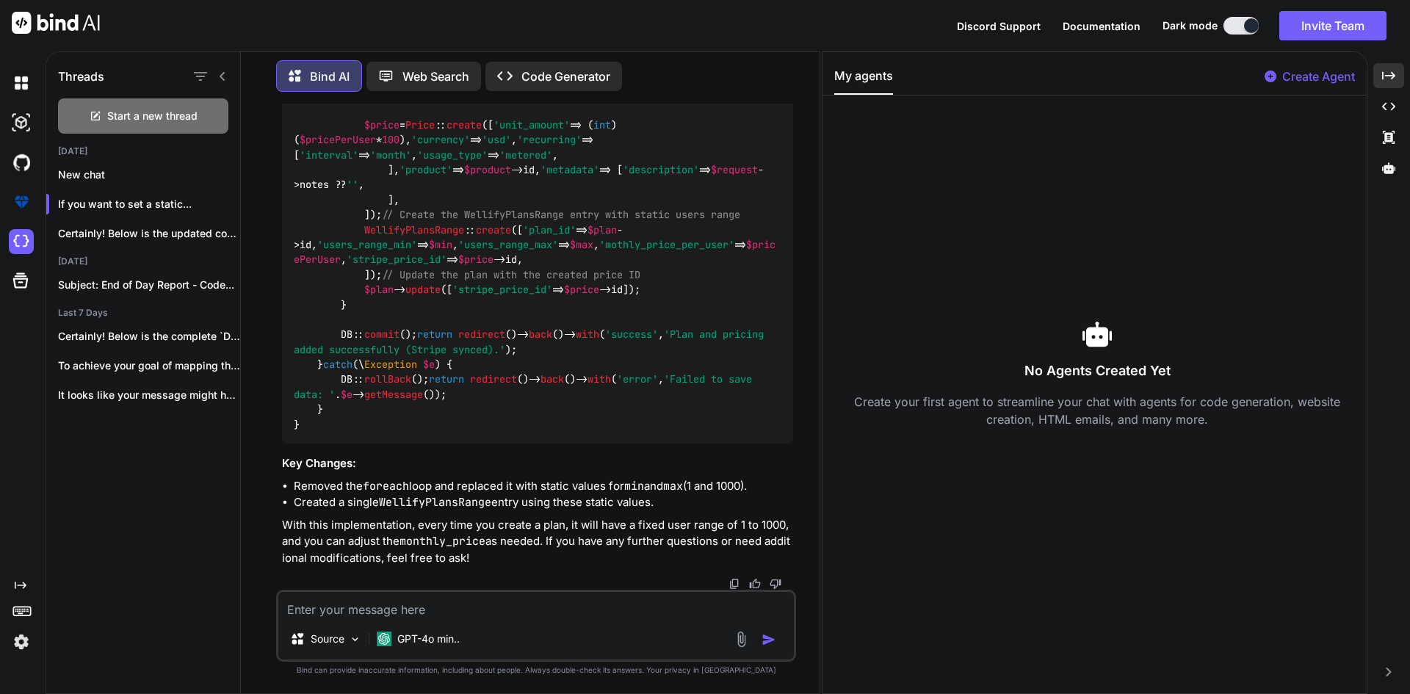
scroll to position [7015, 0]
click at [218, 206] on div at bounding box center [224, 204] width 15 height 15
click at [220, 200] on icon "button" at bounding box center [224, 204] width 9 height 9
click at [265, 265] on span "Delete" at bounding box center [258, 259] width 32 height 15
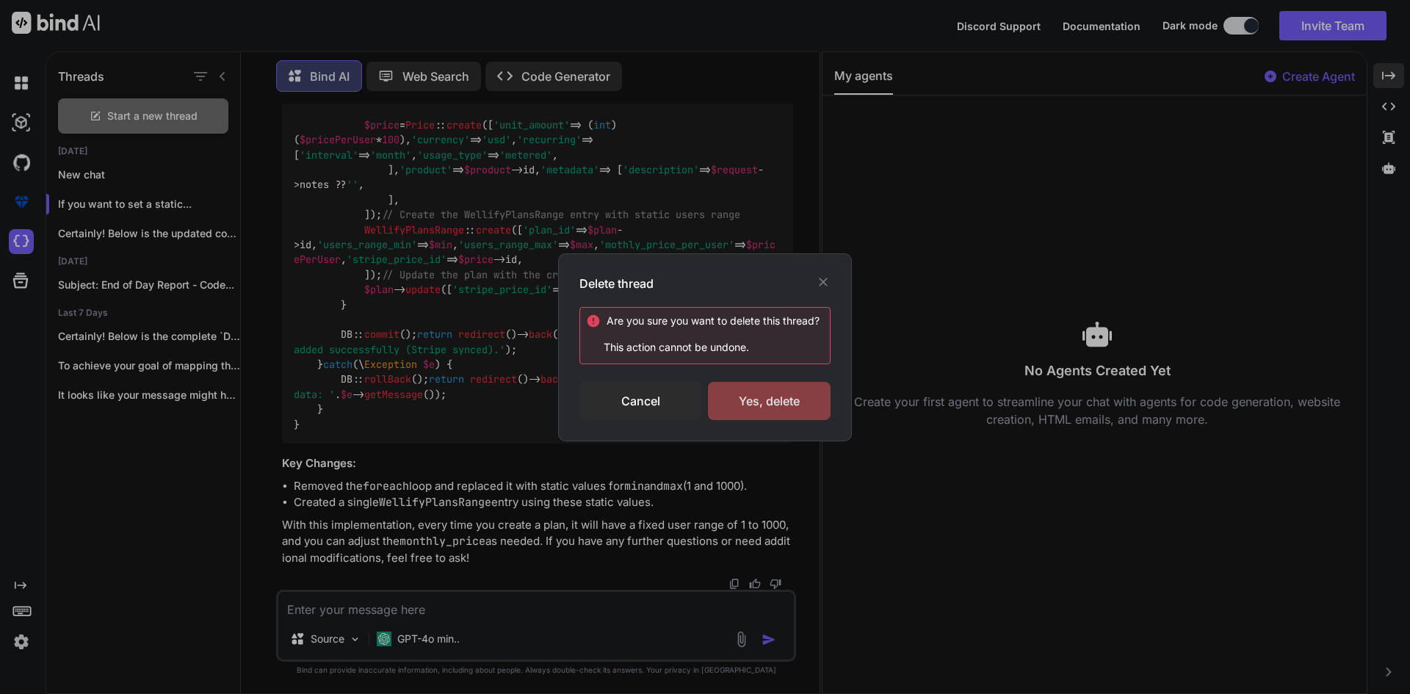
click at [761, 411] on div "Yes, delete" at bounding box center [769, 401] width 123 height 38
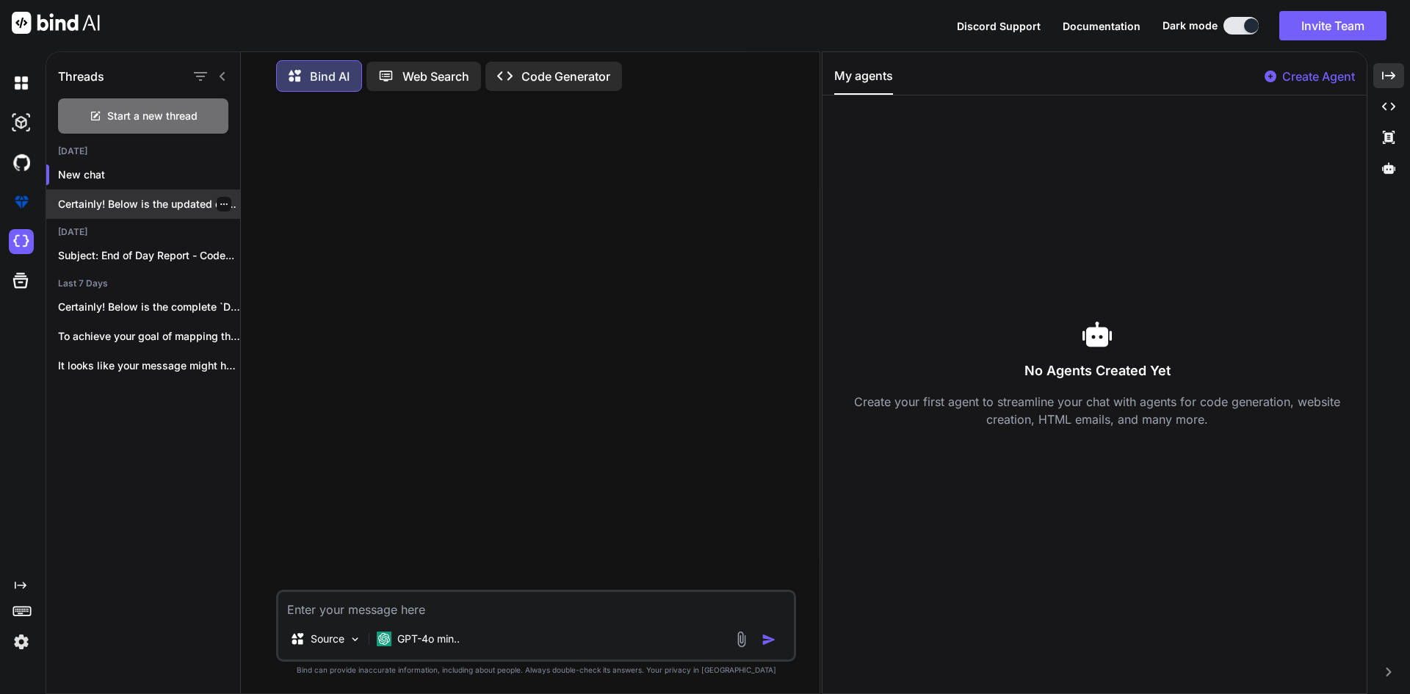
click at [220, 202] on icon "button" at bounding box center [224, 204] width 9 height 9
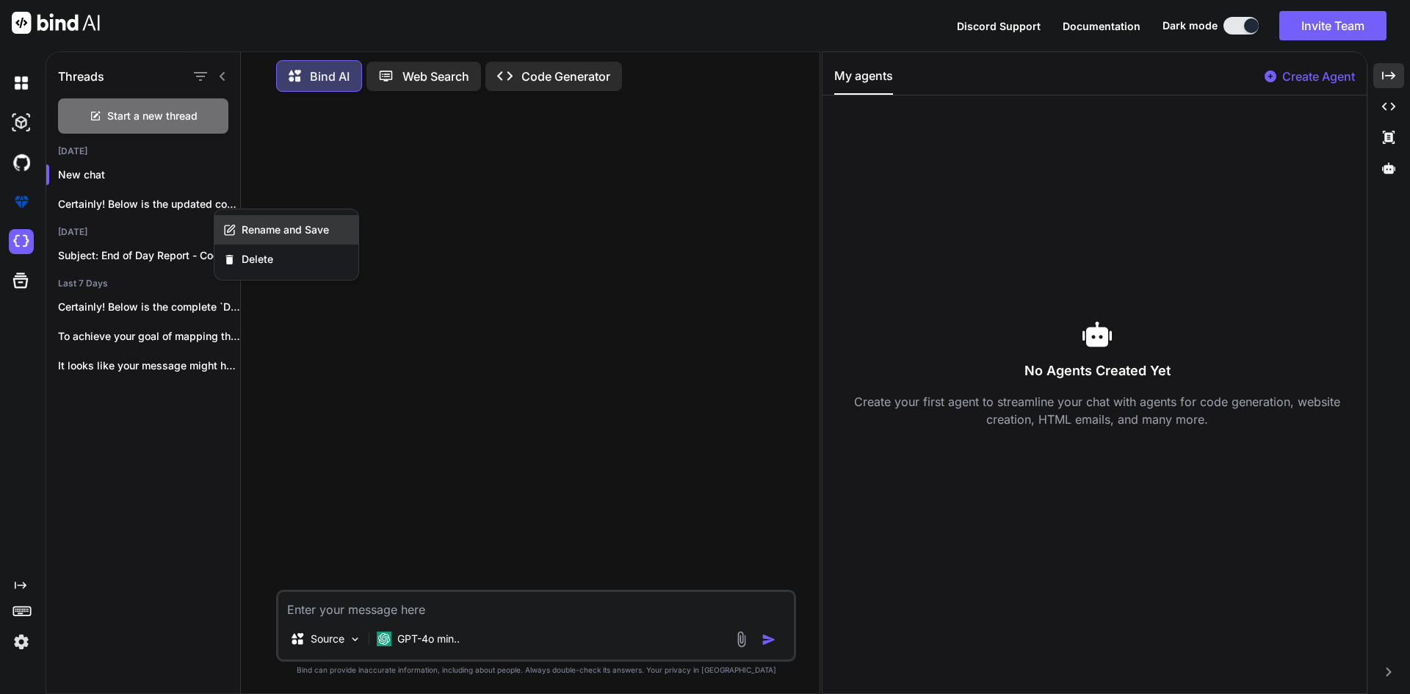
click at [236, 240] on div "Rename and Save" at bounding box center [286, 229] width 144 height 29
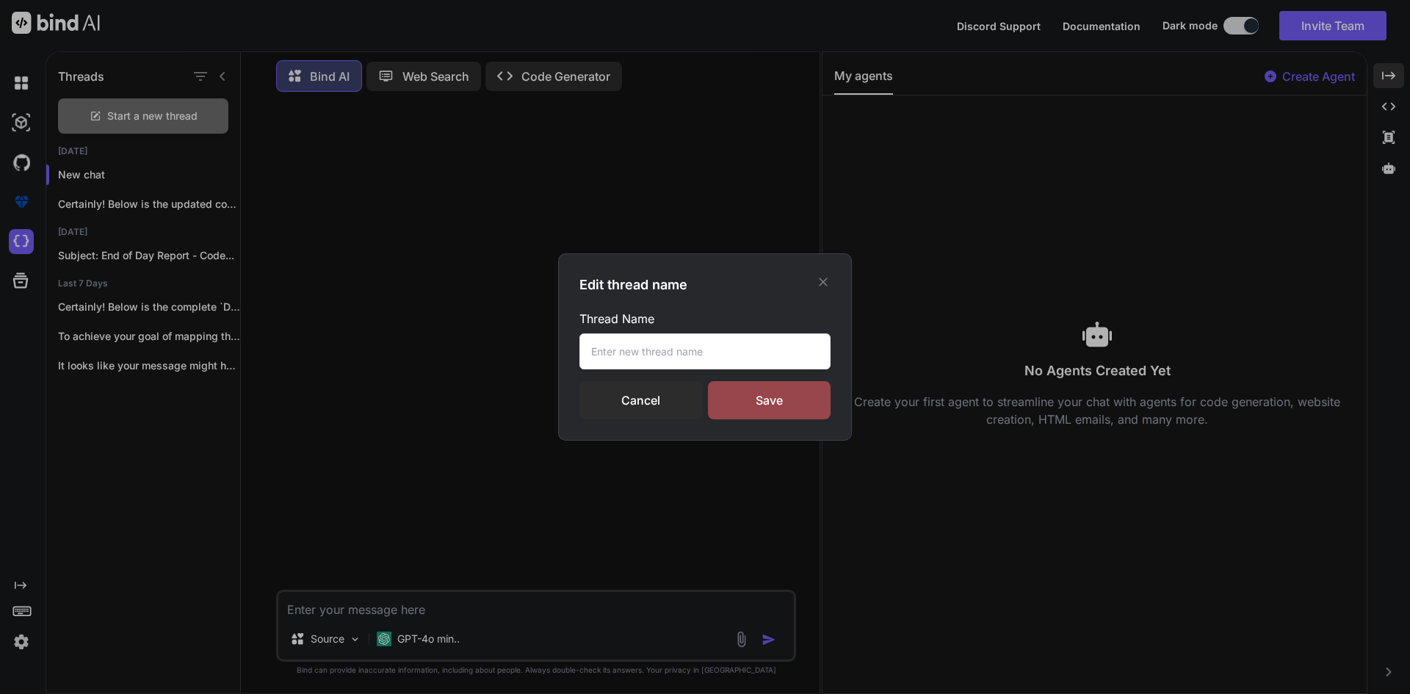
drag, startPoint x: 634, startPoint y: 400, endPoint x: 612, endPoint y: 398, distance: 22.1
click at [629, 400] on div "Cancel" at bounding box center [640, 400] width 123 height 38
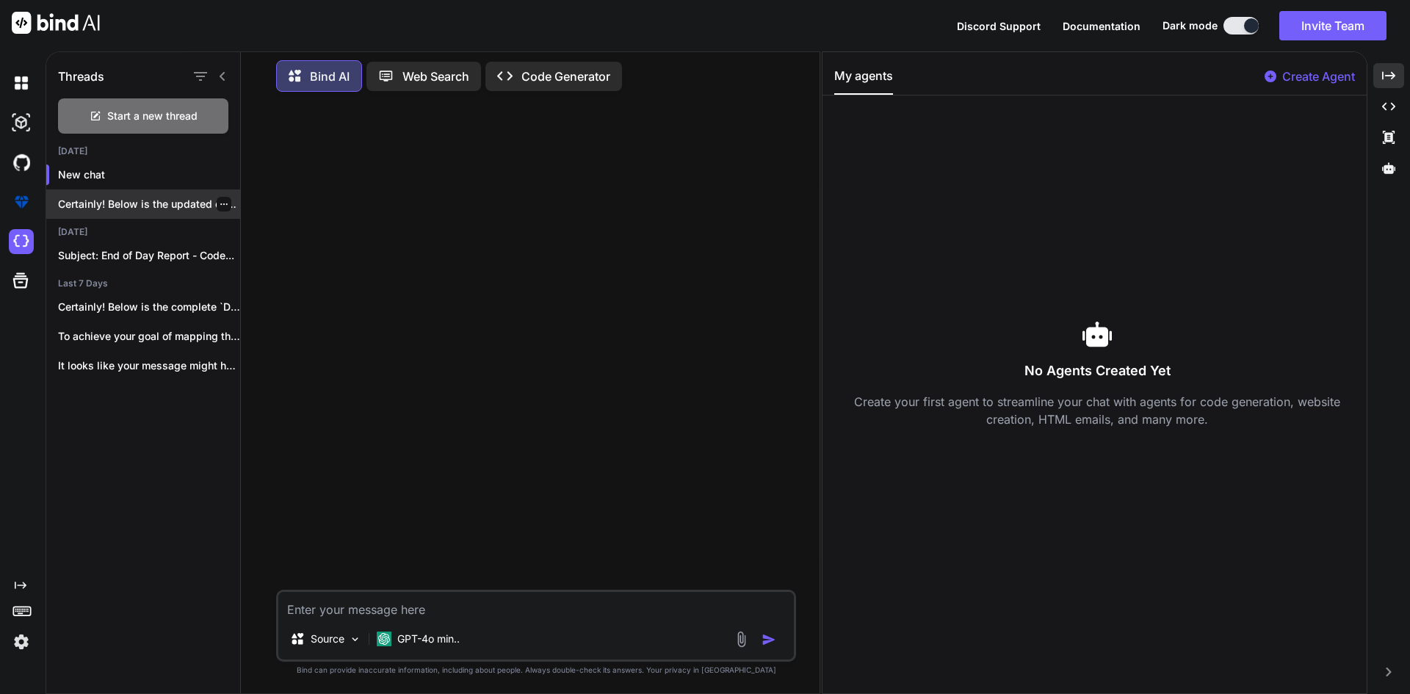
click at [220, 200] on icon "button" at bounding box center [224, 204] width 9 height 9
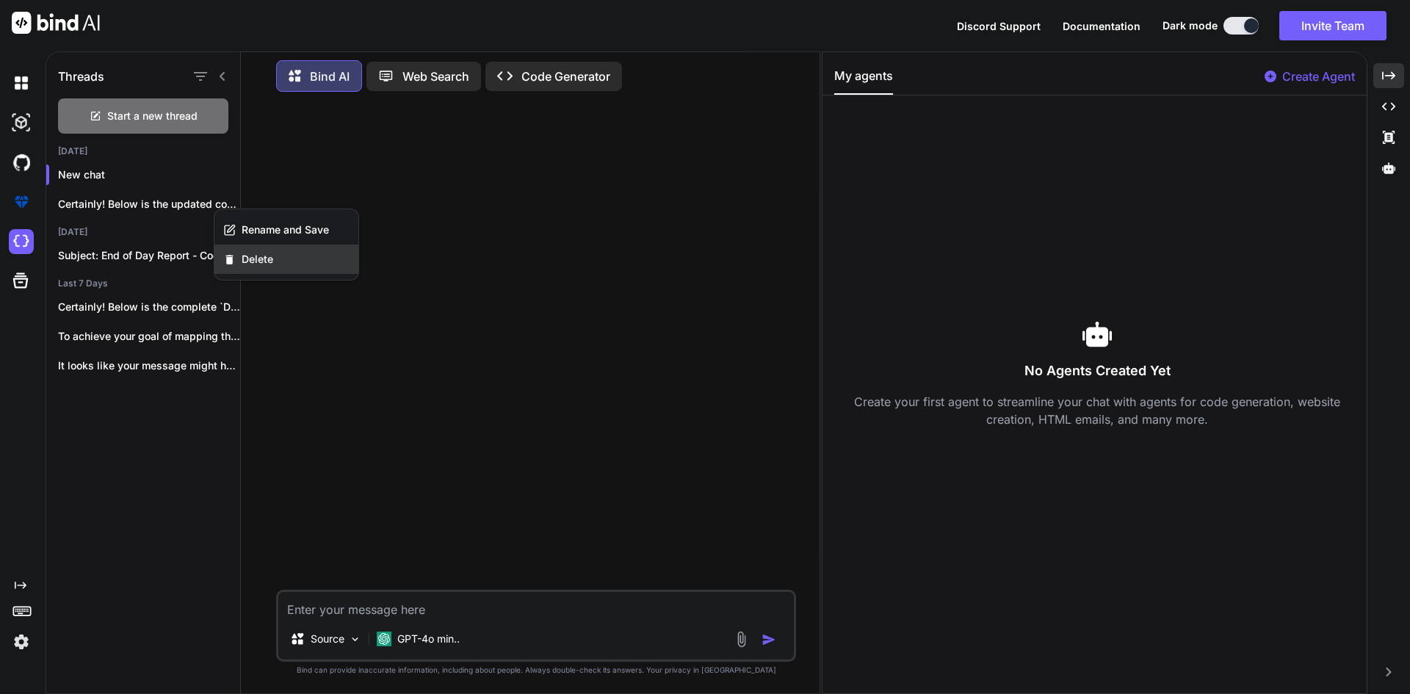
click at [278, 255] on div "Delete" at bounding box center [286, 259] width 144 height 29
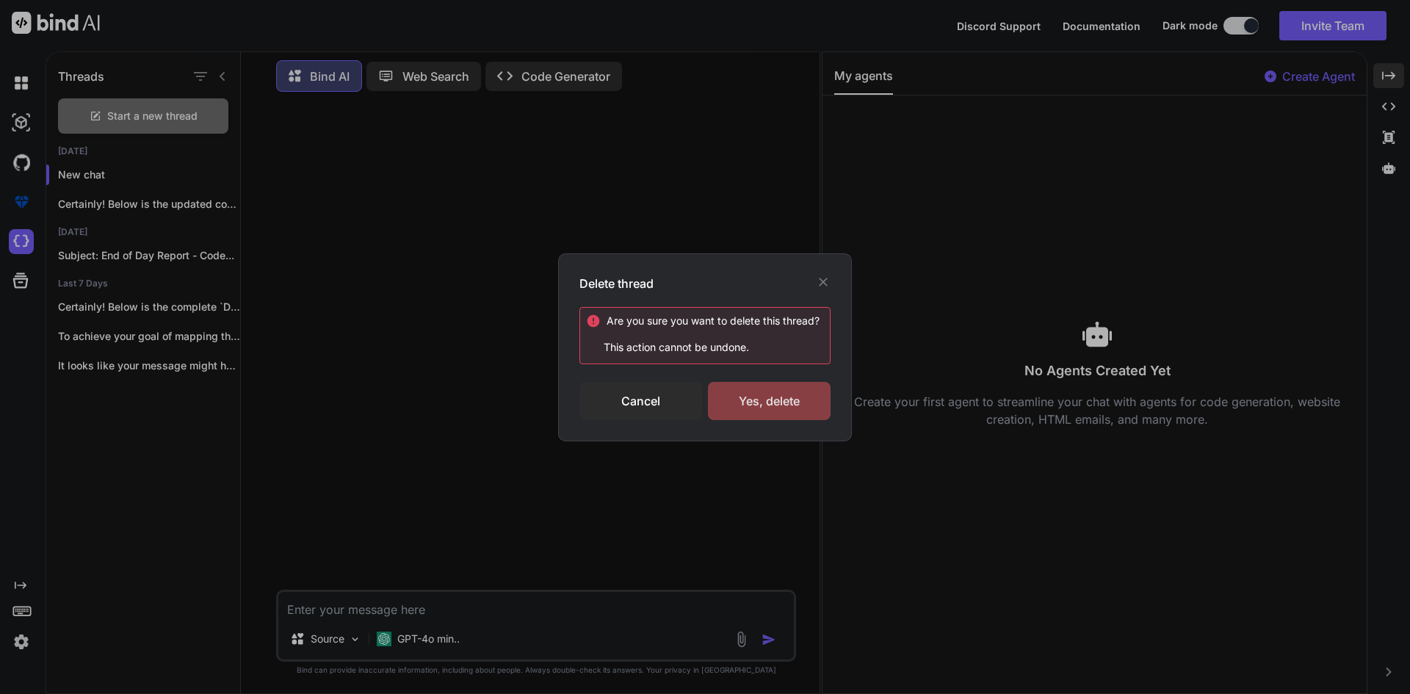
click at [736, 402] on div "Yes, delete" at bounding box center [769, 401] width 123 height 38
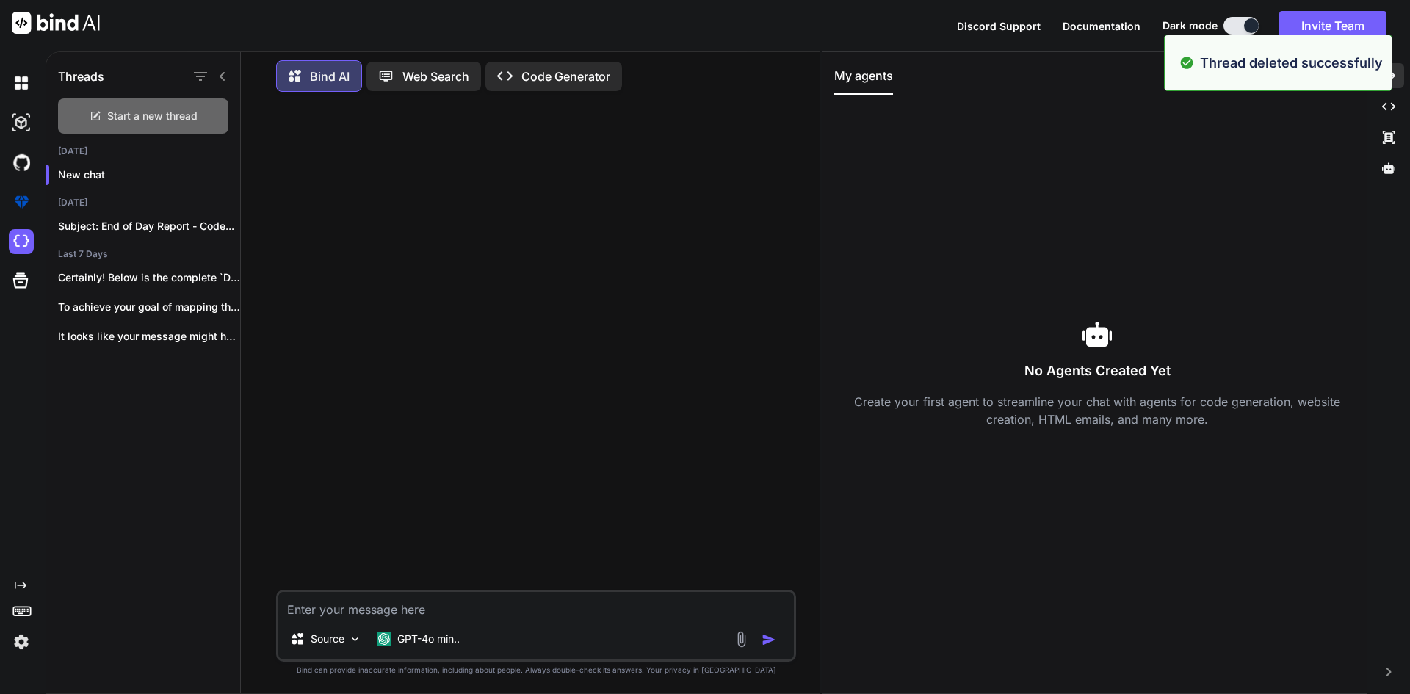
click at [114, 109] on span "Start a new thread" at bounding box center [152, 116] width 90 height 15
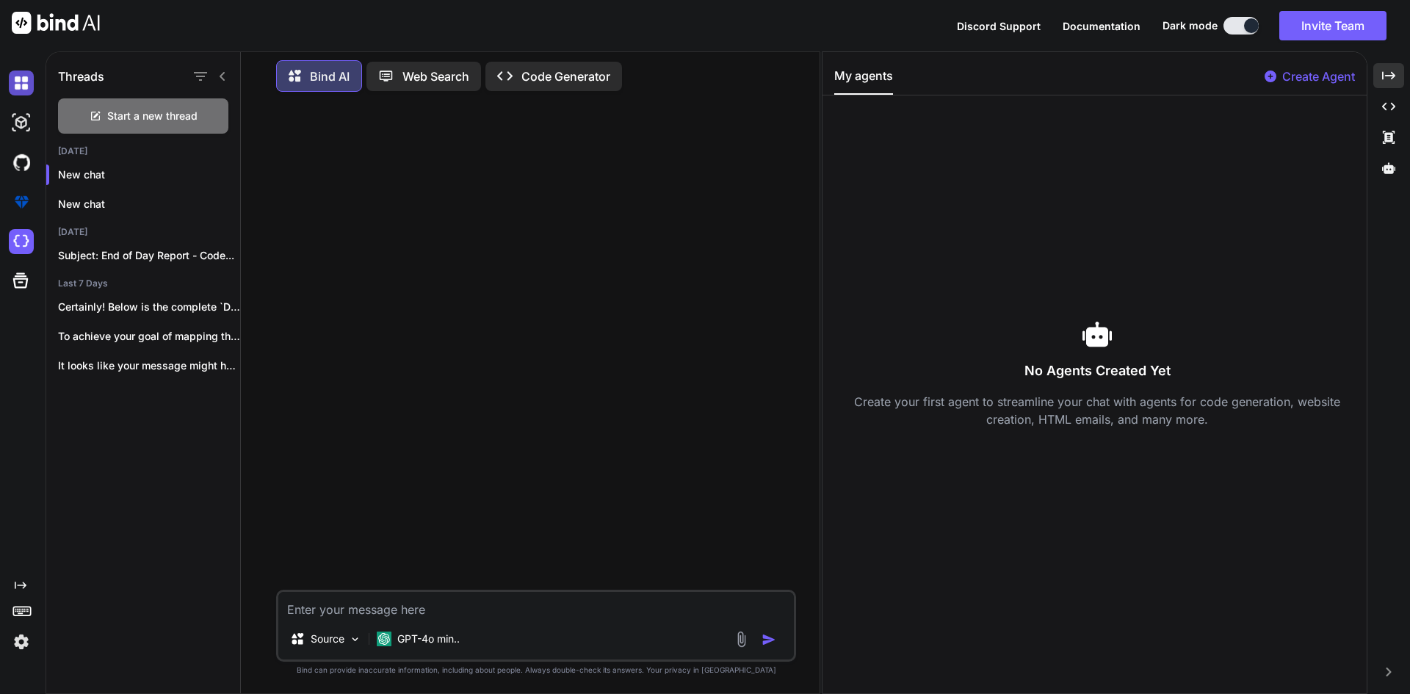
click at [30, 79] on img at bounding box center [21, 82] width 25 height 25
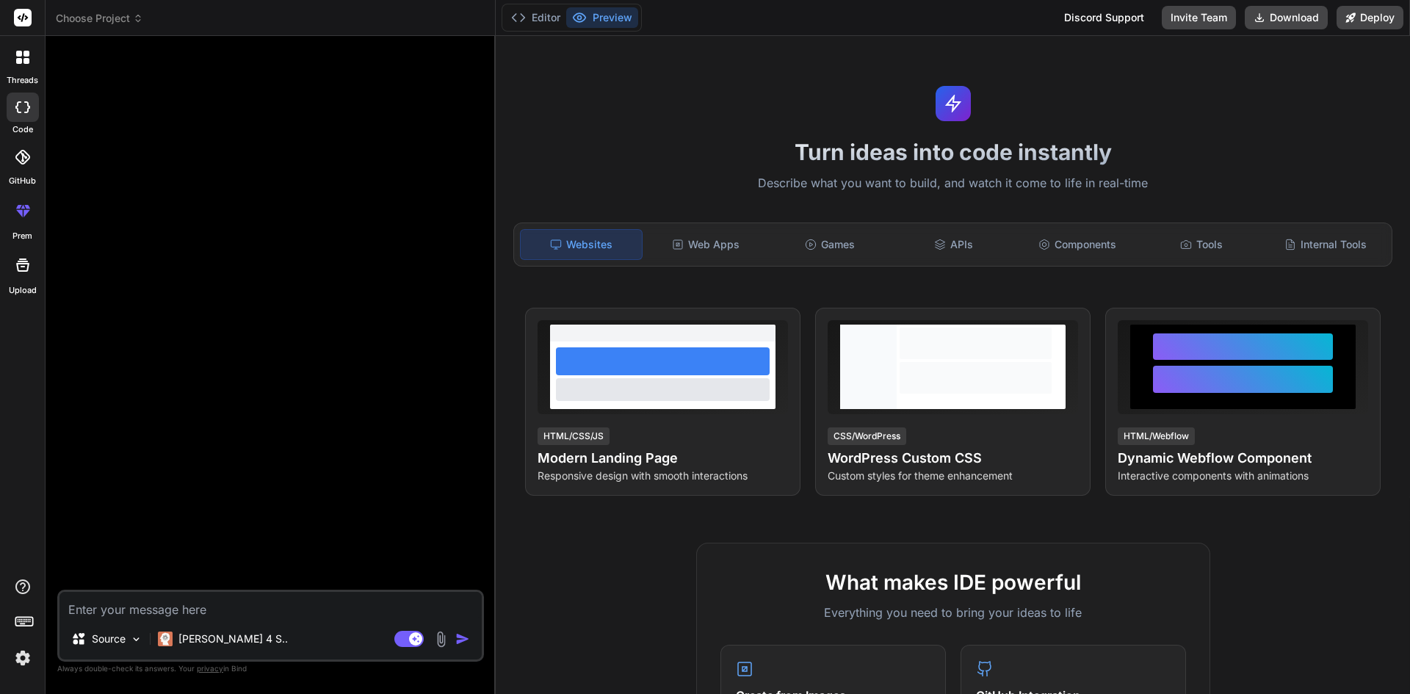
type textarea "x"
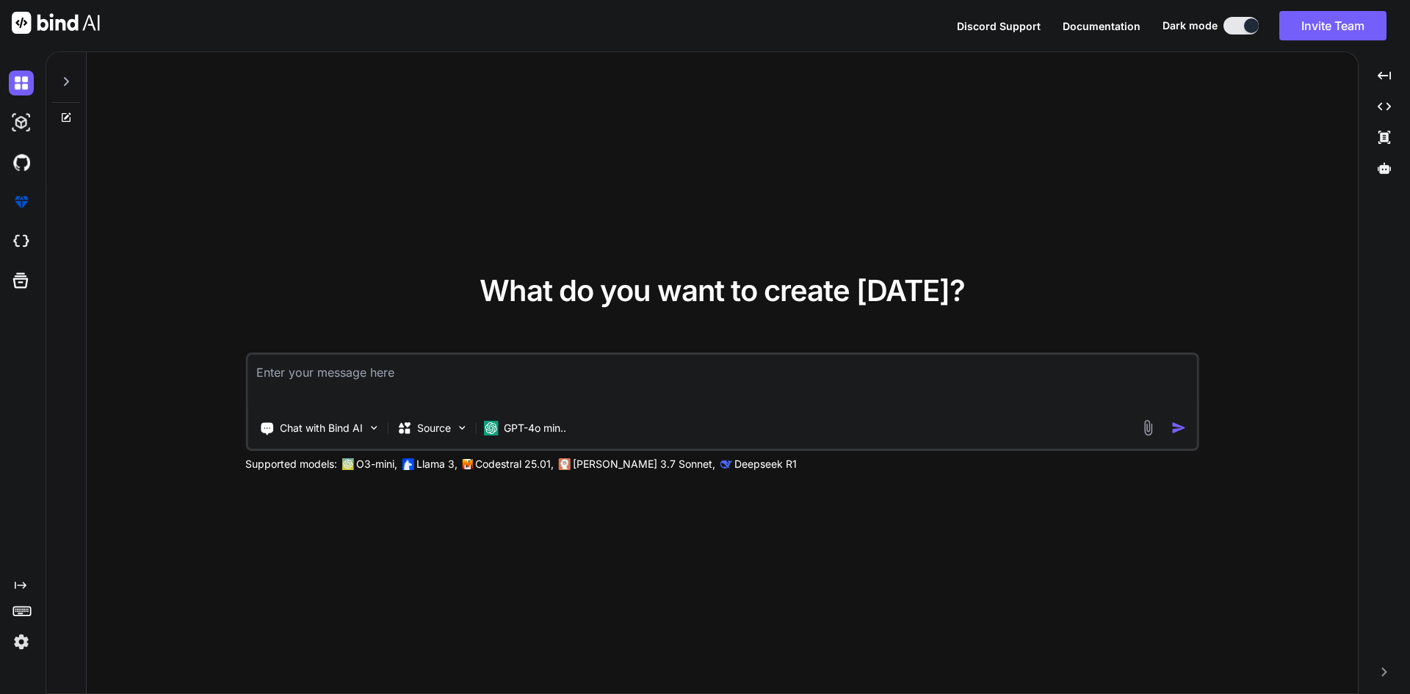
click at [583, 242] on div "What do you want to create today? Chat with Bind AI Source GPT-4o min.. Support…" at bounding box center [722, 373] width 1271 height 643
click at [554, 430] on p "GPT-4o min.." at bounding box center [535, 428] width 62 height 15
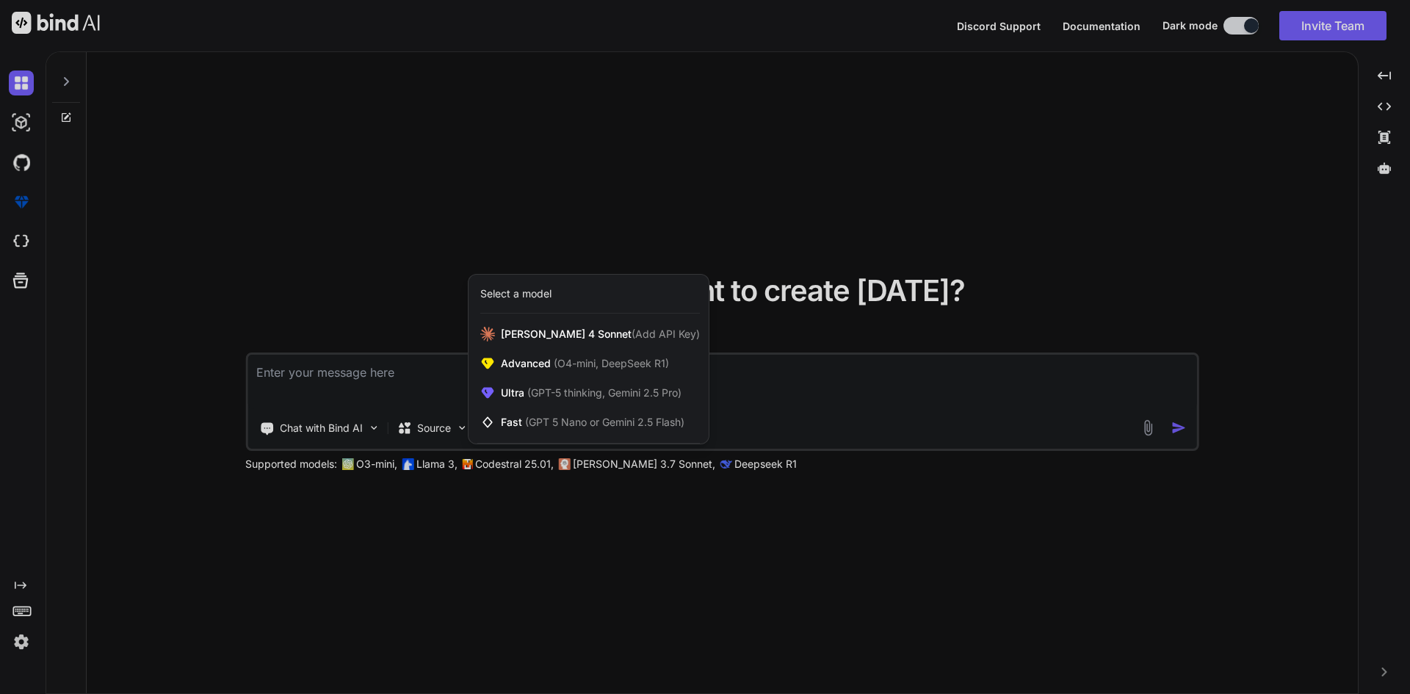
click at [786, 575] on div at bounding box center [705, 347] width 1410 height 694
type textarea "x"
